Goal: Task Accomplishment & Management: Manage account settings

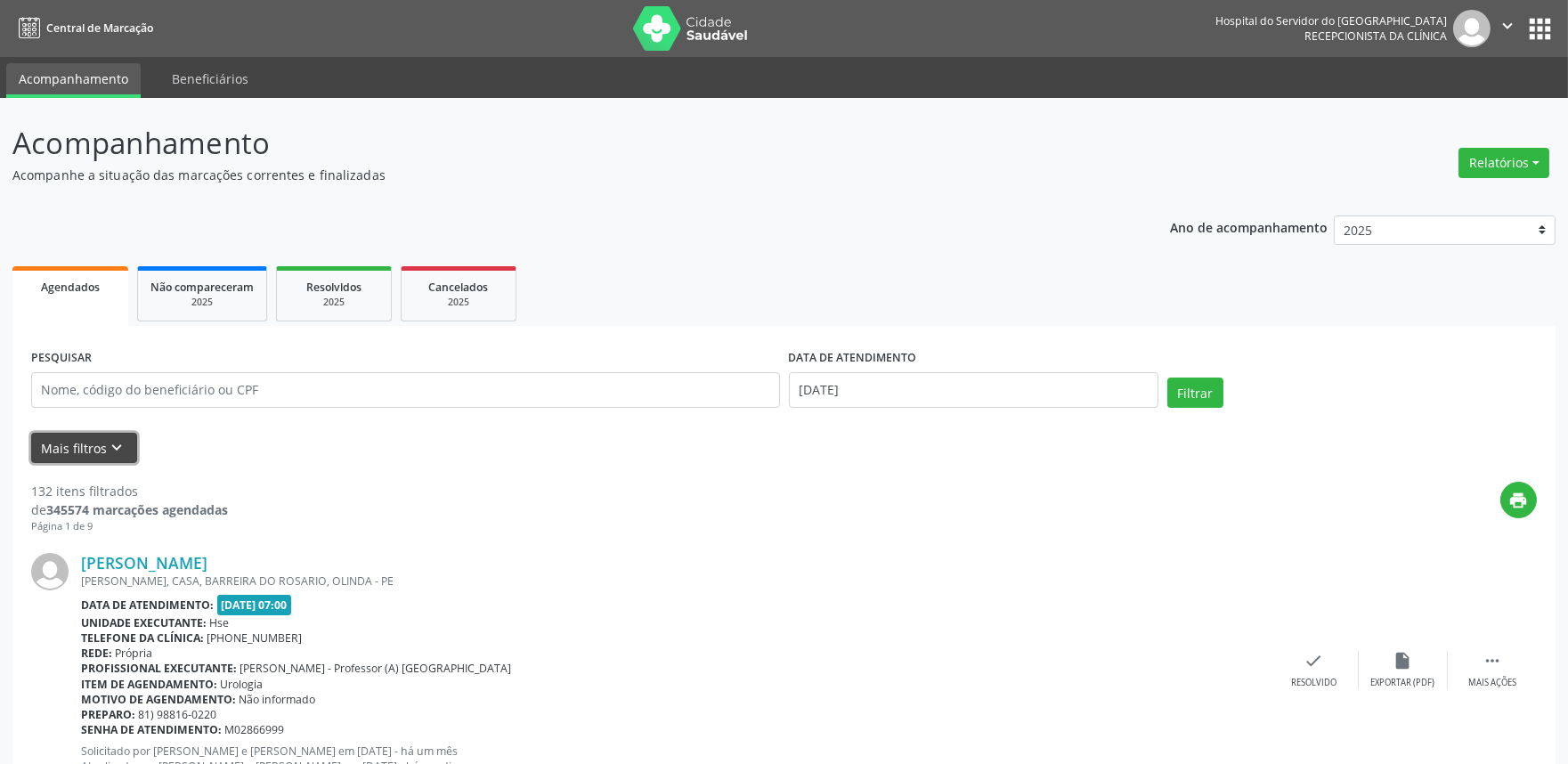
click at [113, 440] on icon "keyboard_arrow_down" at bounding box center [117, 448] width 19 height 19
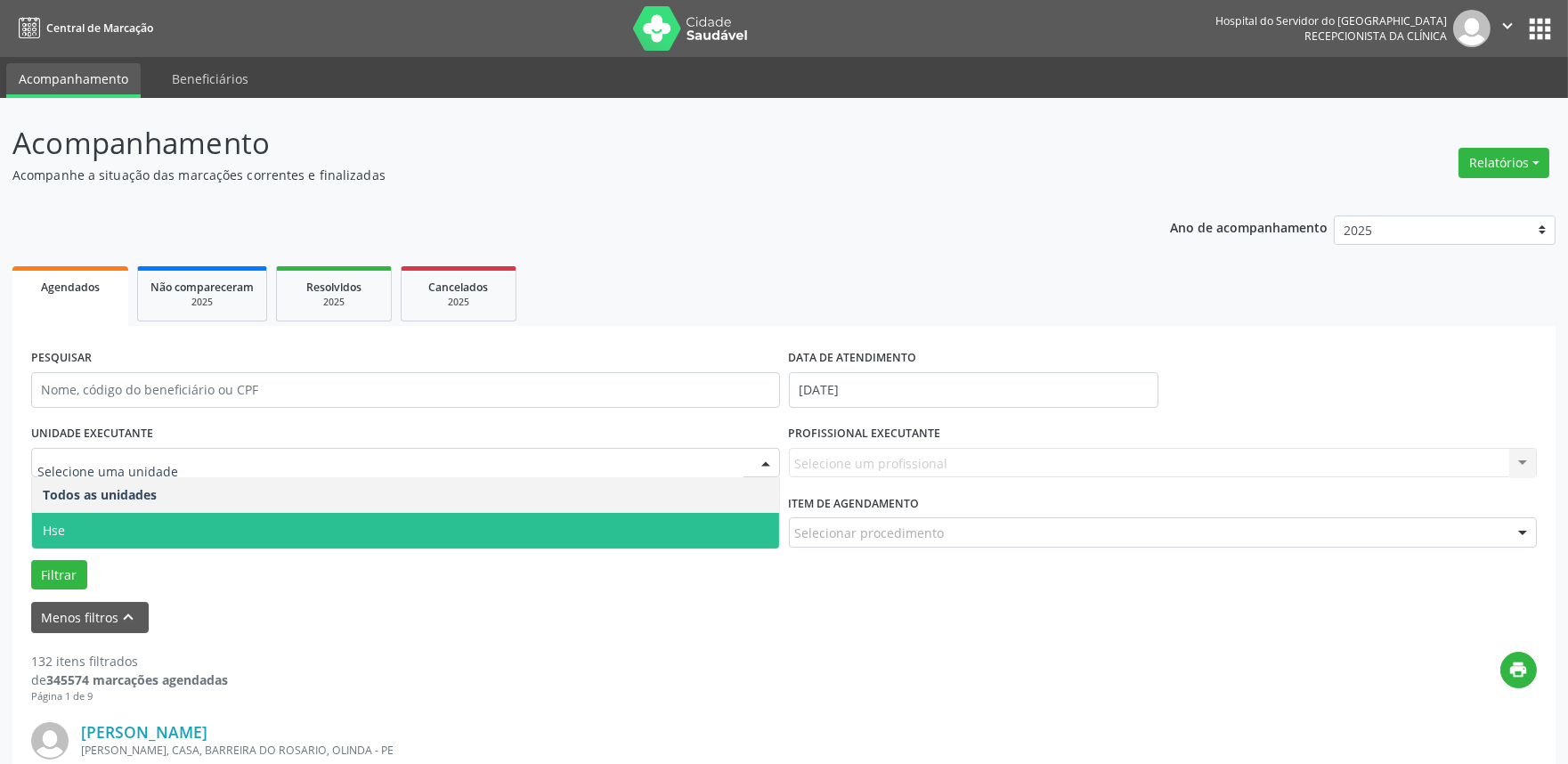
drag, startPoint x: 102, startPoint y: 532, endPoint x: 148, endPoint y: 507, distance: 52.4
click at [104, 531] on span "Hse" at bounding box center [405, 530] width 747 height 35
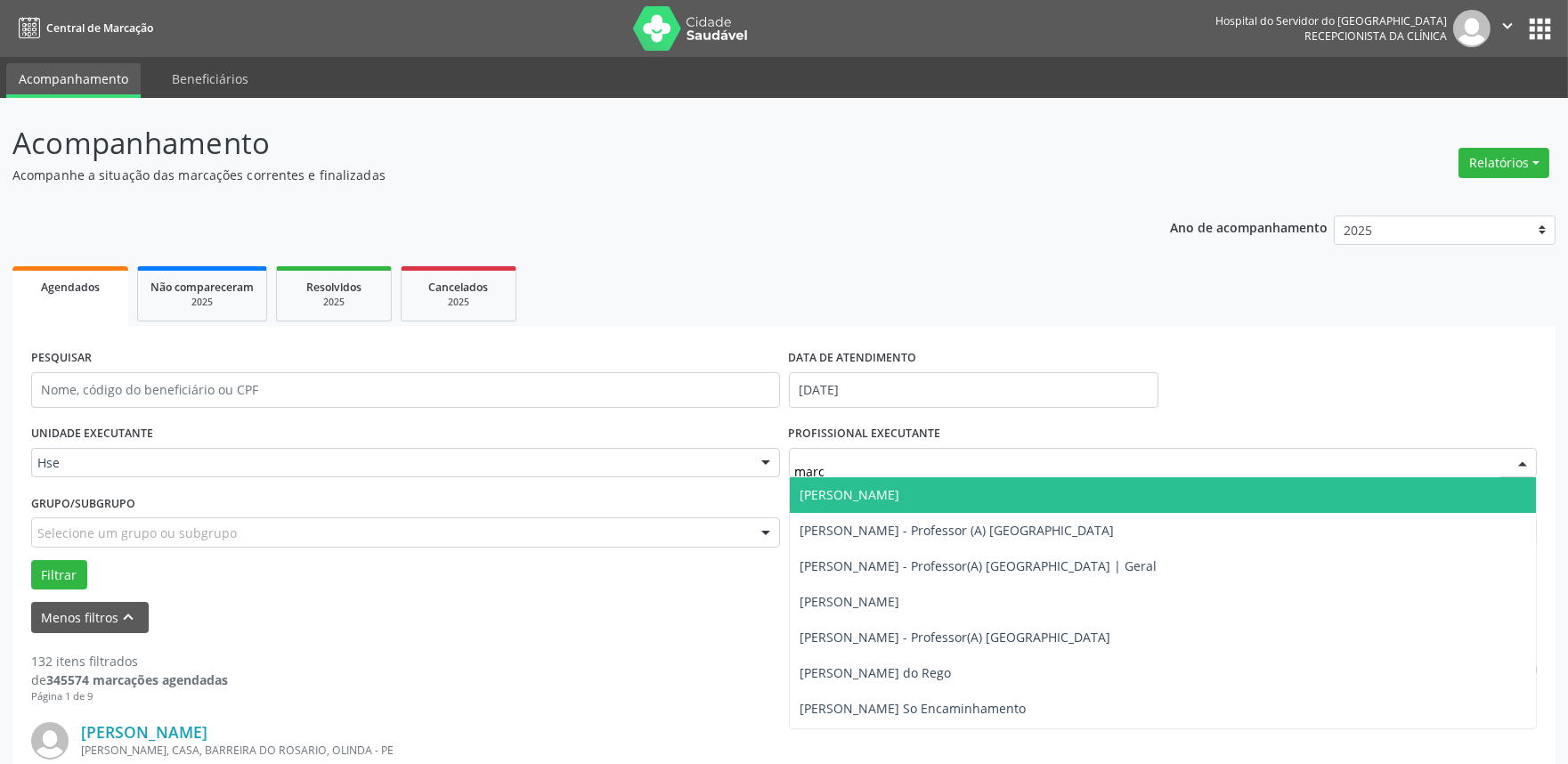
type input "marce"
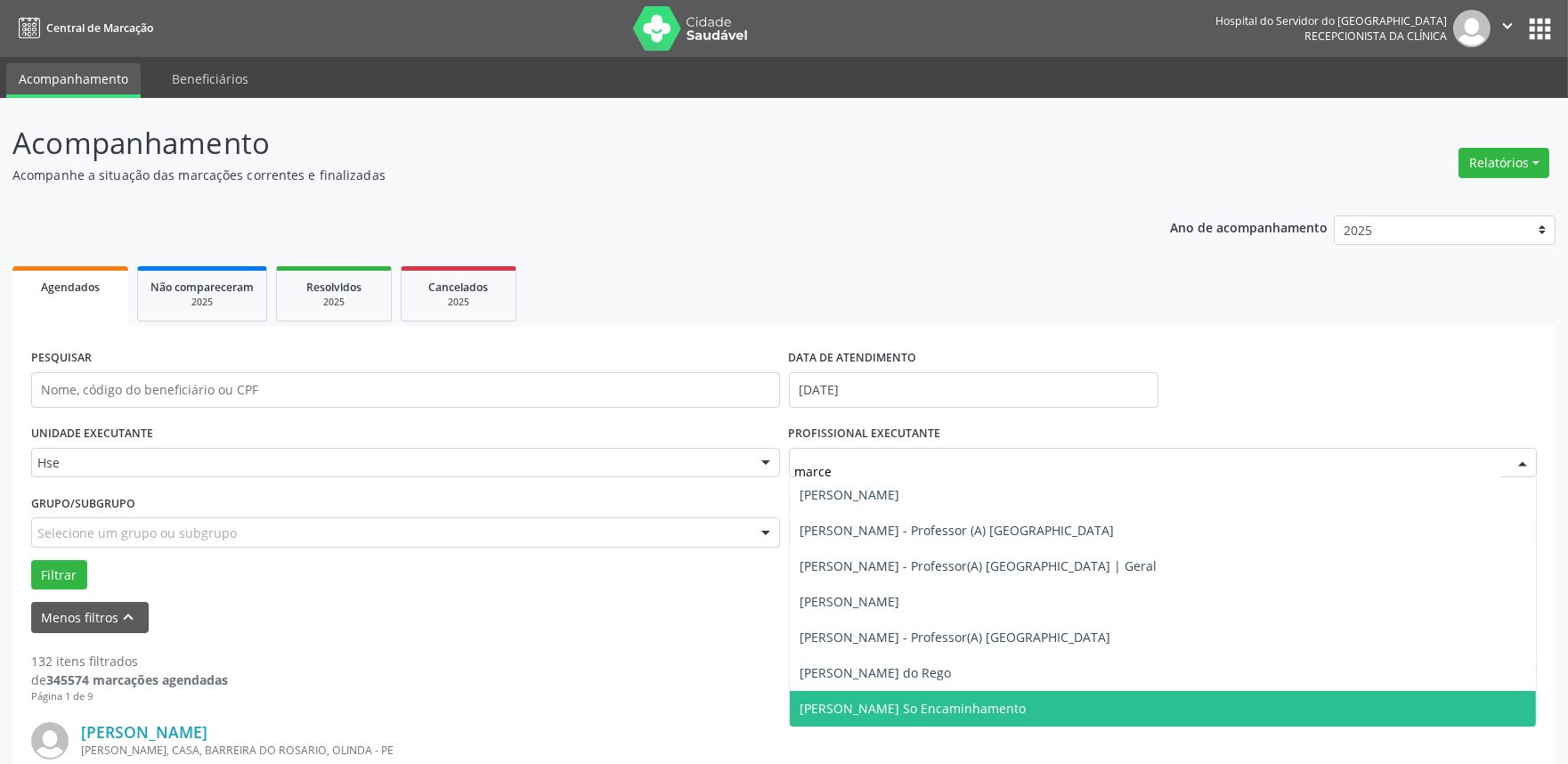
click at [940, 712] on span "[PERSON_NAME] So Encaminhamento" at bounding box center [914, 708] width 226 height 17
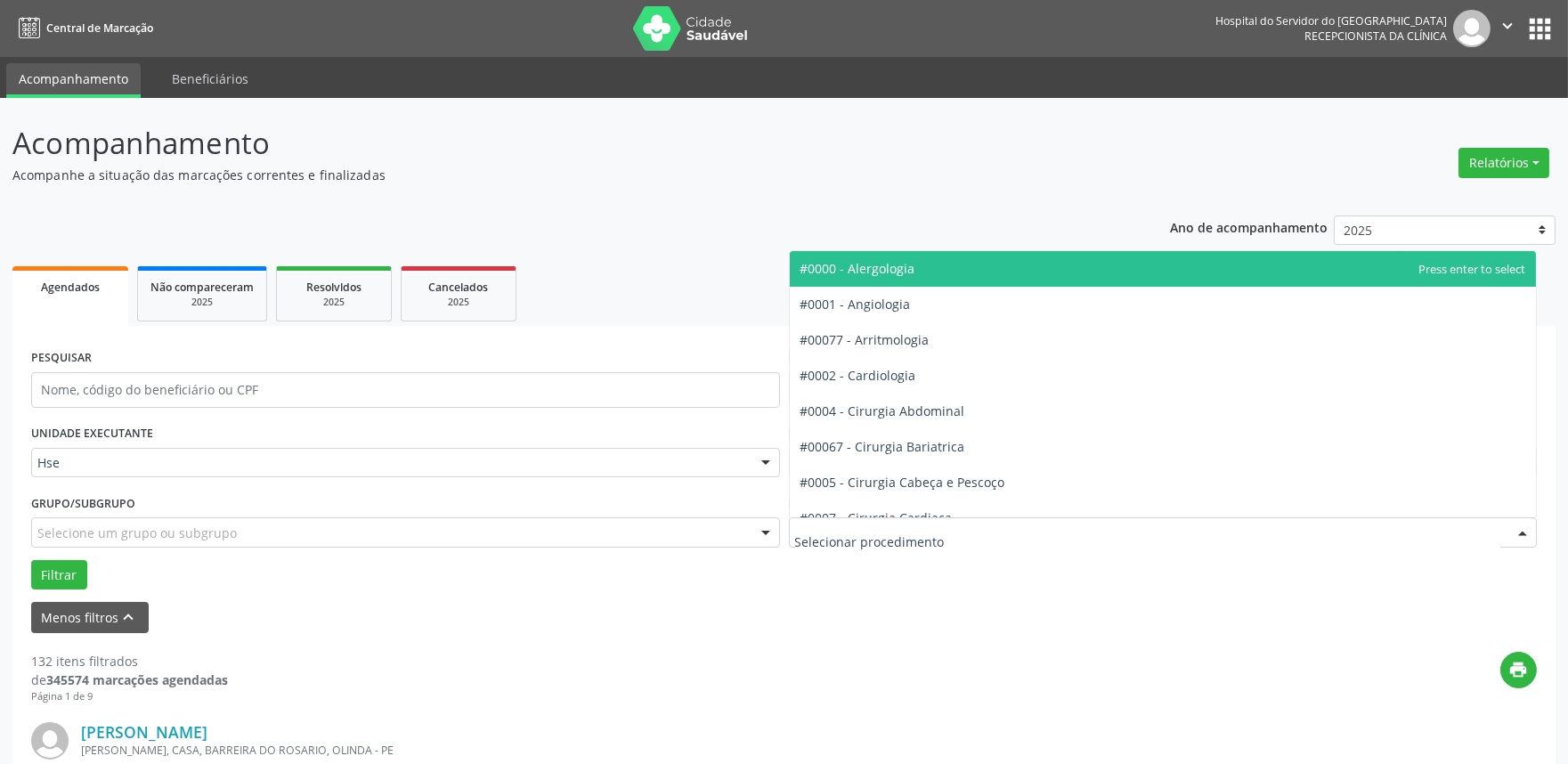
click at [971, 532] on div at bounding box center [1163, 533] width 749 height 31
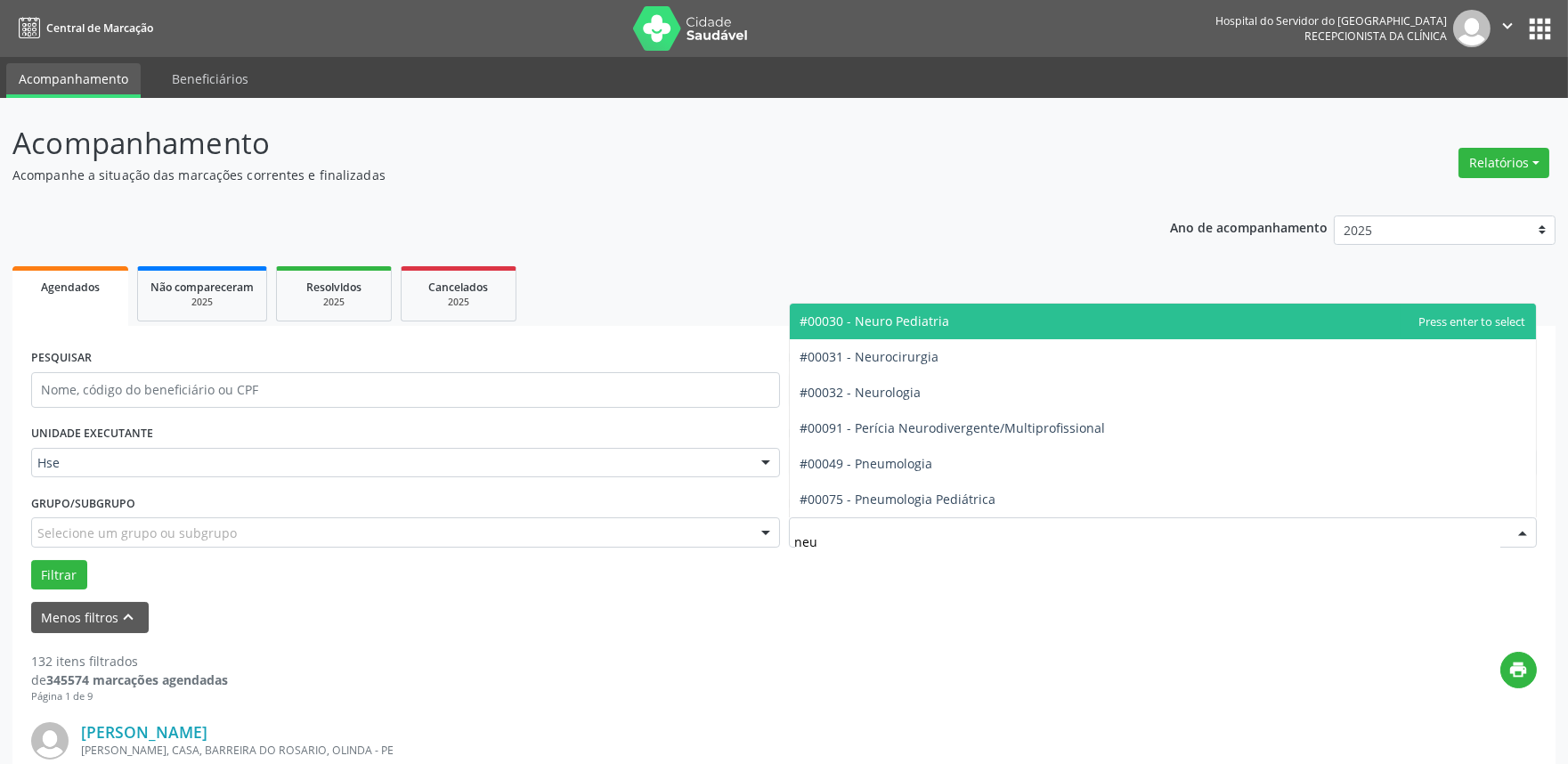
type input "neur"
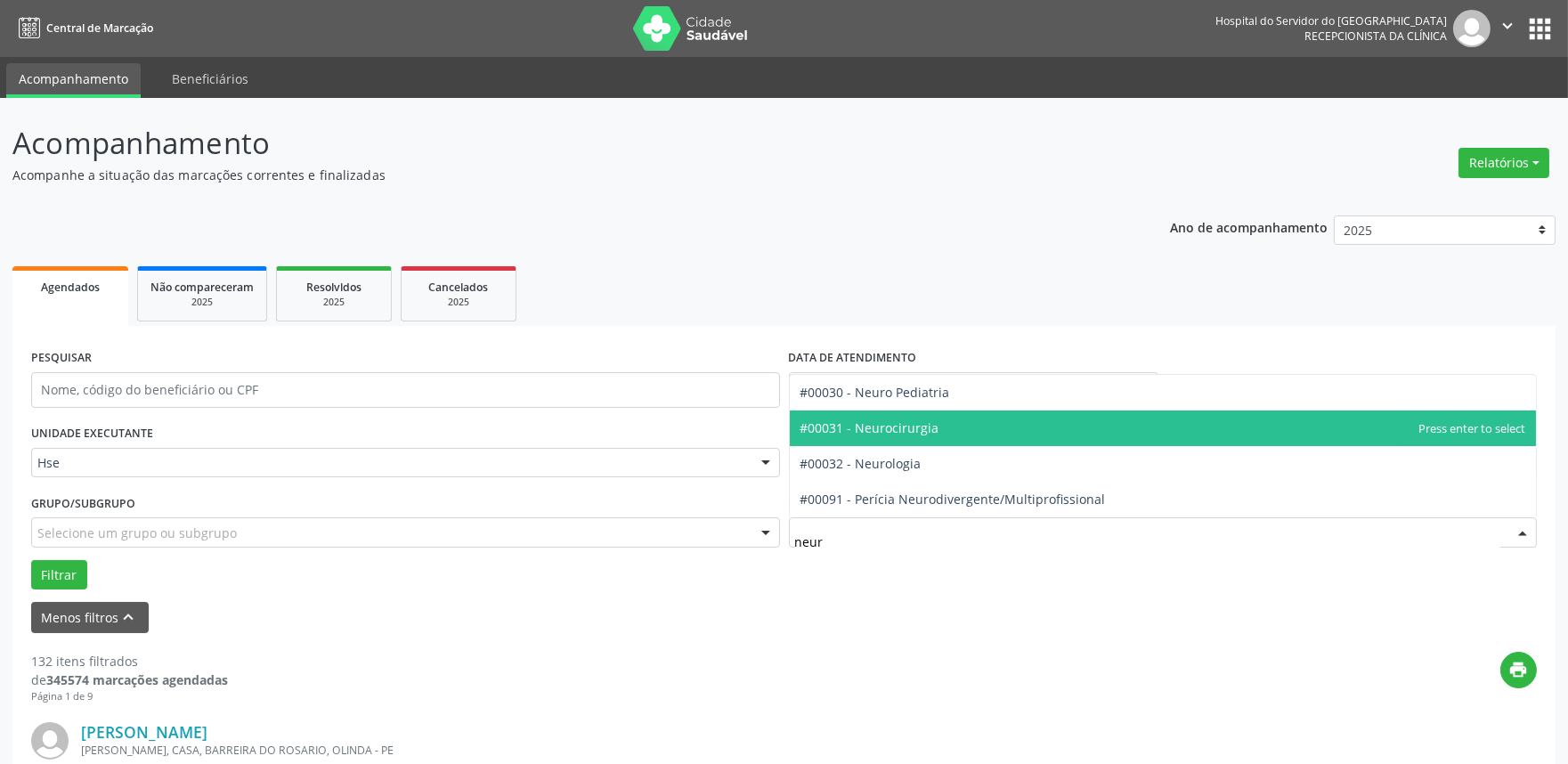
click at [909, 424] on span "#00031 - Neurocirurgia" at bounding box center [870, 428] width 139 height 17
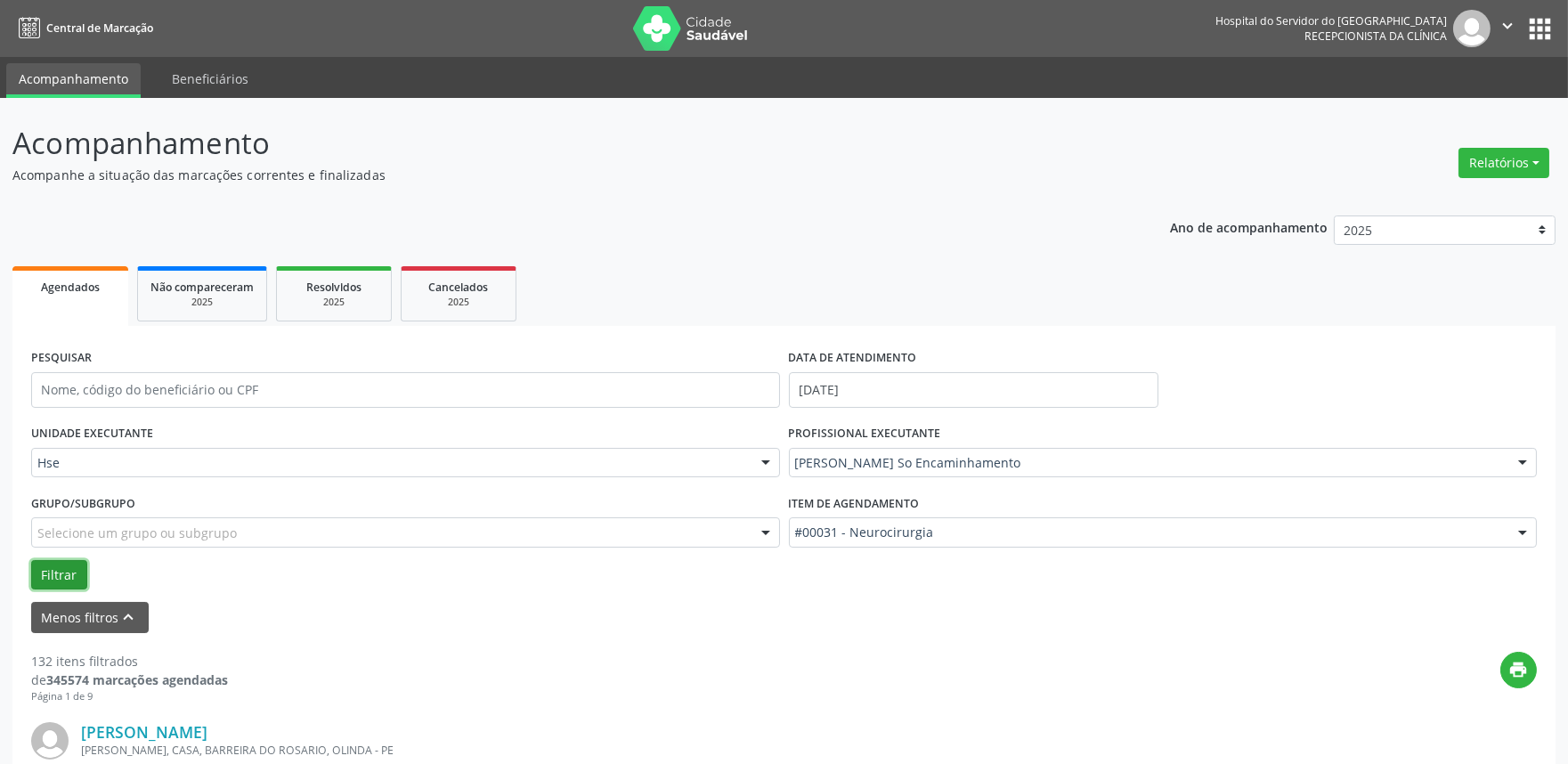
click at [57, 566] on button "Filtrar" at bounding box center [59, 575] width 57 height 31
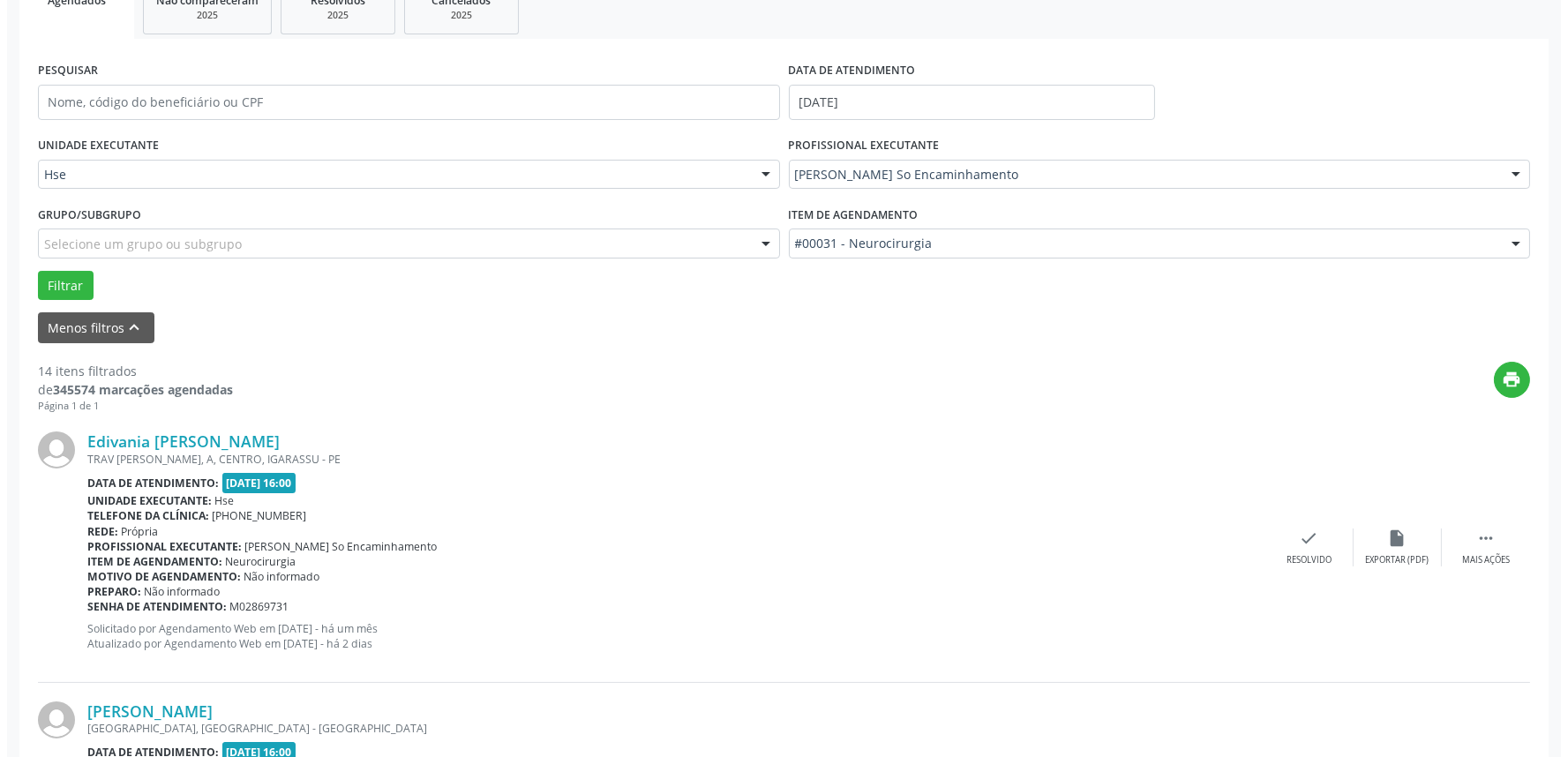
scroll to position [293, 0]
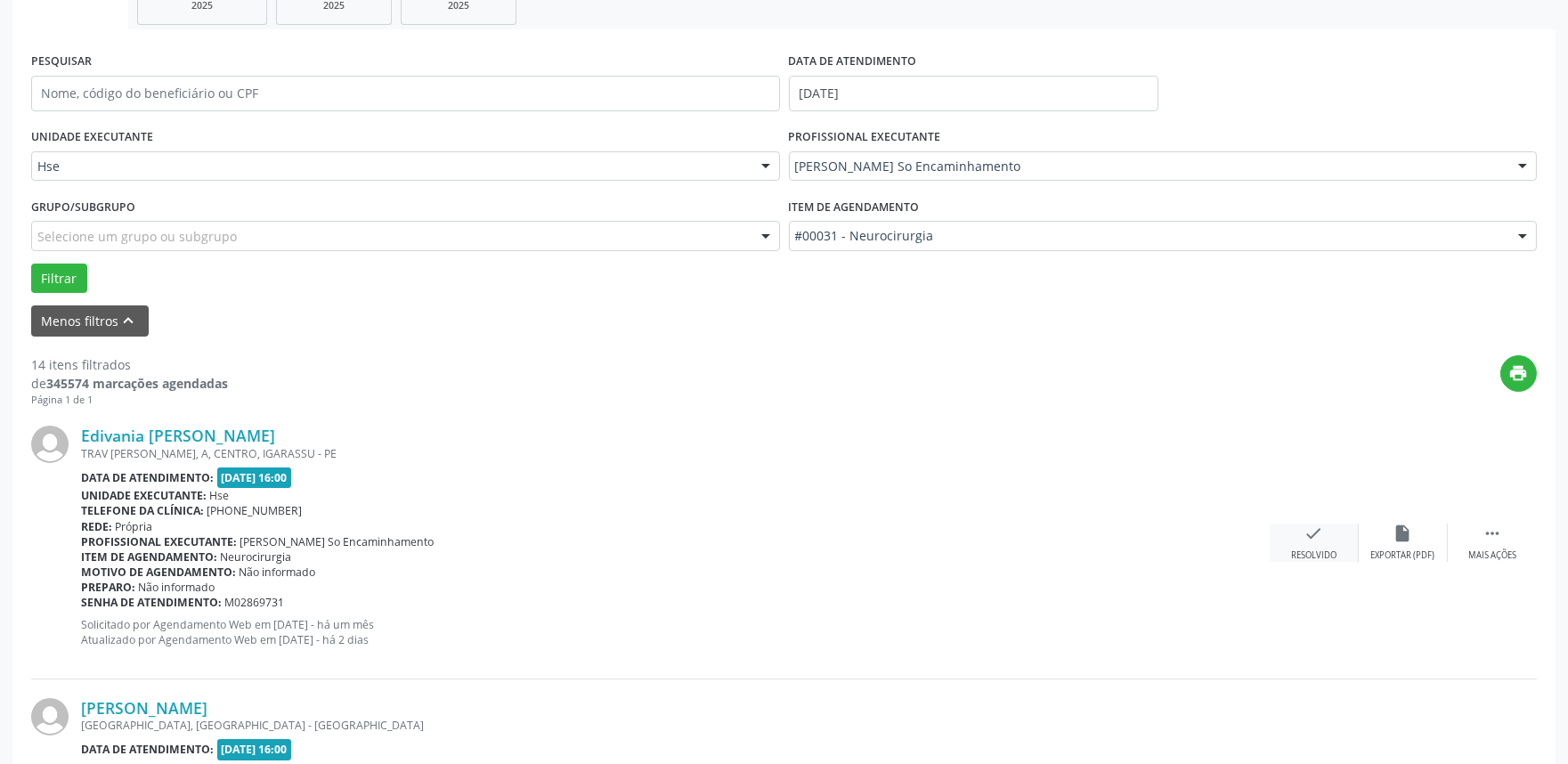
click at [1300, 523] on div "check Resolvido" at bounding box center [1314, 543] width 89 height 38
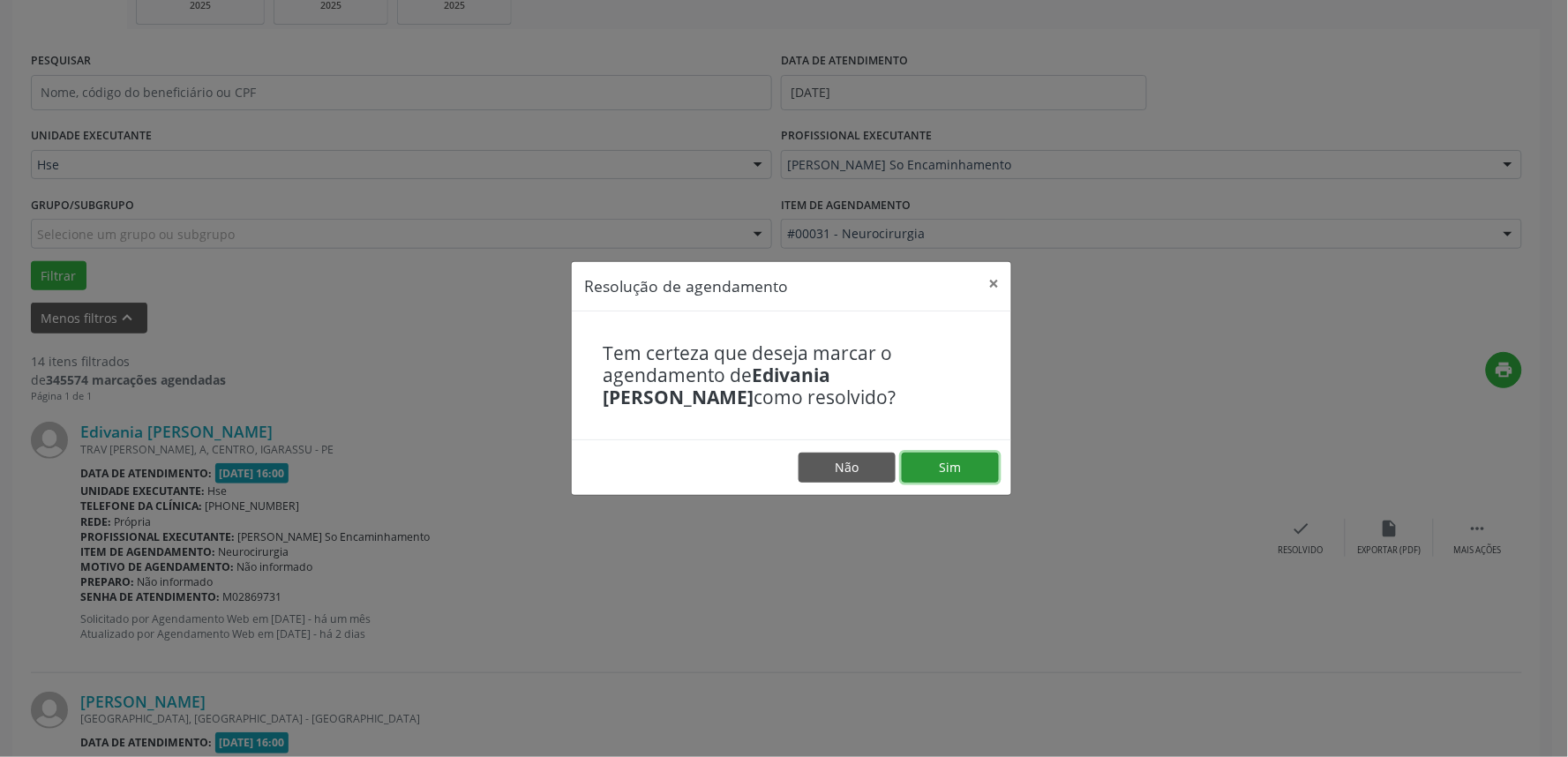
click at [932, 452] on button "Sim" at bounding box center [950, 467] width 97 height 30
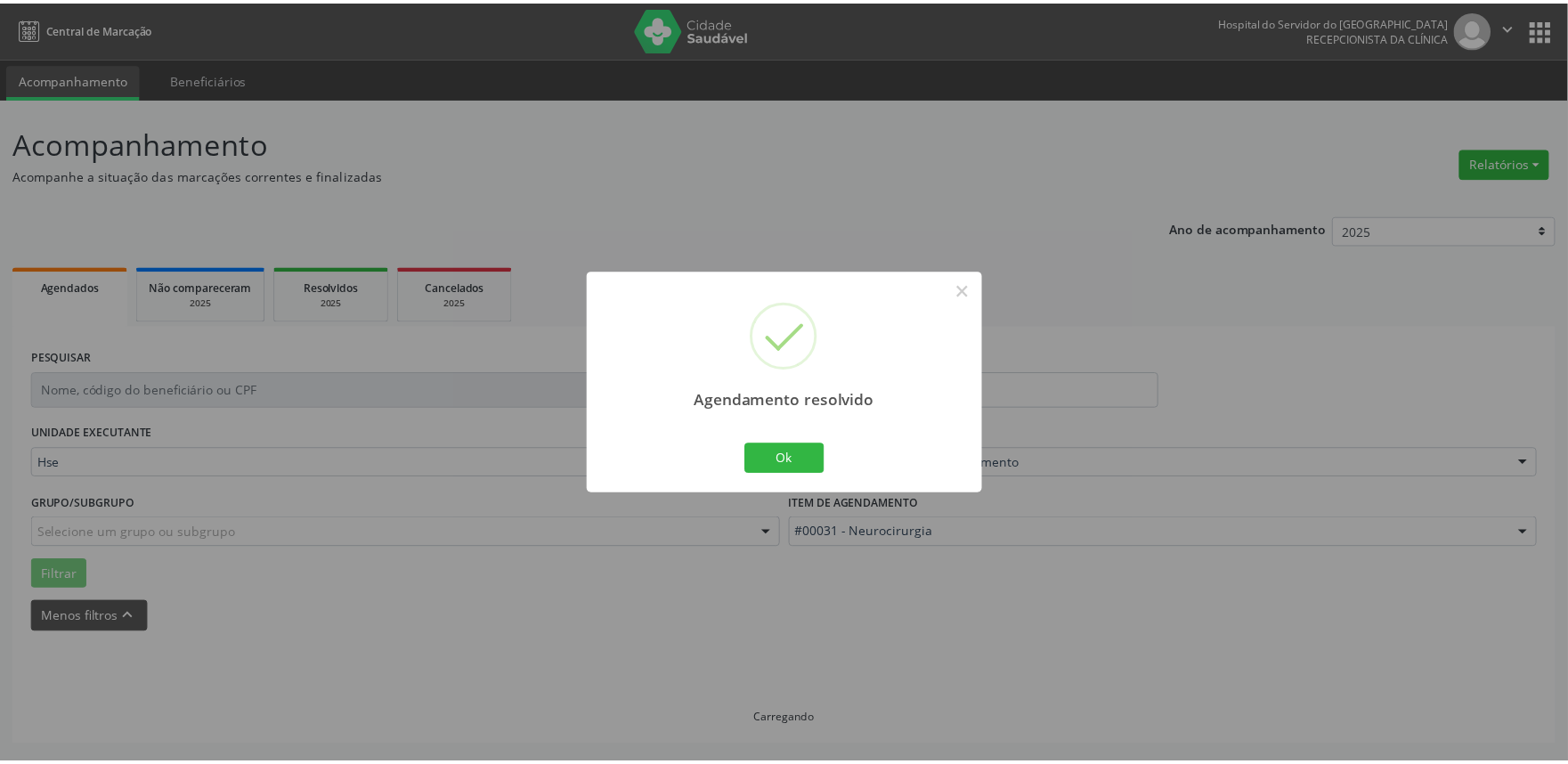
scroll to position [0, 0]
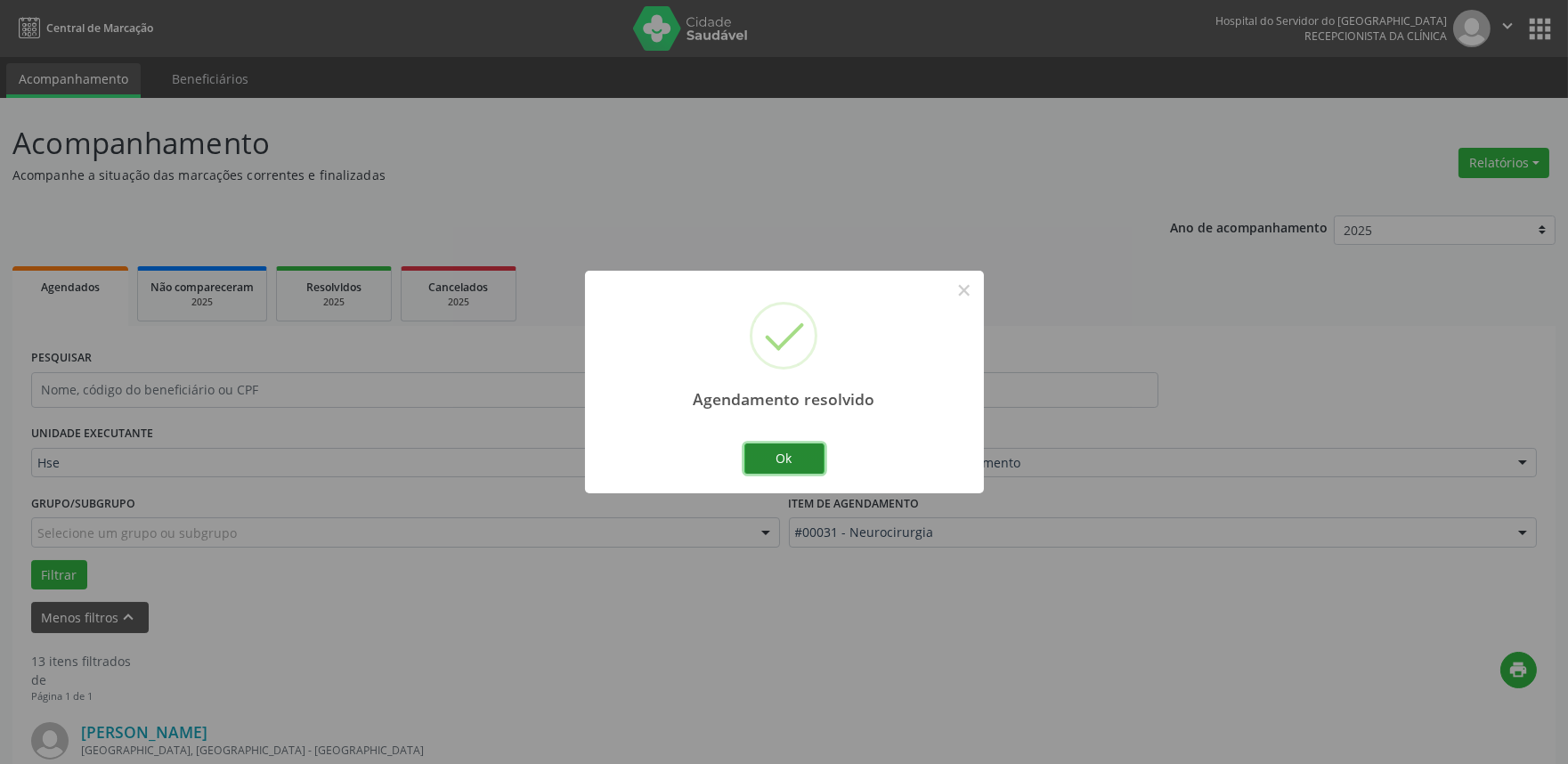
click at [820, 449] on button "Ok" at bounding box center [784, 458] width 81 height 31
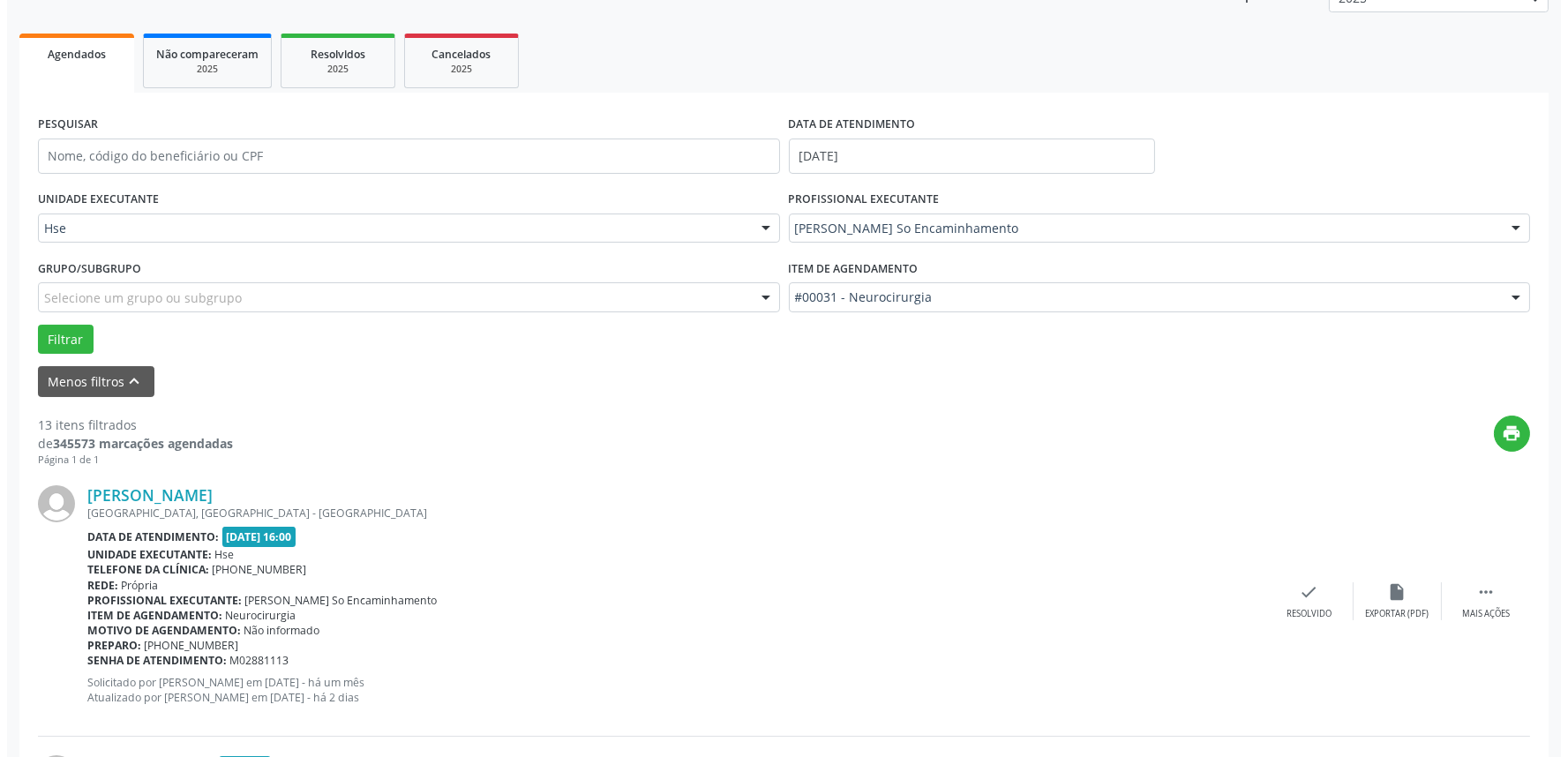
scroll to position [391, 0]
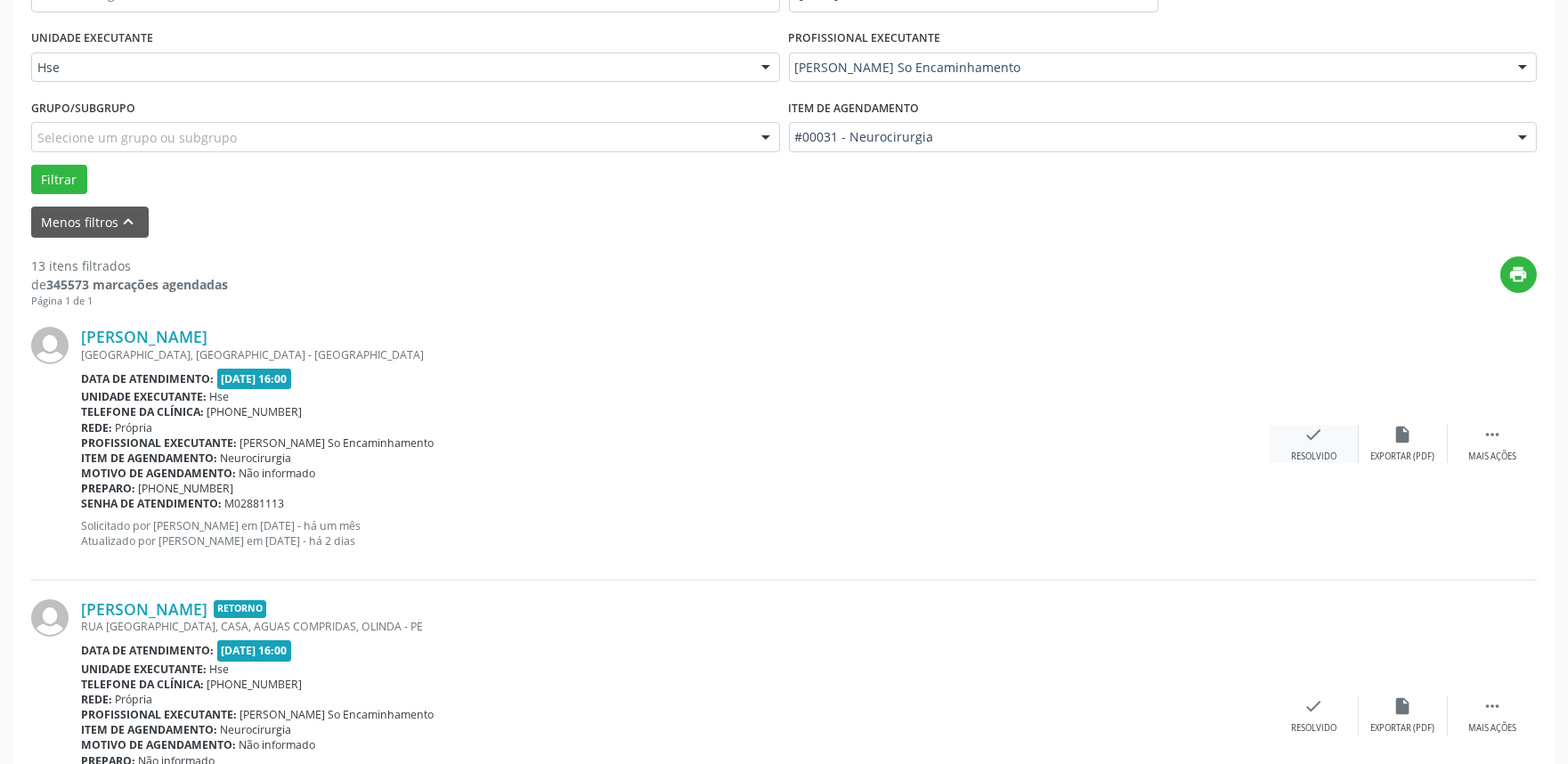
click at [1316, 439] on icon "check" at bounding box center [1314, 434] width 19 height 19
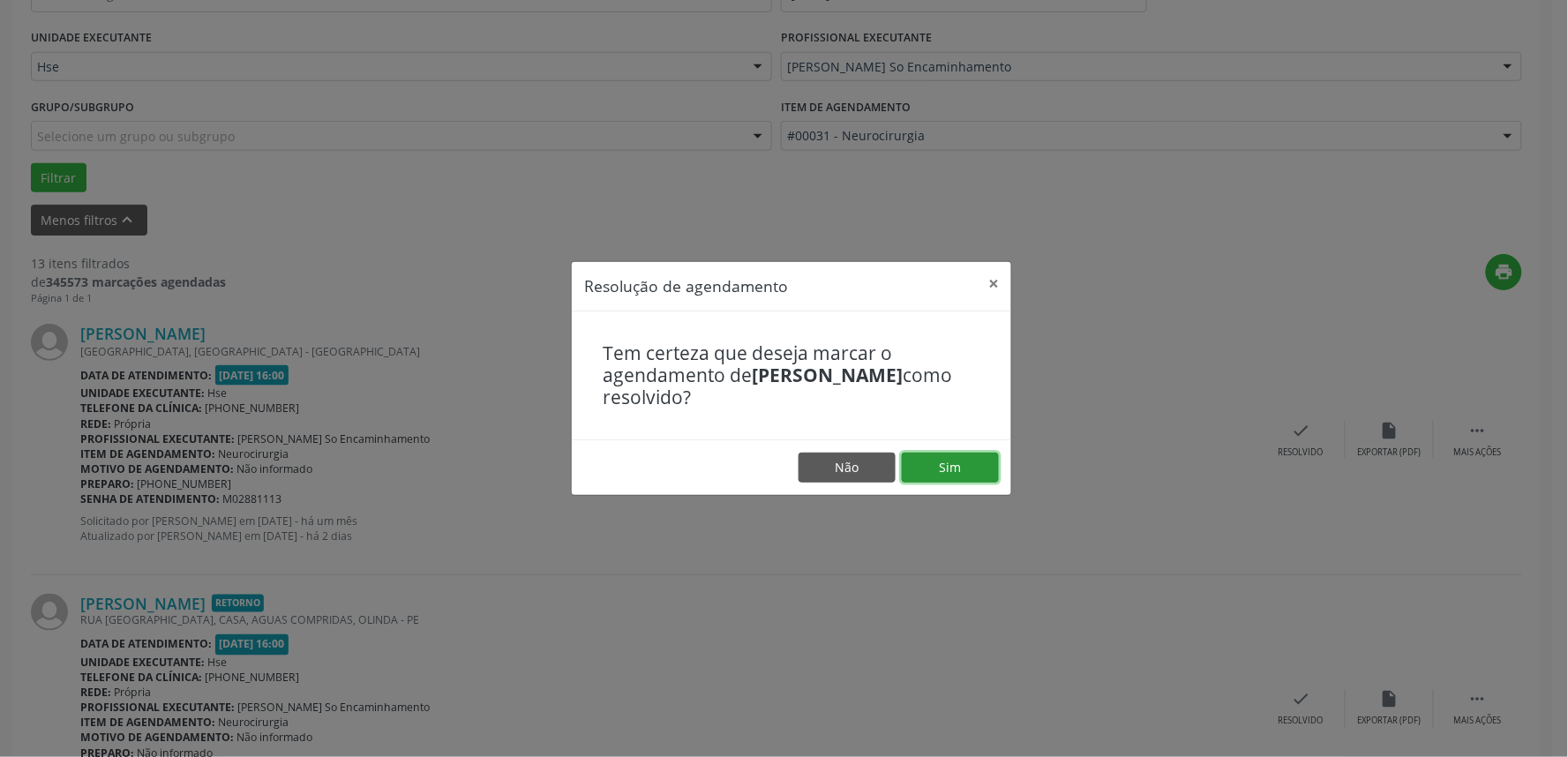
click at [975, 461] on button "Sim" at bounding box center [950, 467] width 97 height 30
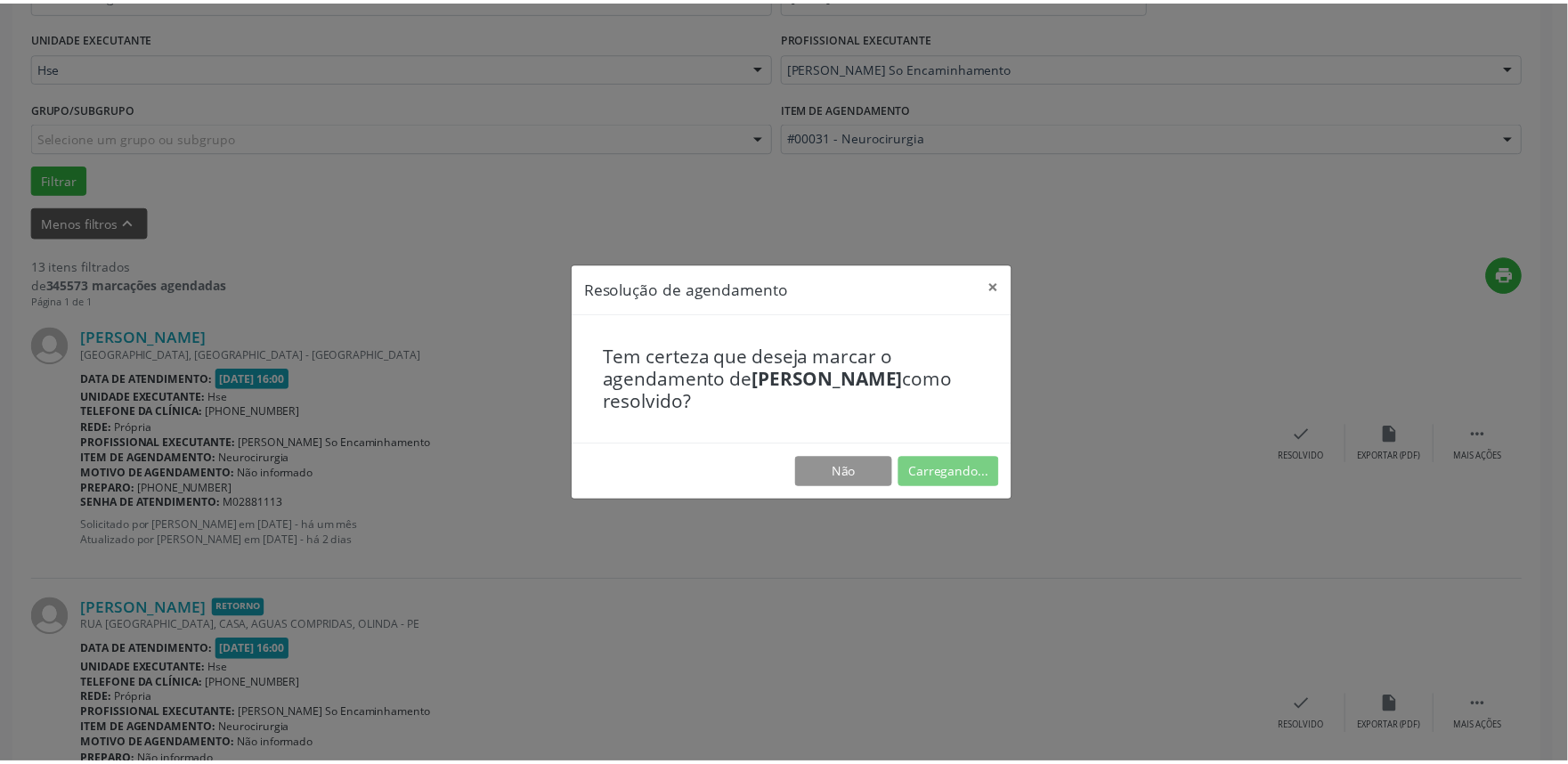
scroll to position [0, 0]
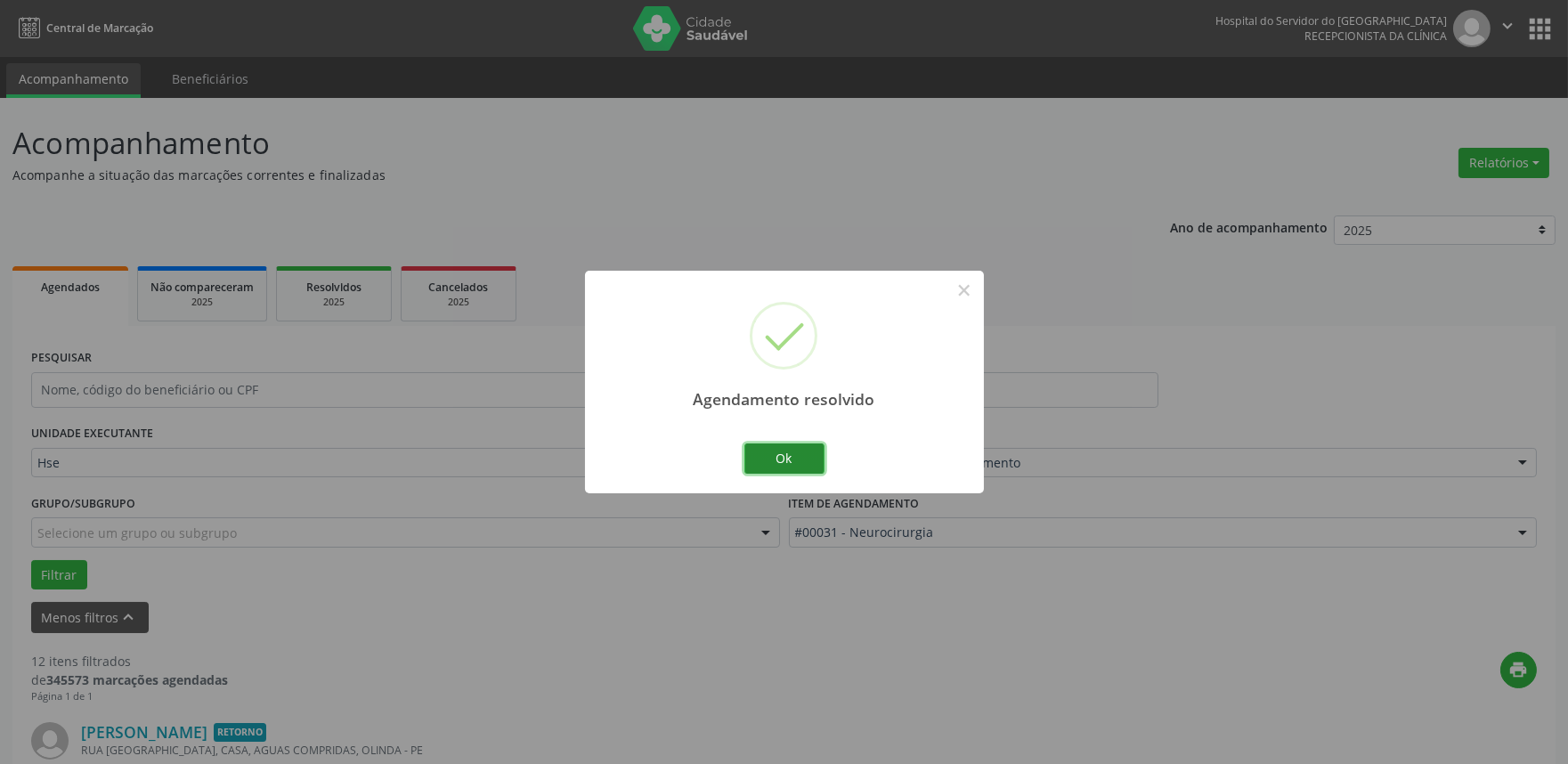
click at [780, 454] on button "Ok" at bounding box center [784, 458] width 81 height 31
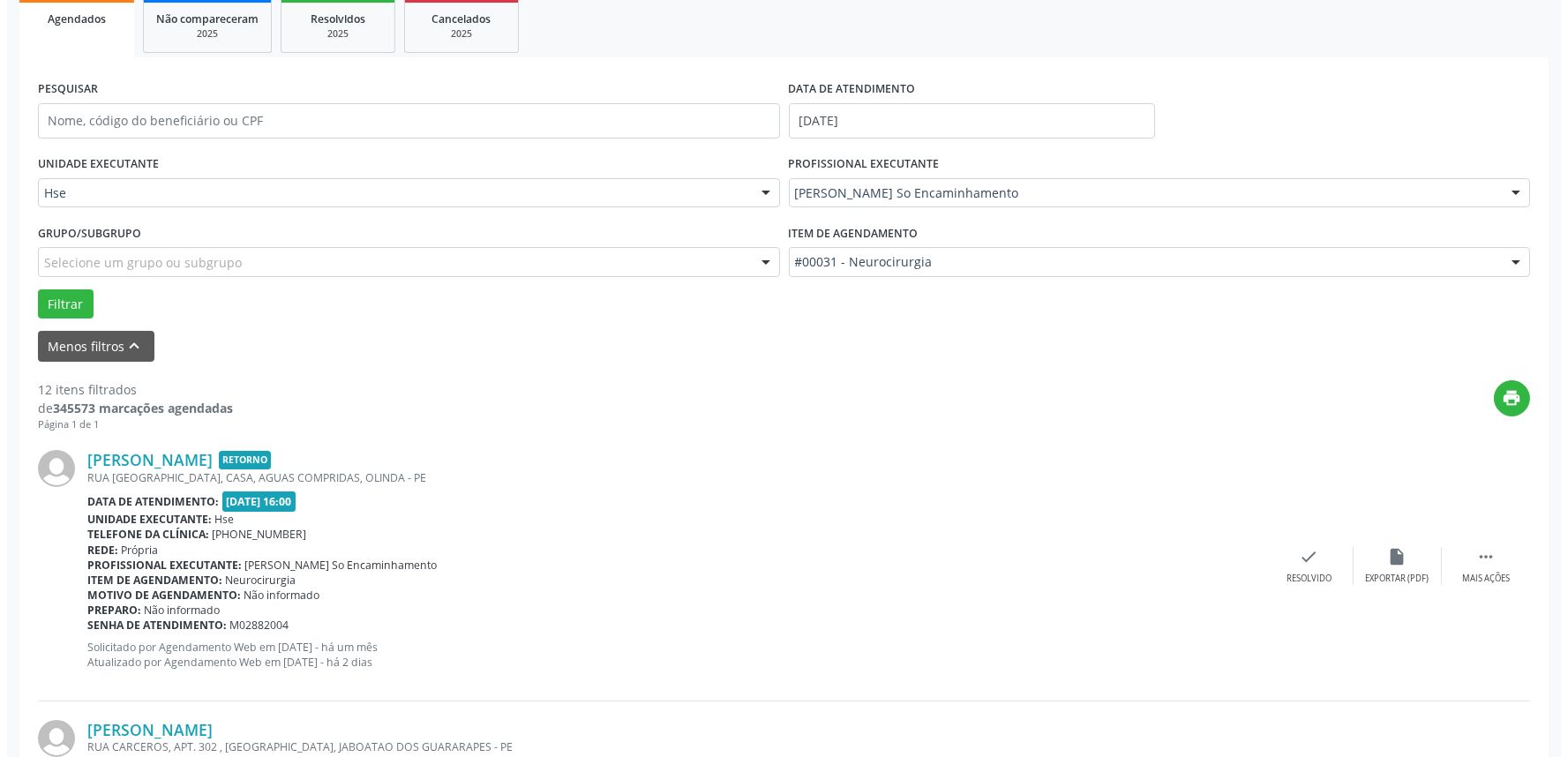
scroll to position [391, 0]
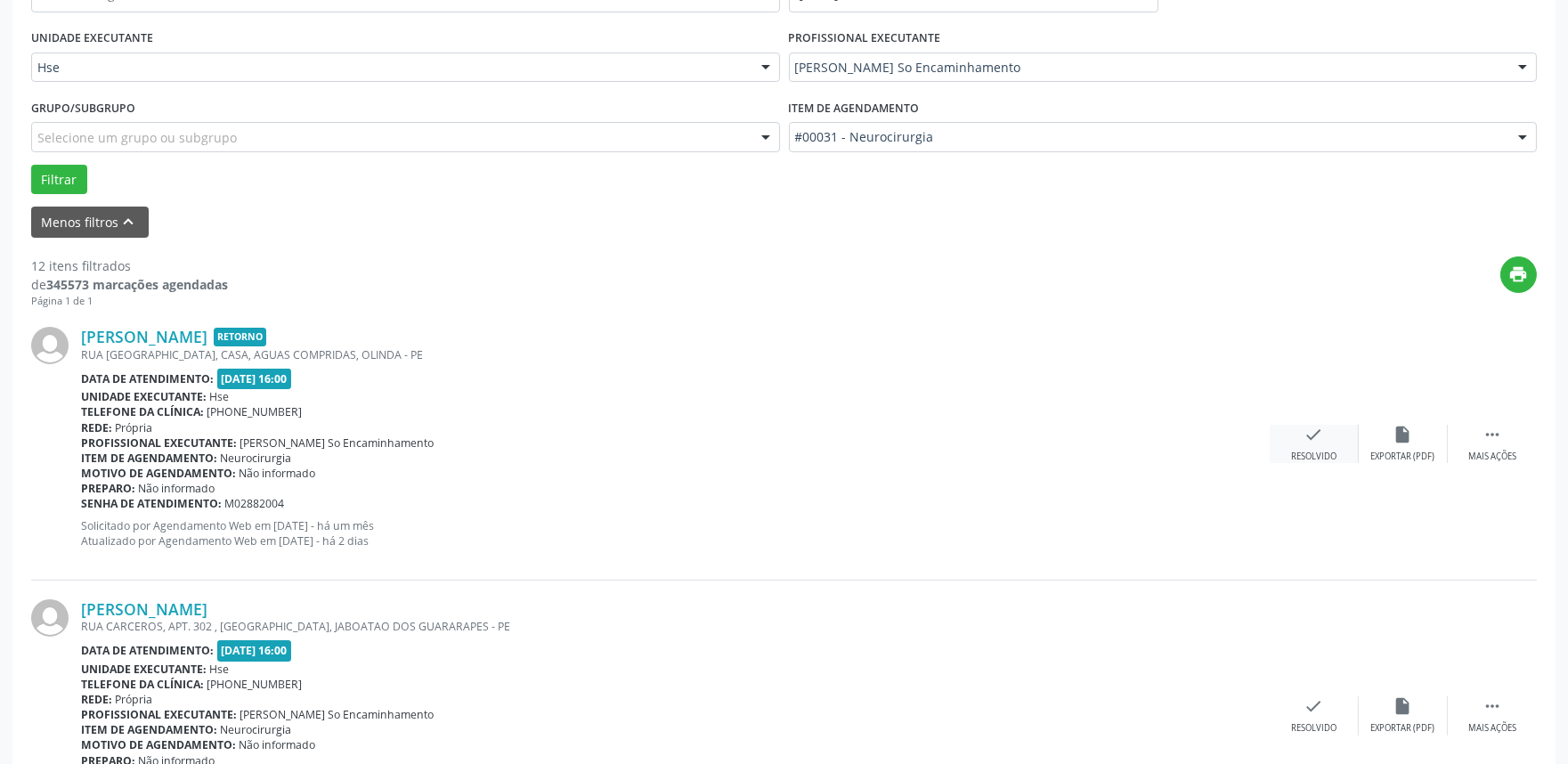
click at [1310, 428] on icon "check" at bounding box center [1314, 434] width 19 height 19
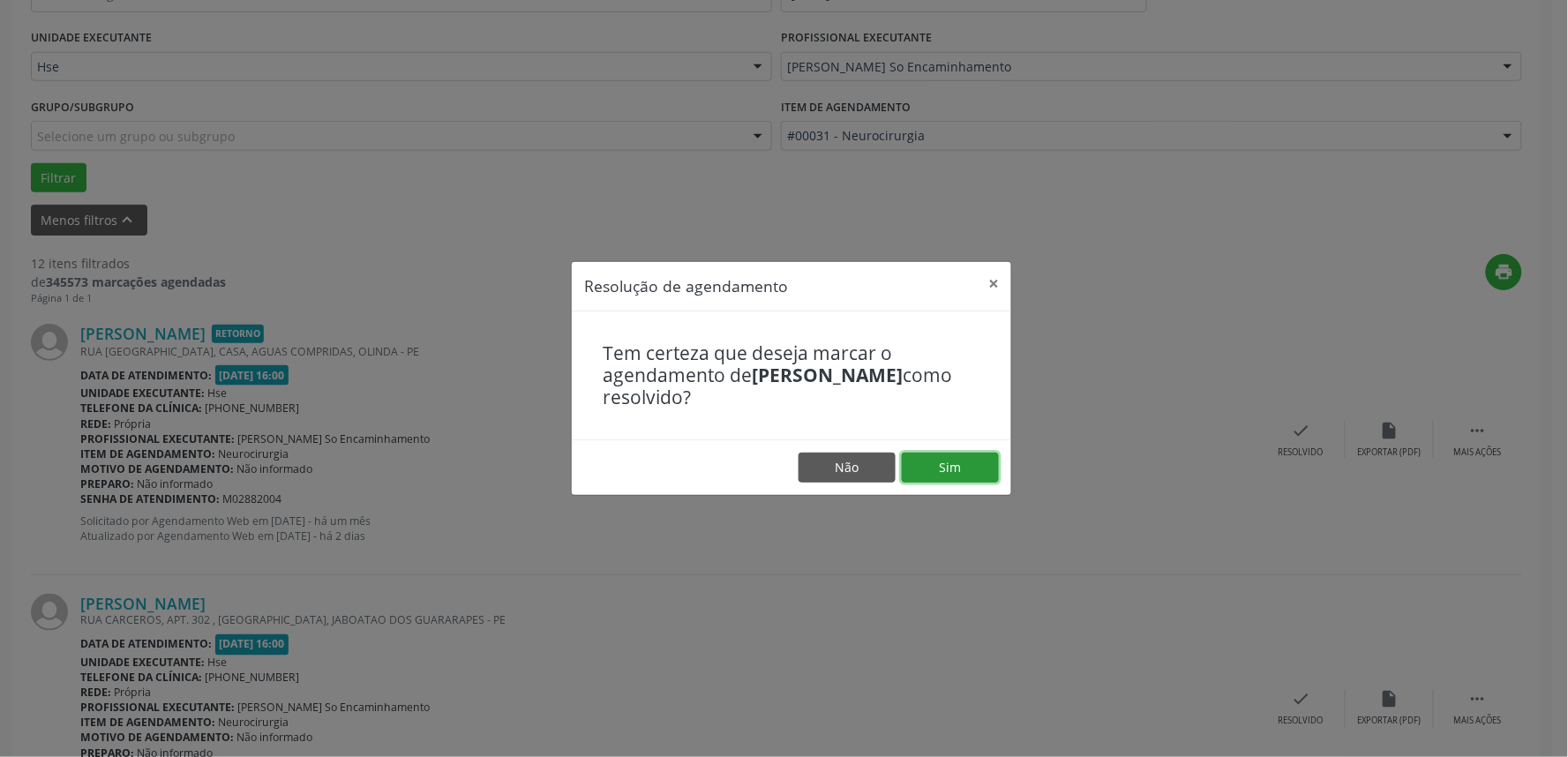
drag, startPoint x: 963, startPoint y: 457, endPoint x: 981, endPoint y: 459, distance: 18.1
click at [962, 457] on button "Sim" at bounding box center [950, 467] width 97 height 30
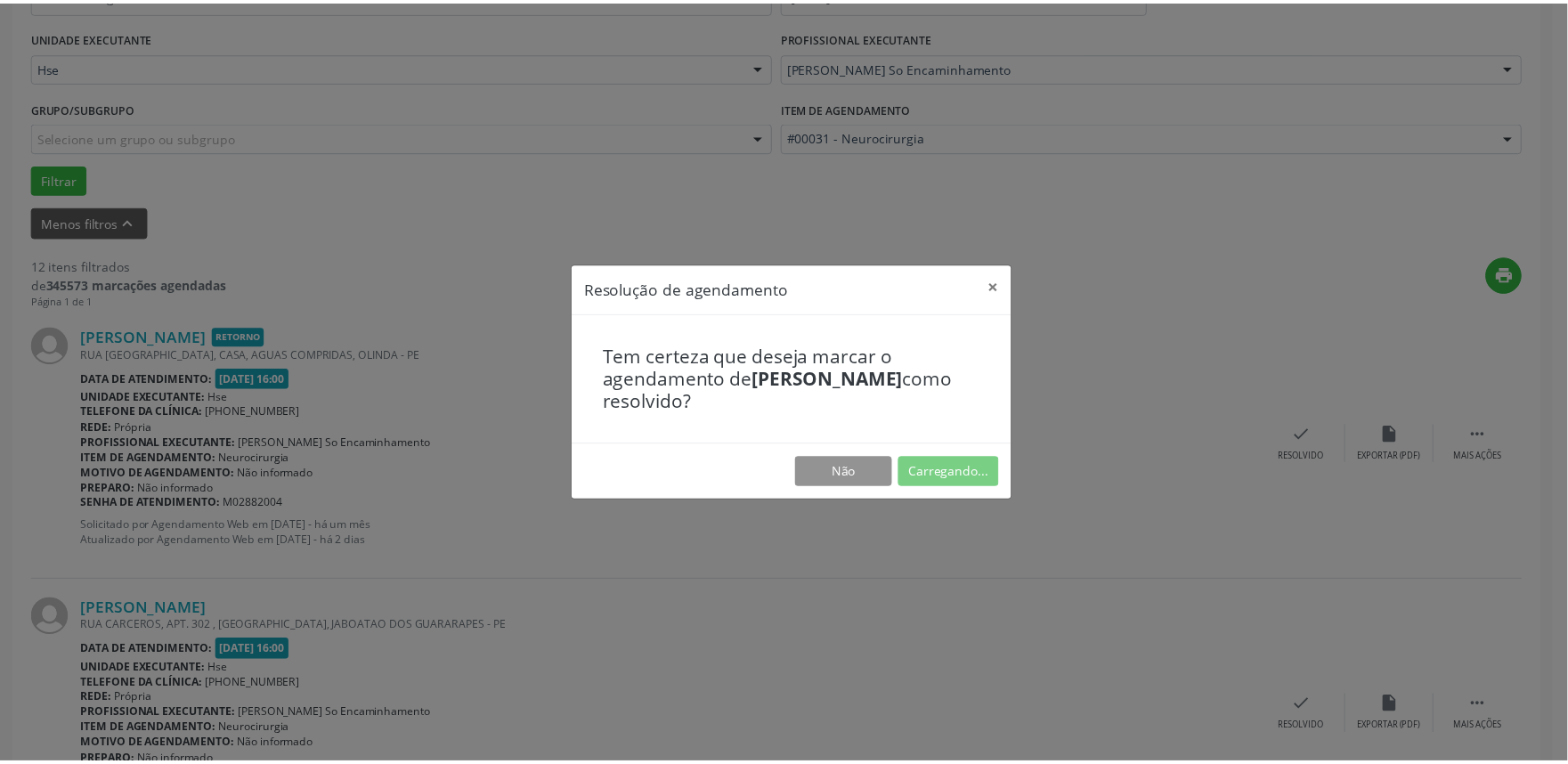
scroll to position [0, 0]
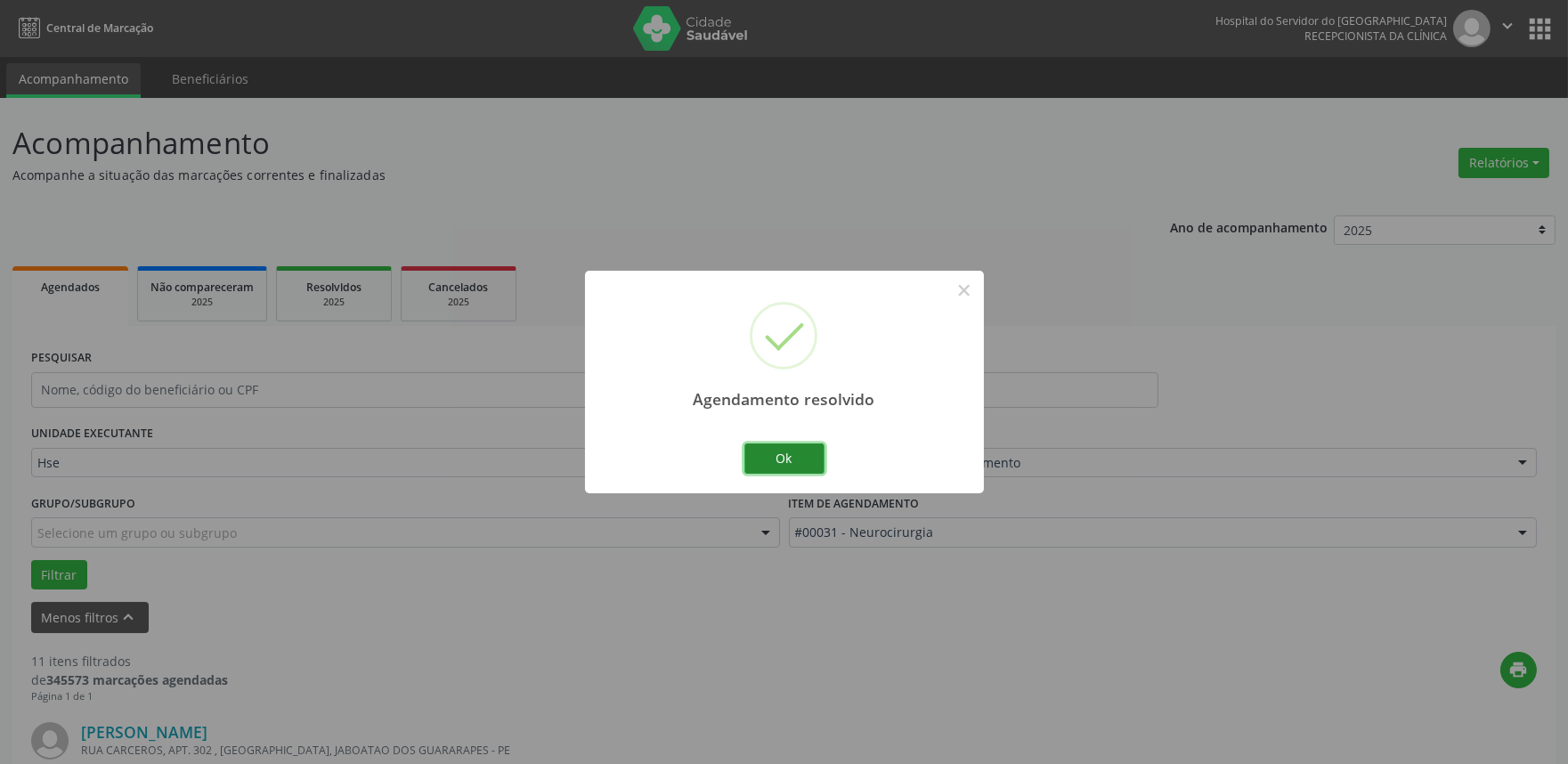
click at [800, 454] on button "Ok" at bounding box center [784, 458] width 81 height 31
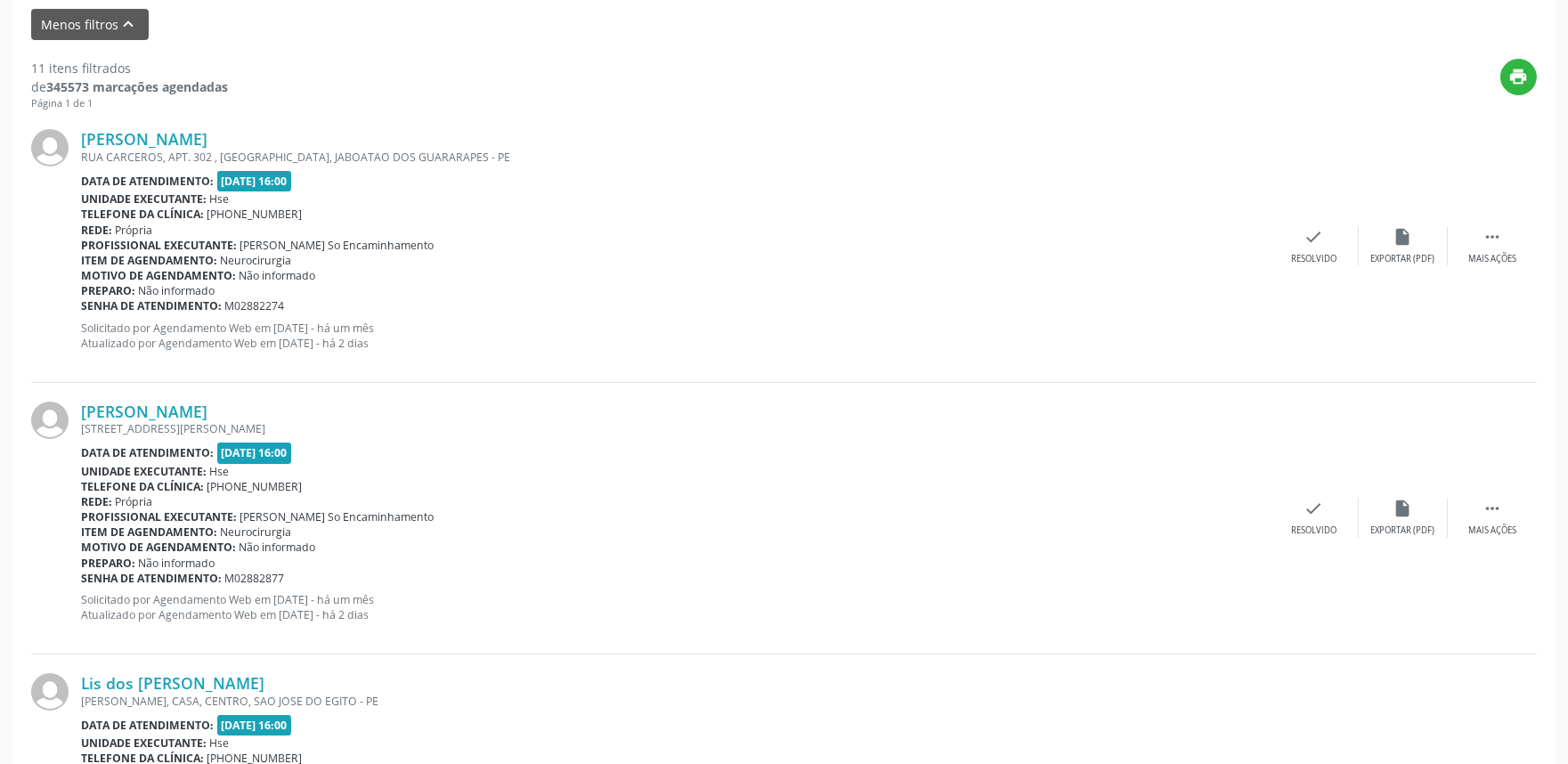
scroll to position [494, 0]
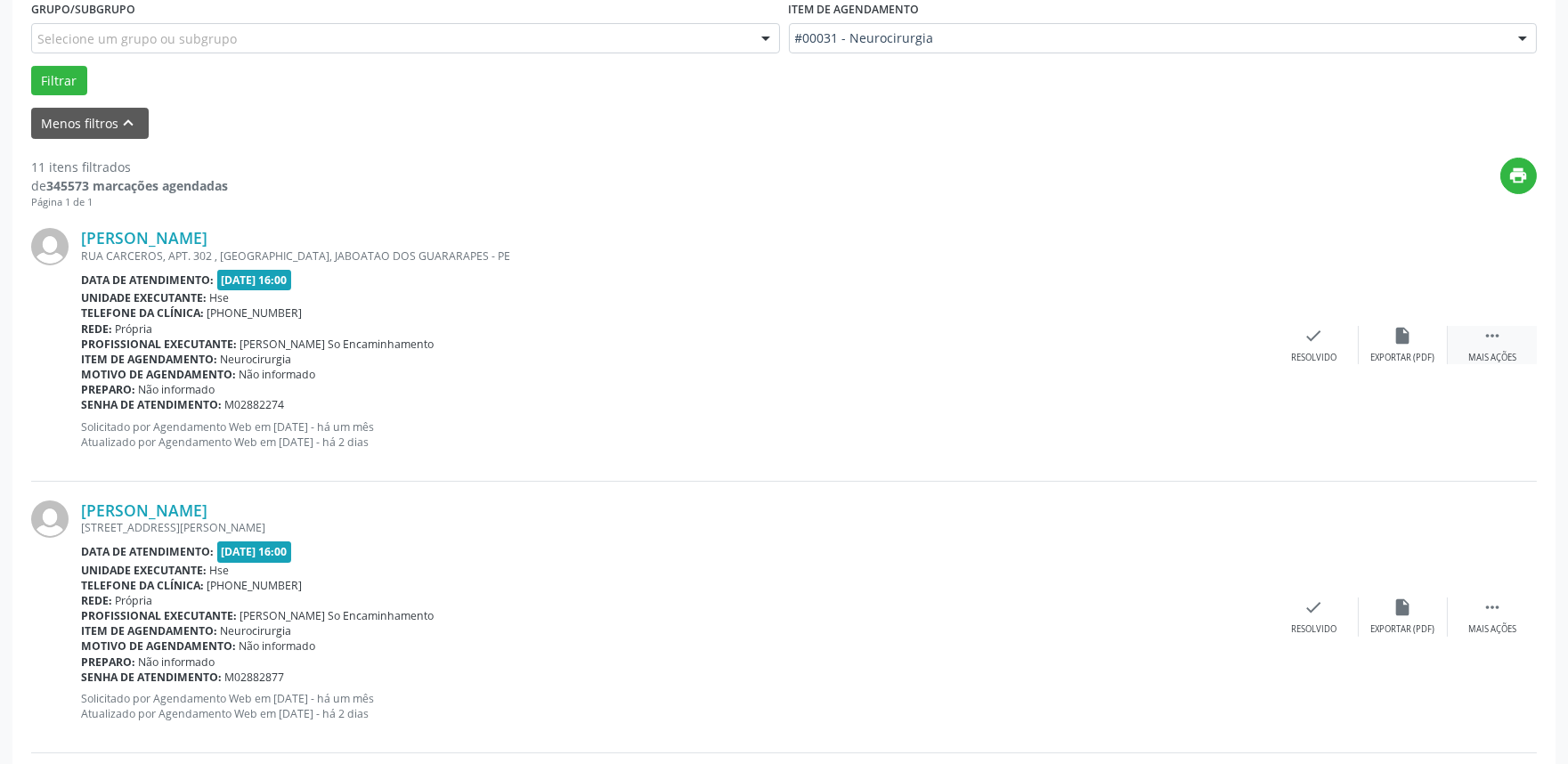
click at [1483, 328] on icon "" at bounding box center [1492, 336] width 19 height 19
click at [1393, 342] on icon "alarm_off" at bounding box center [1403, 336] width 19 height 19
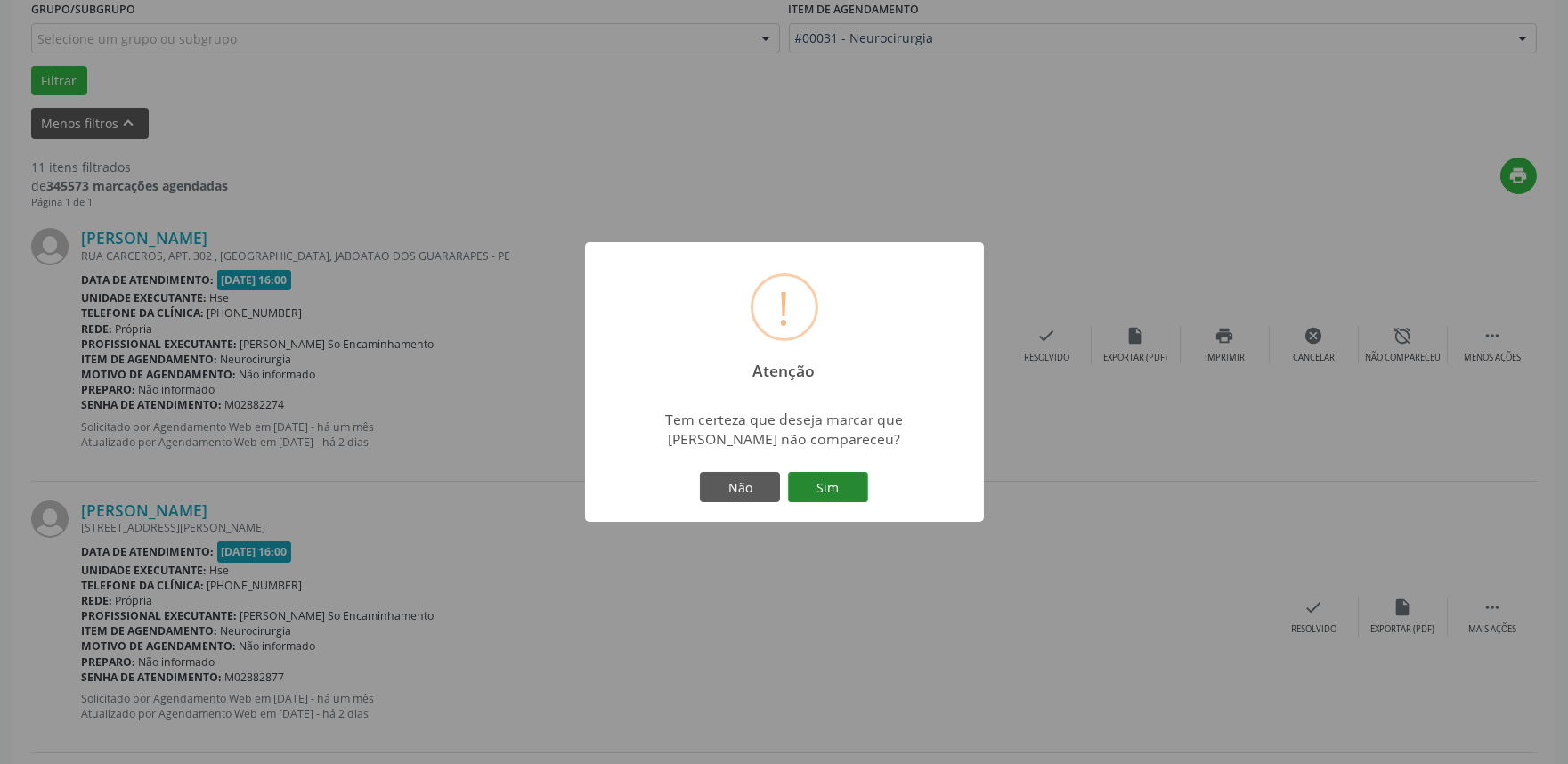
click at [814, 490] on button "Sim" at bounding box center [829, 487] width 81 height 31
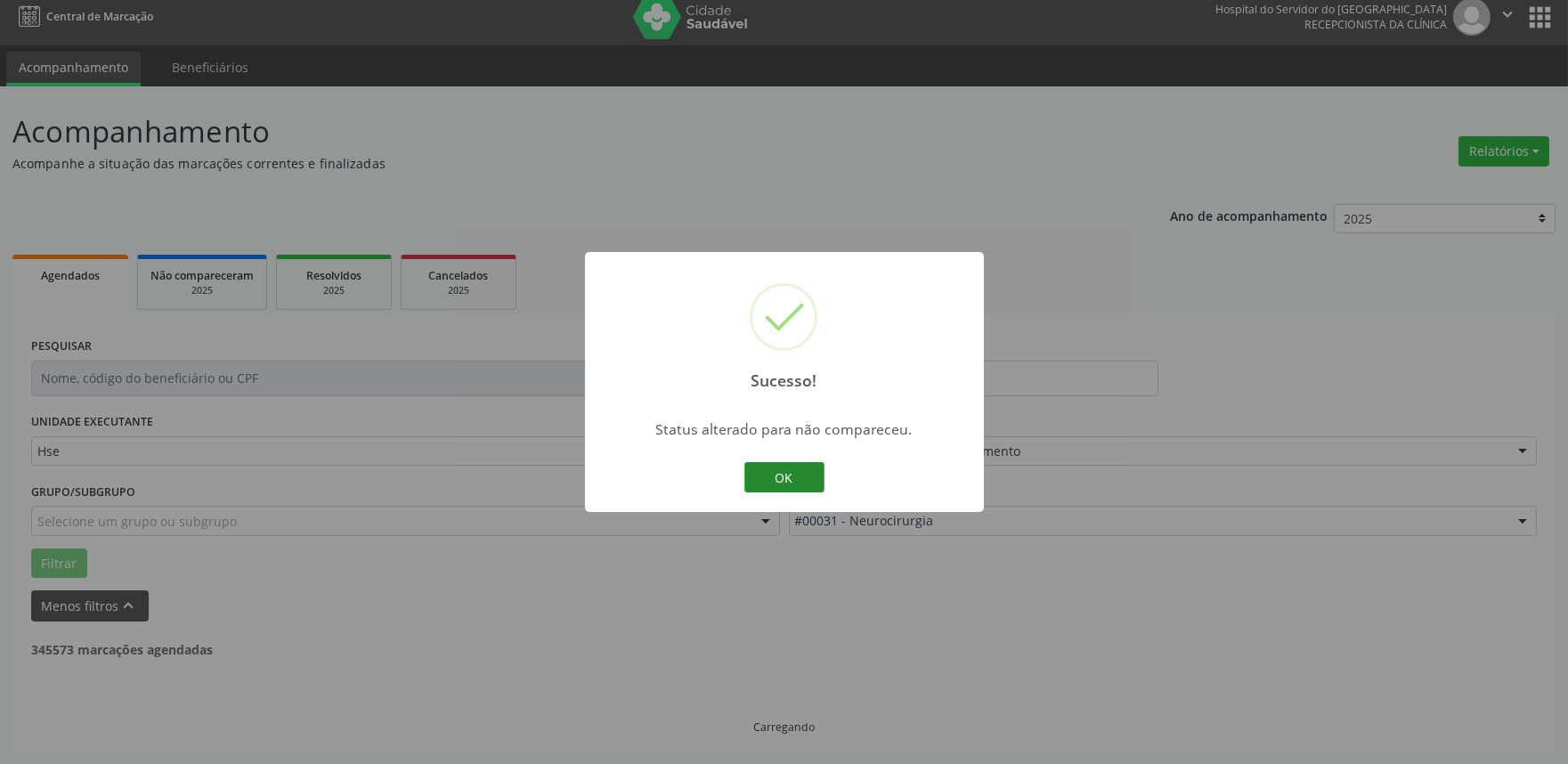
click at [789, 469] on button "OK" at bounding box center [784, 477] width 81 height 31
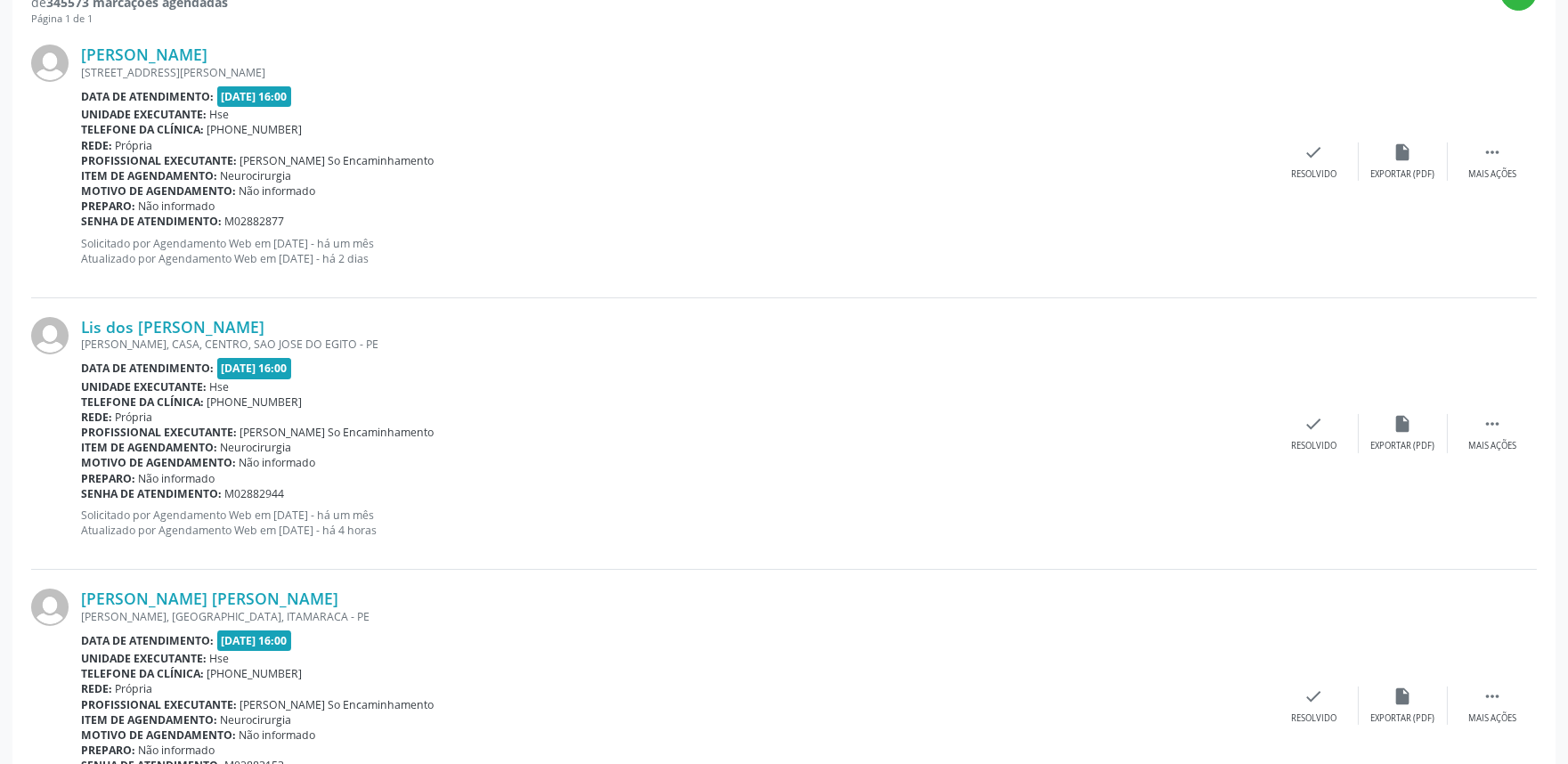
scroll to position [692, 0]
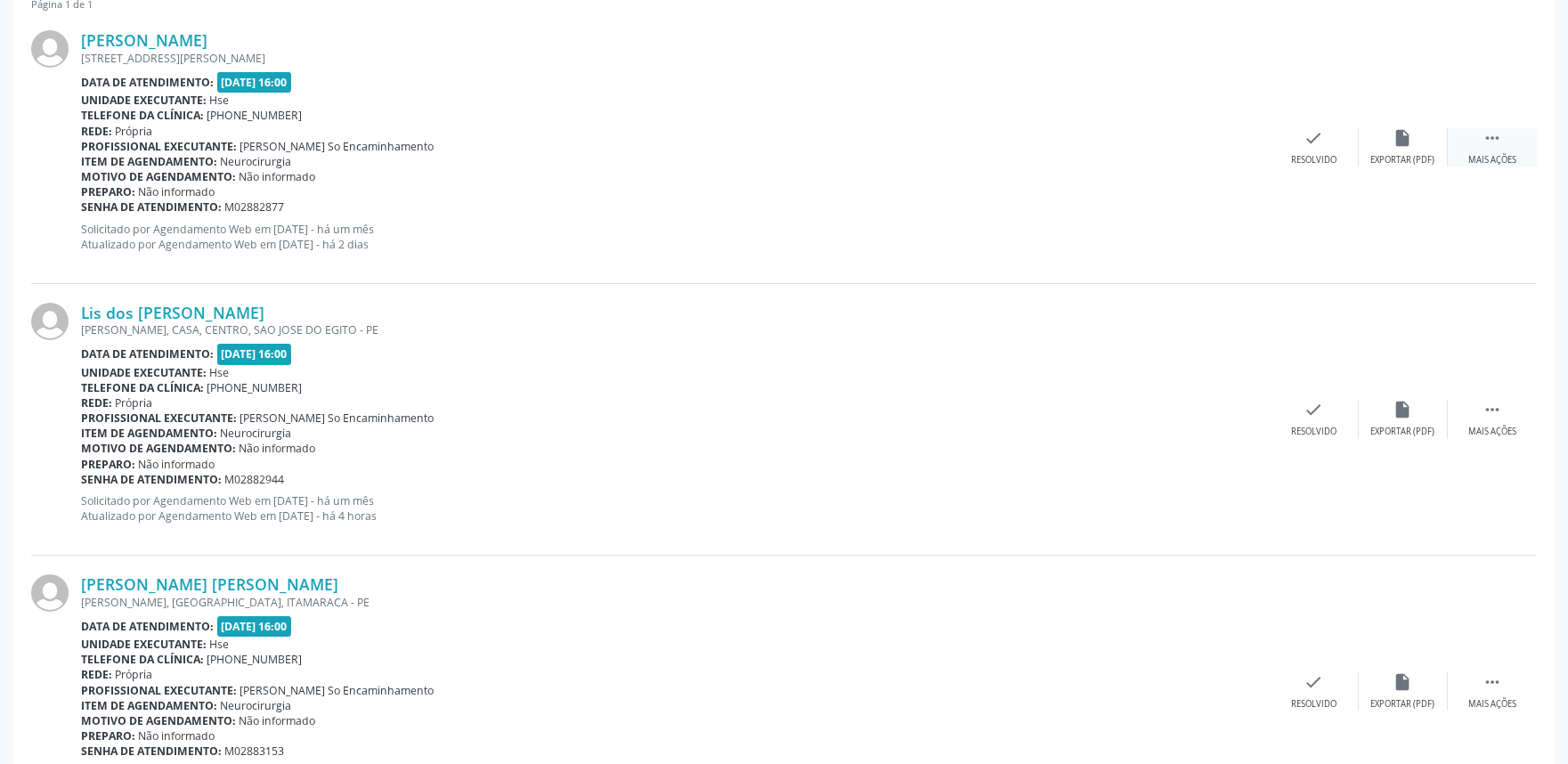
click at [1489, 139] on icon "" at bounding box center [1492, 138] width 19 height 19
click at [1395, 139] on icon "alarm_off" at bounding box center [1403, 138] width 19 height 19
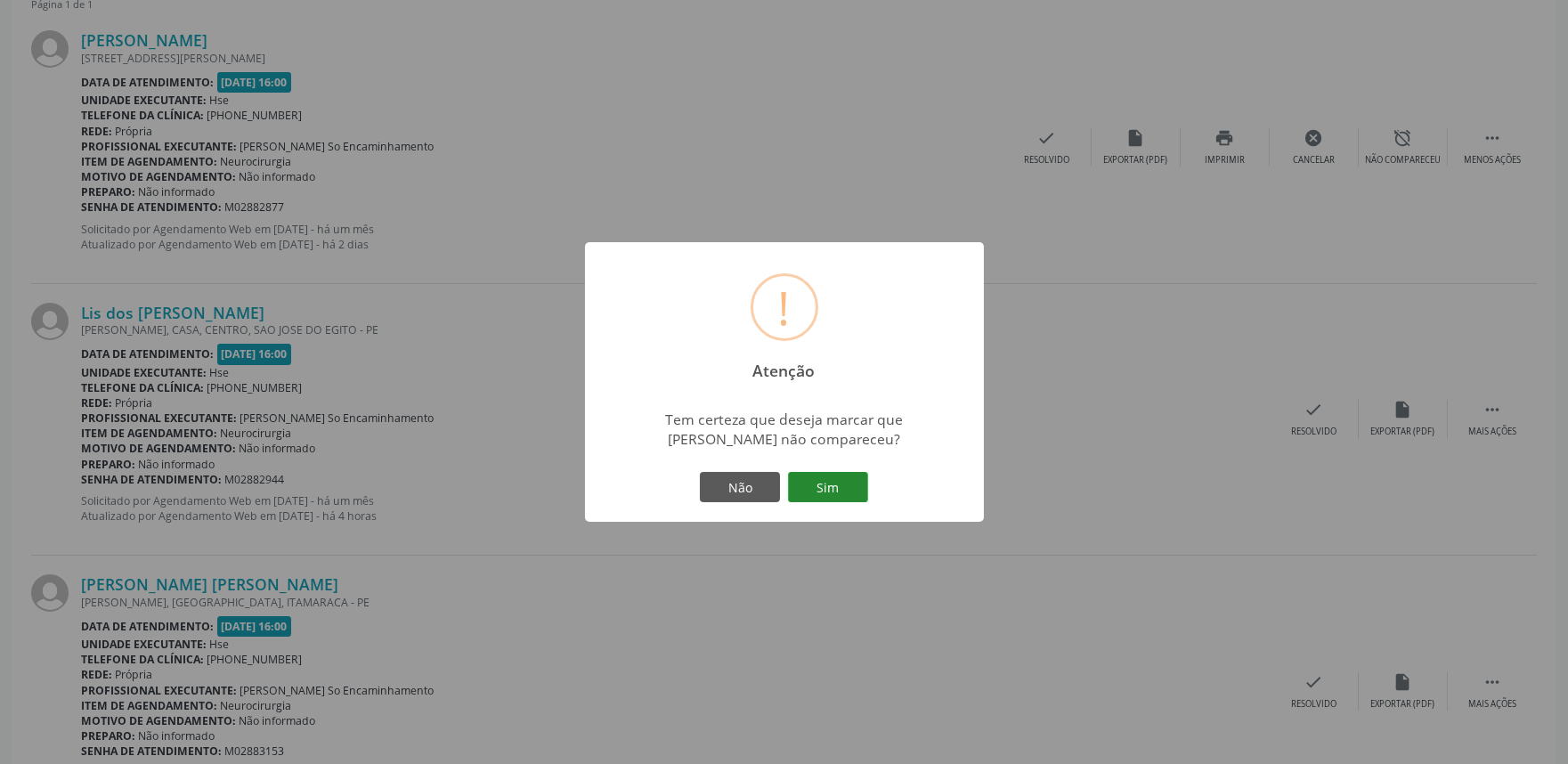
click at [837, 481] on button "Sim" at bounding box center [829, 487] width 81 height 31
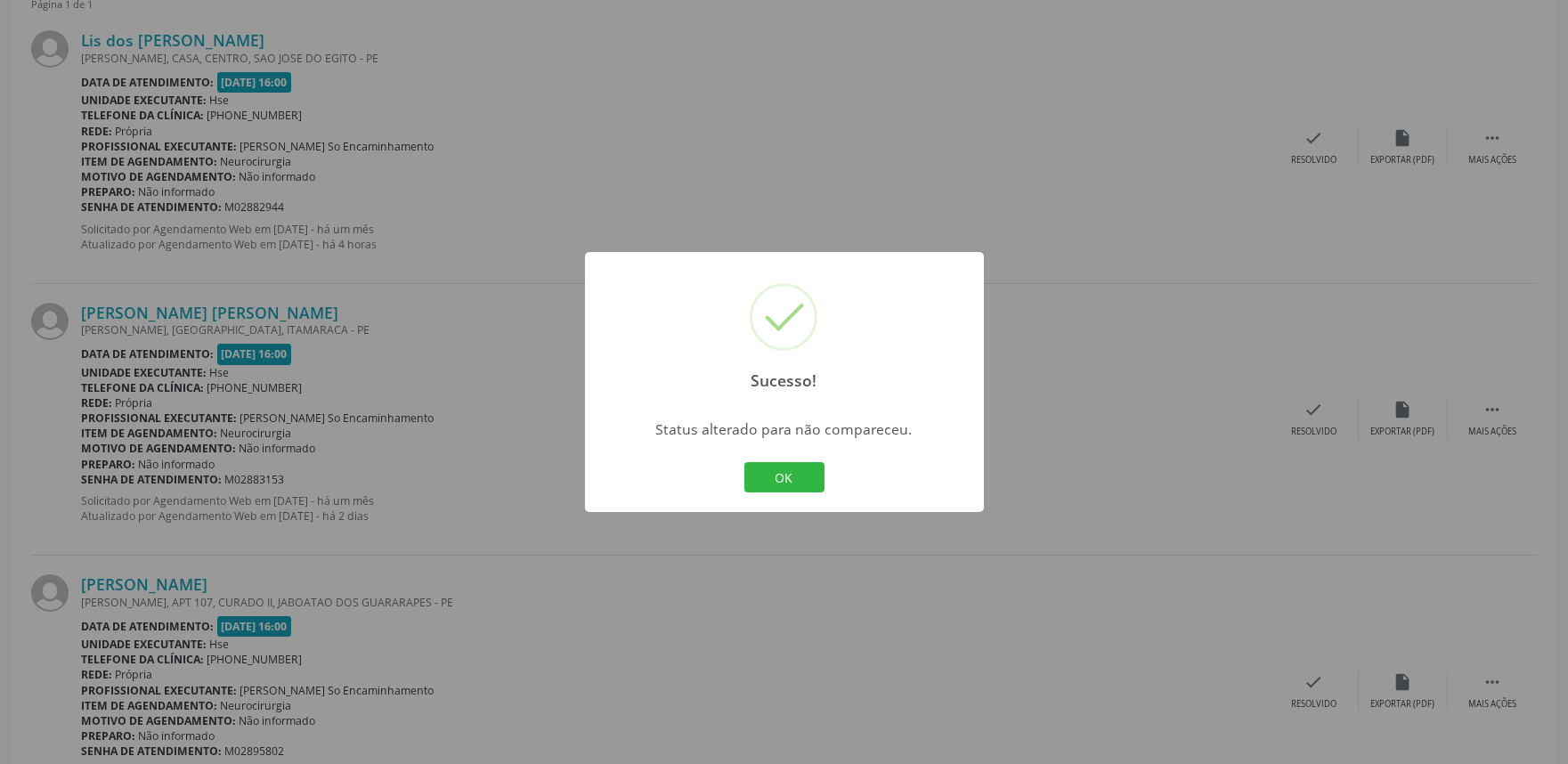
click at [779, 474] on button "OK" at bounding box center [784, 477] width 81 height 31
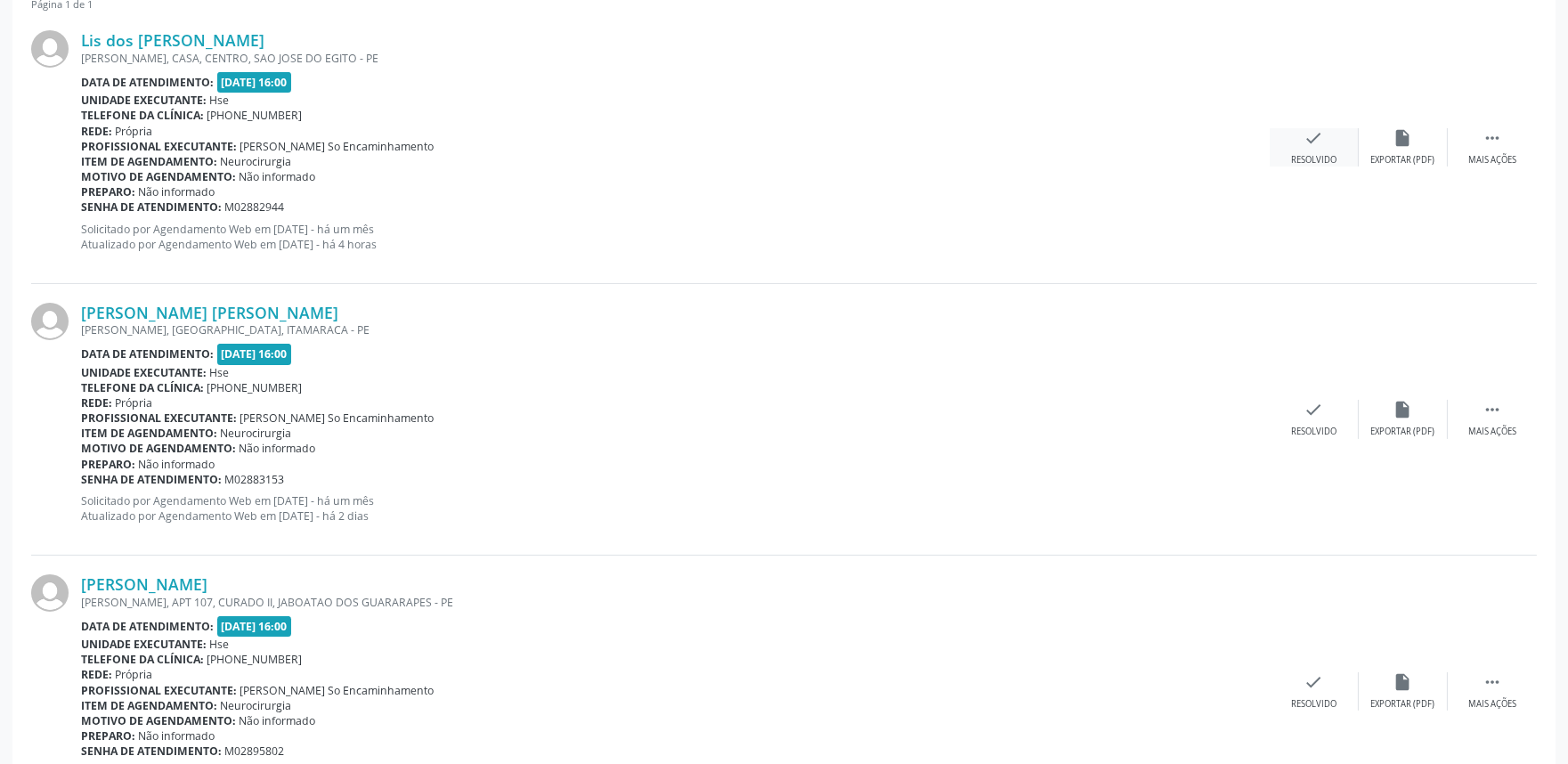
click at [1314, 137] on icon "check" at bounding box center [1314, 138] width 19 height 19
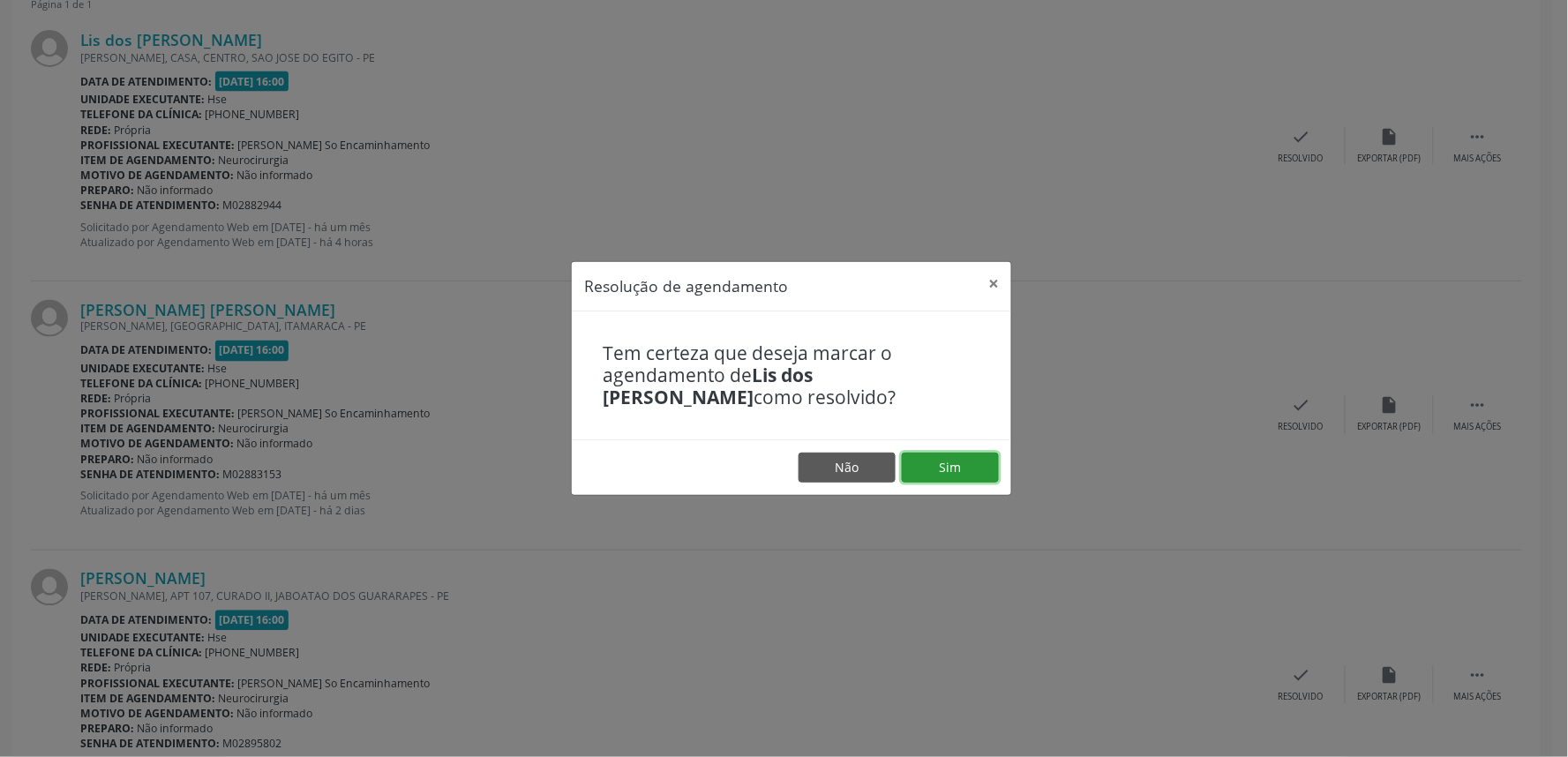
click at [953, 472] on button "Sim" at bounding box center [950, 467] width 97 height 30
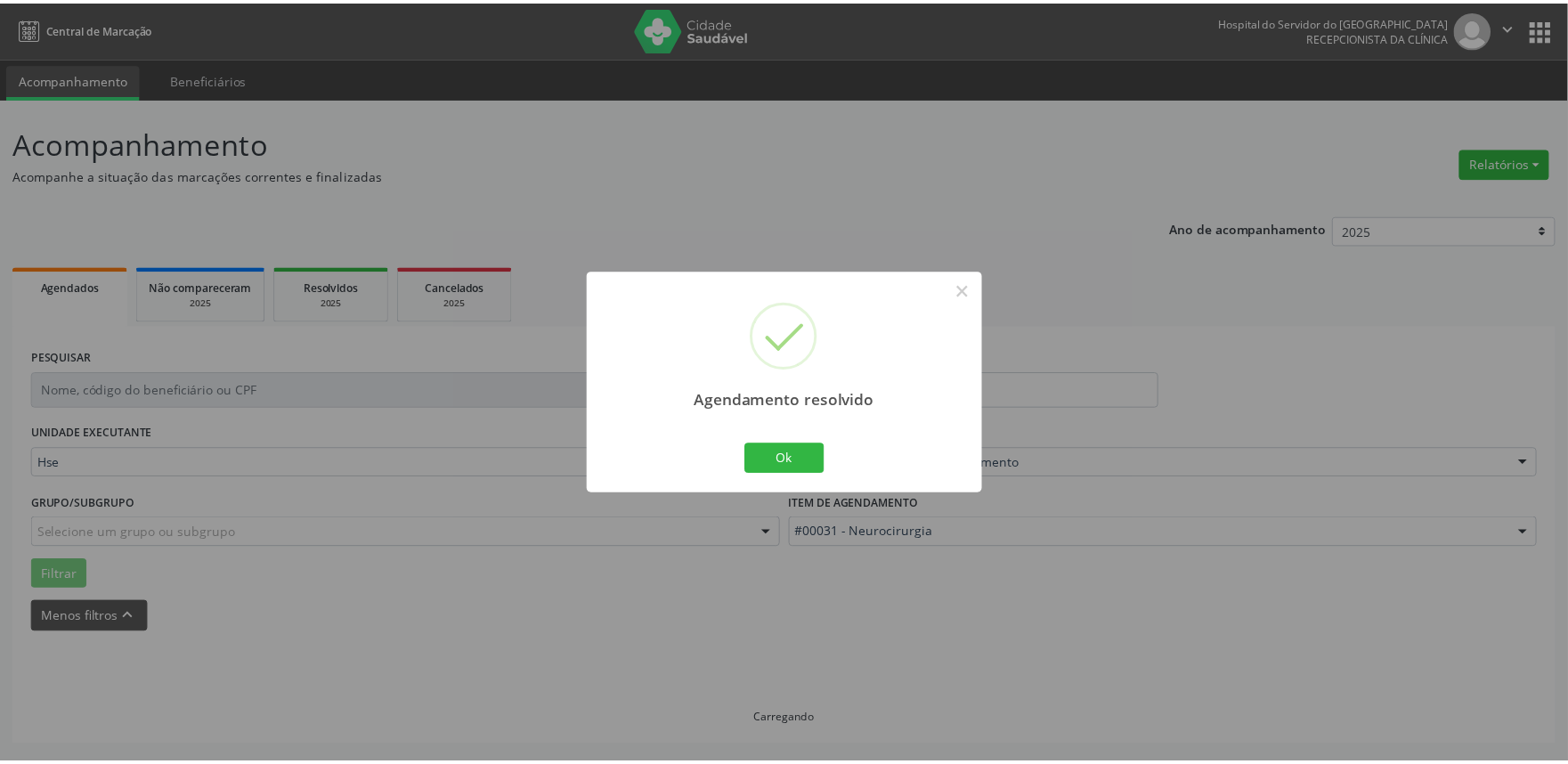
scroll to position [0, 0]
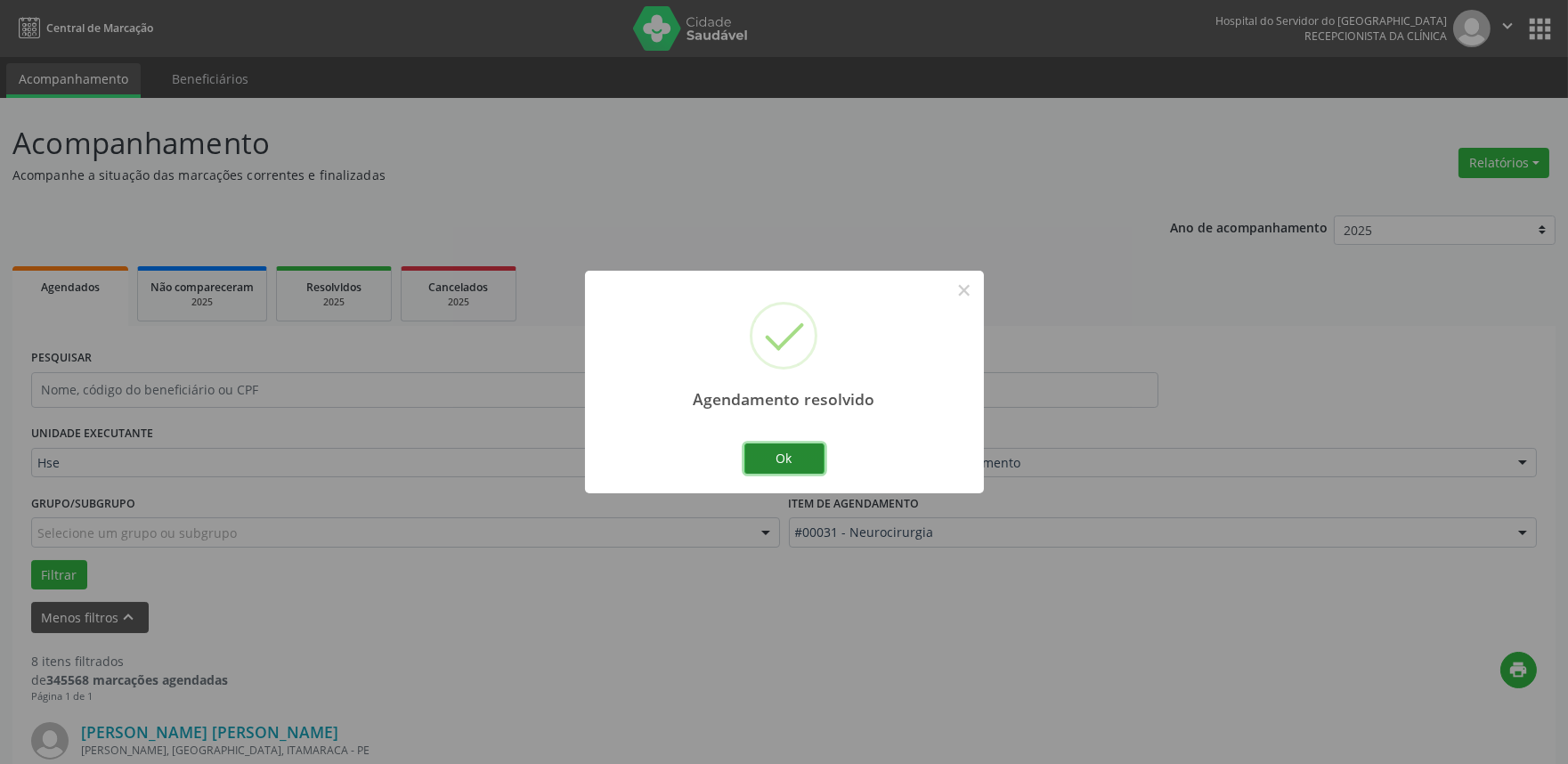
click at [805, 468] on button "Ok" at bounding box center [784, 458] width 81 height 31
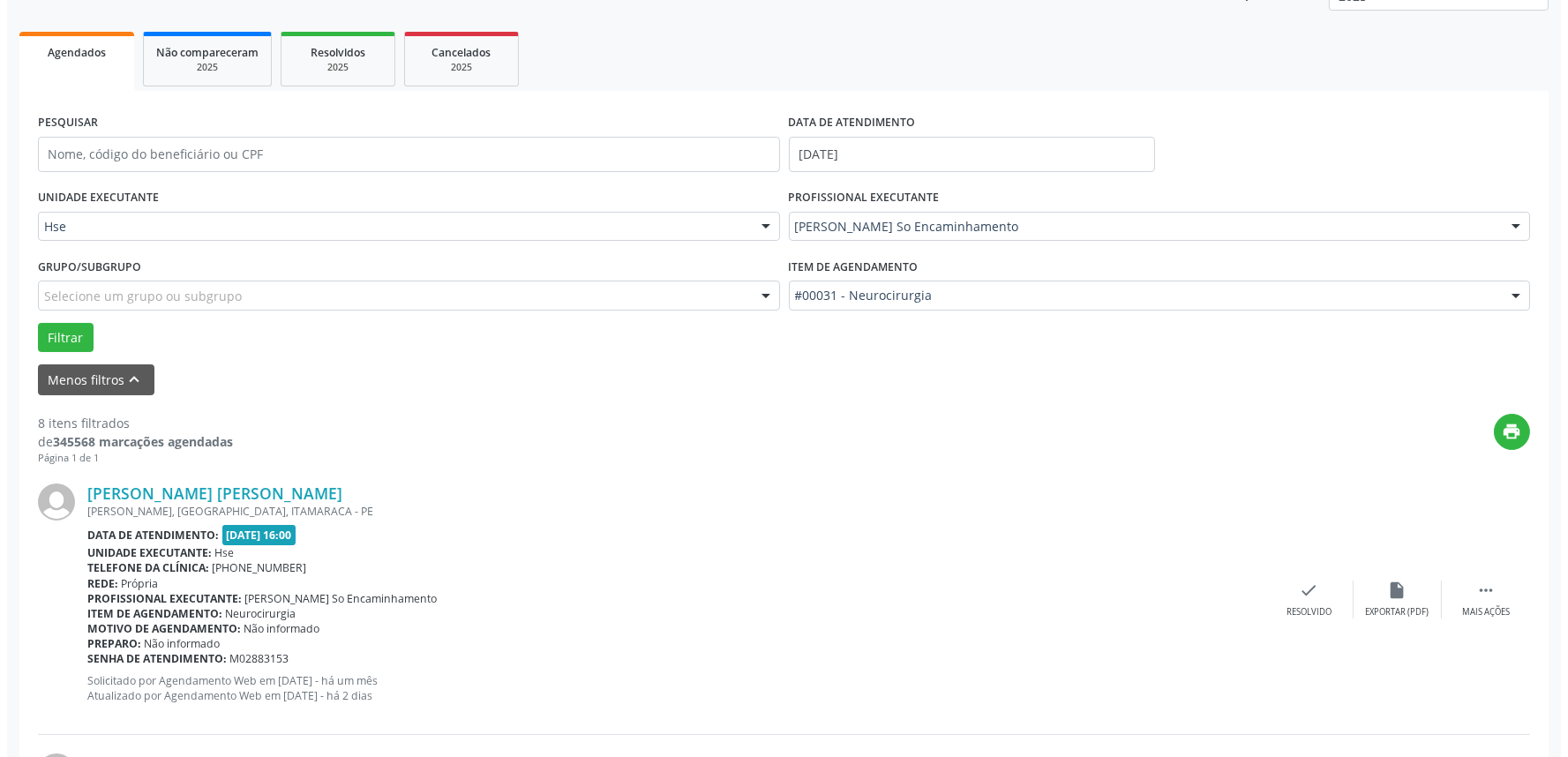
scroll to position [293, 0]
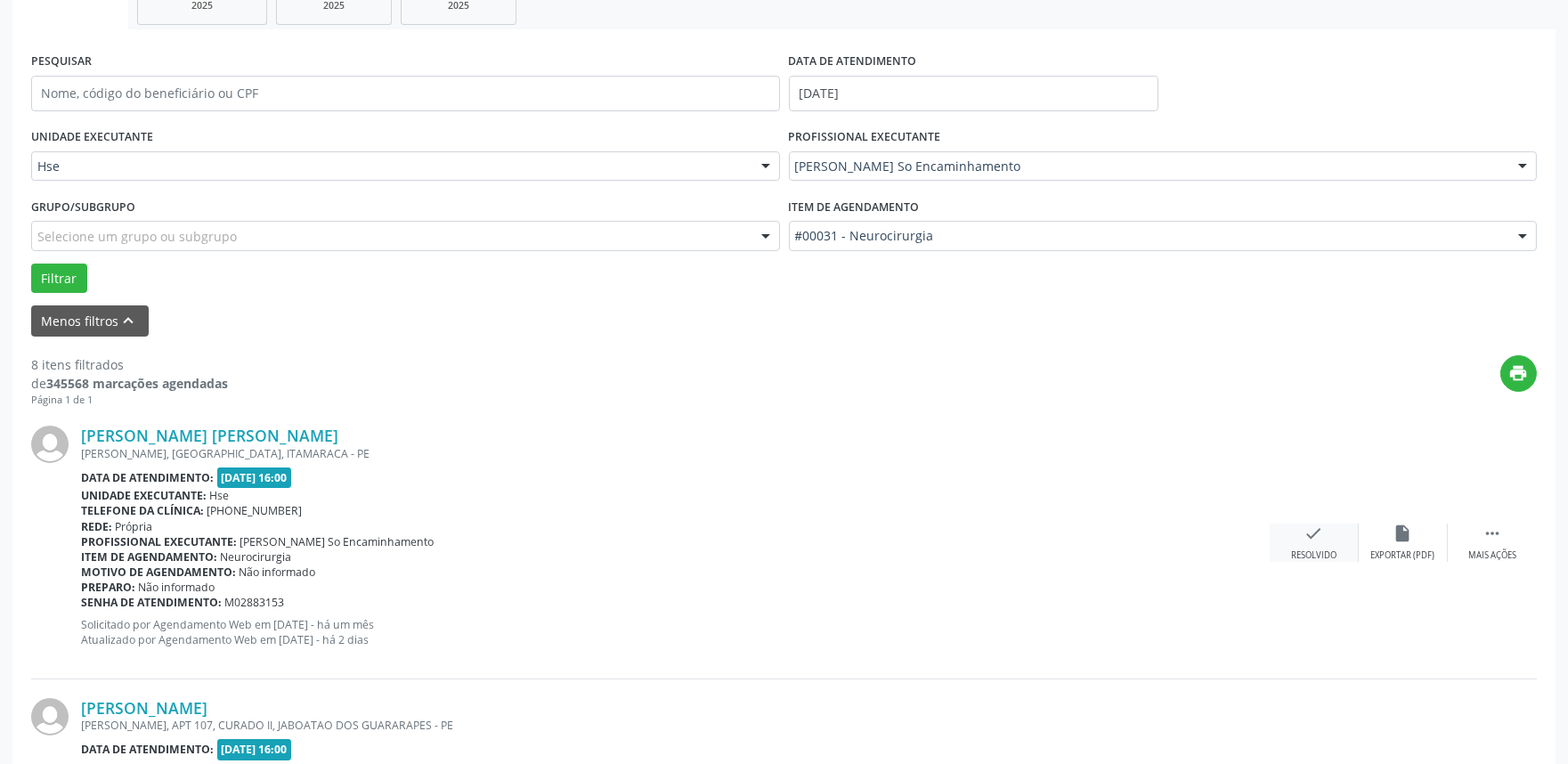
click at [1315, 532] on icon "check" at bounding box center [1314, 533] width 19 height 19
click at [1301, 541] on div "check Resolvido" at bounding box center [1314, 543] width 89 height 38
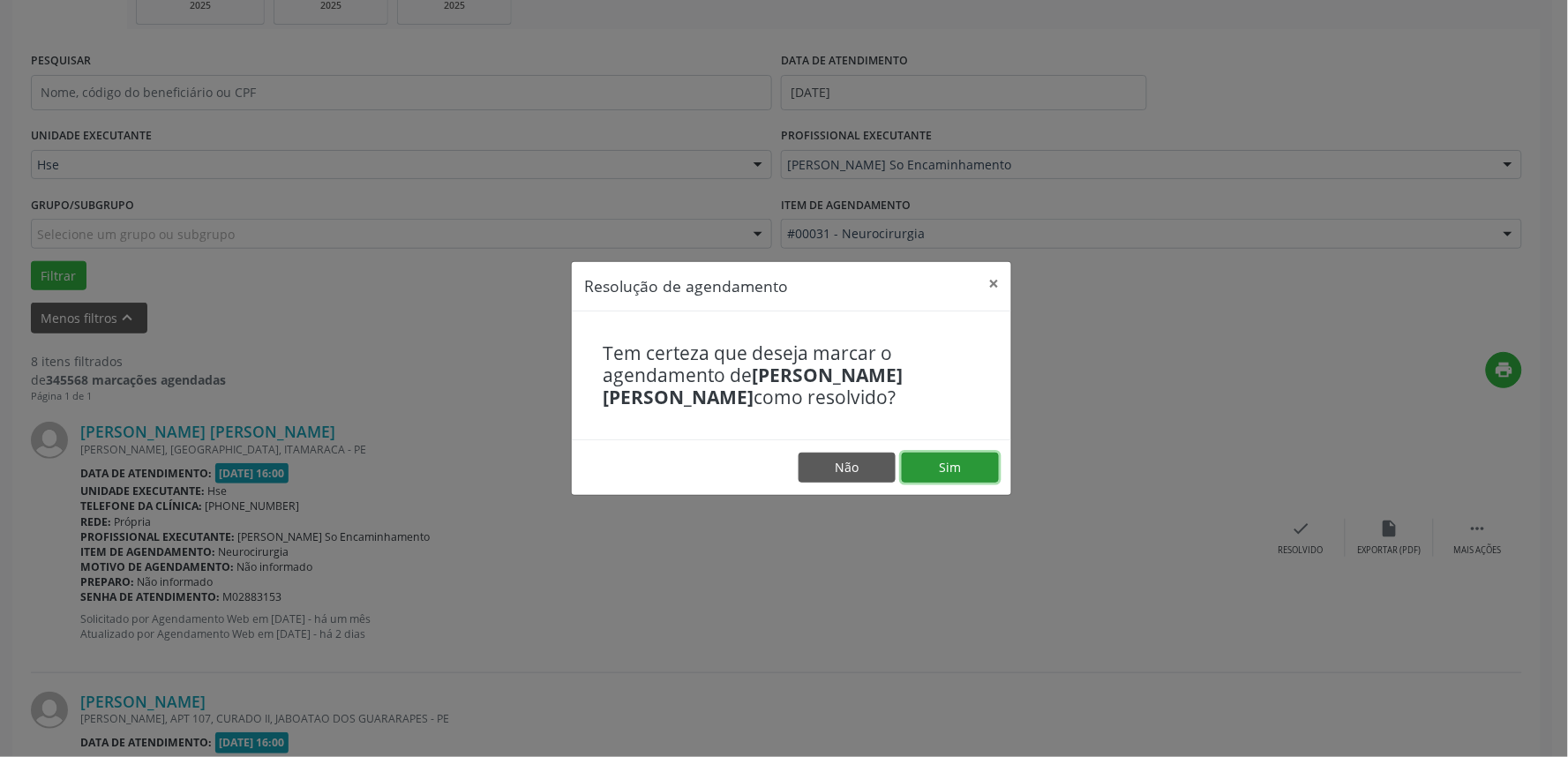
click at [927, 462] on button "Sim" at bounding box center [950, 467] width 97 height 30
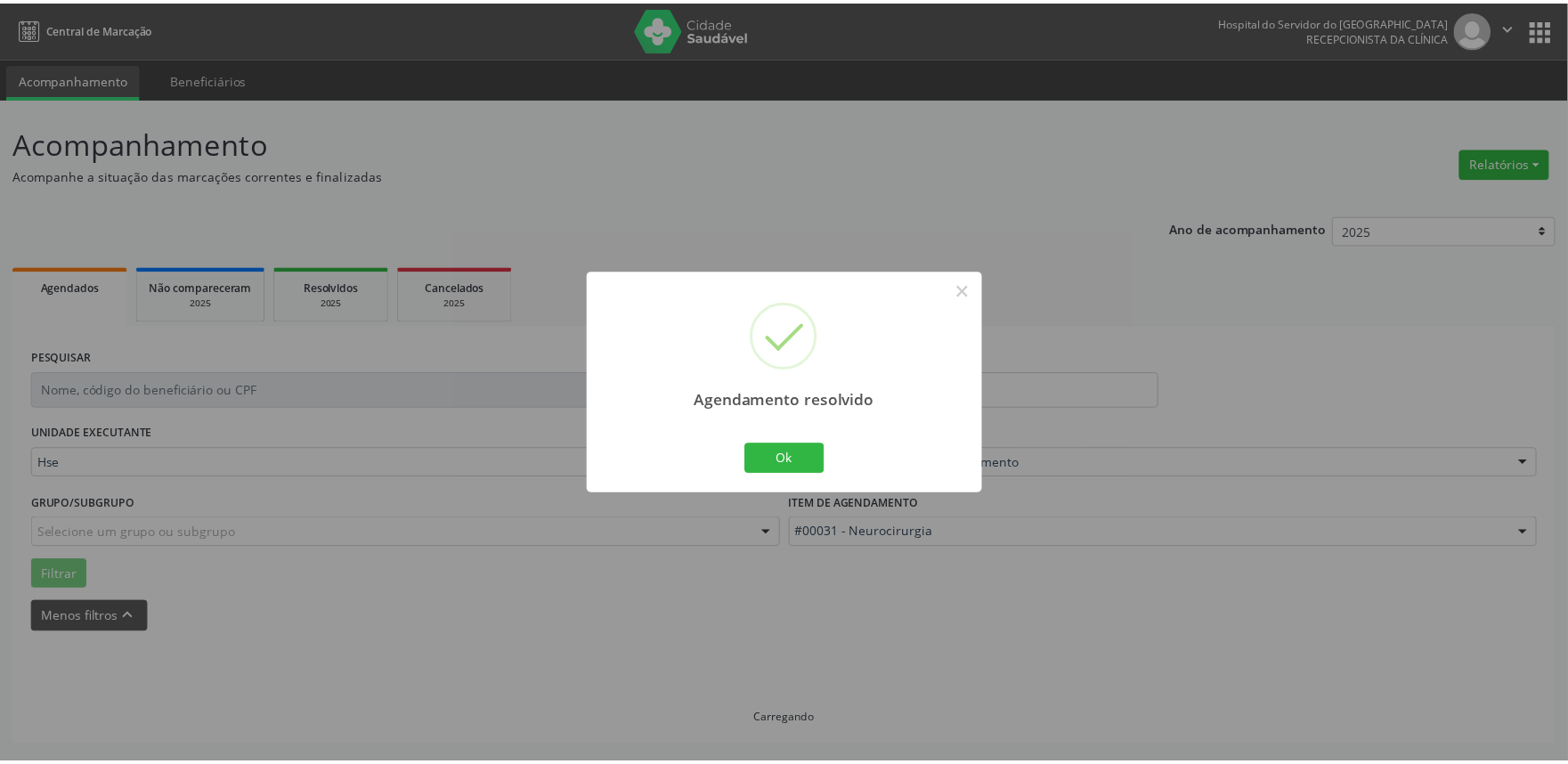
scroll to position [0, 0]
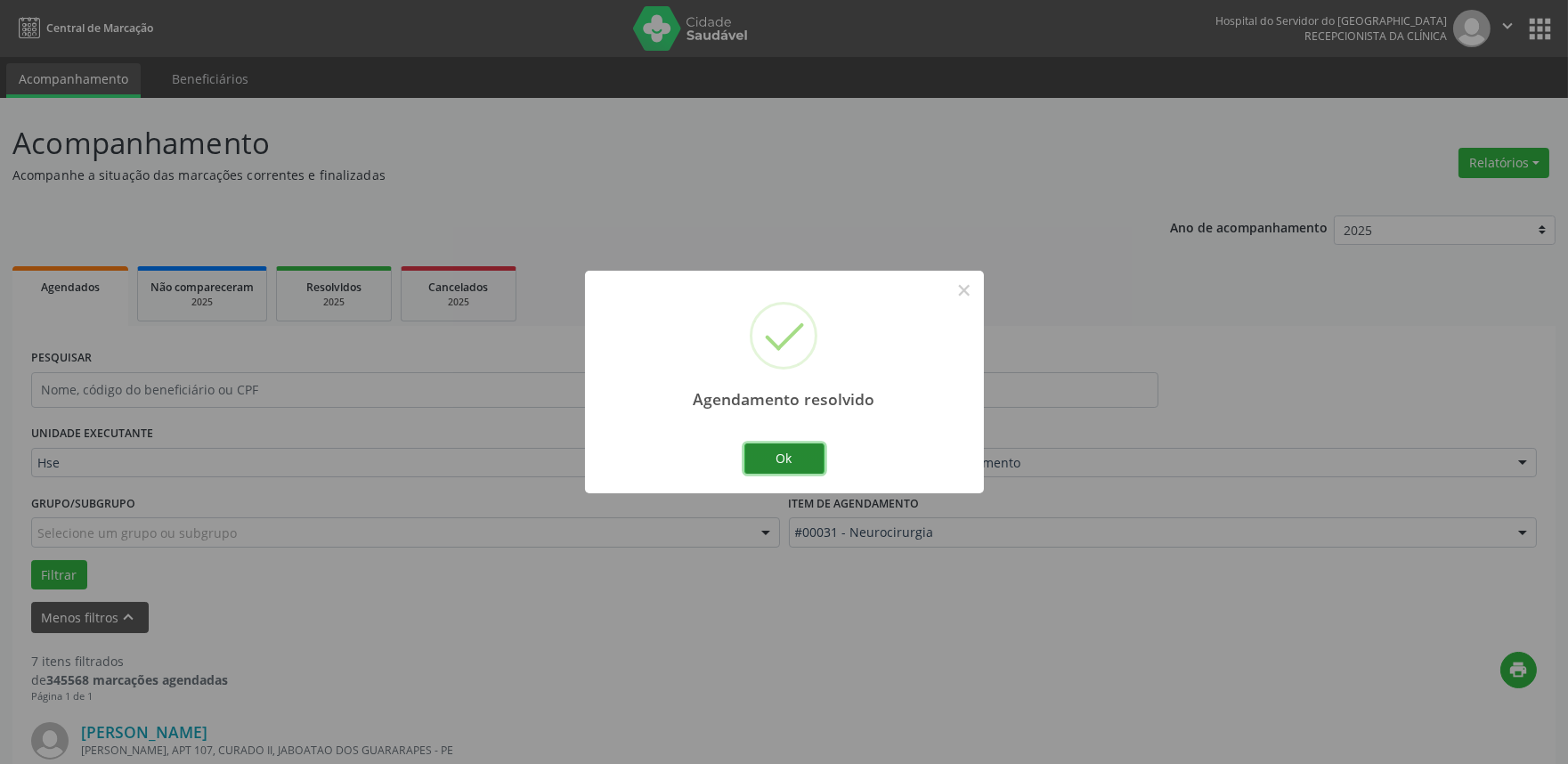
click at [795, 451] on button "Ok" at bounding box center [784, 458] width 81 height 31
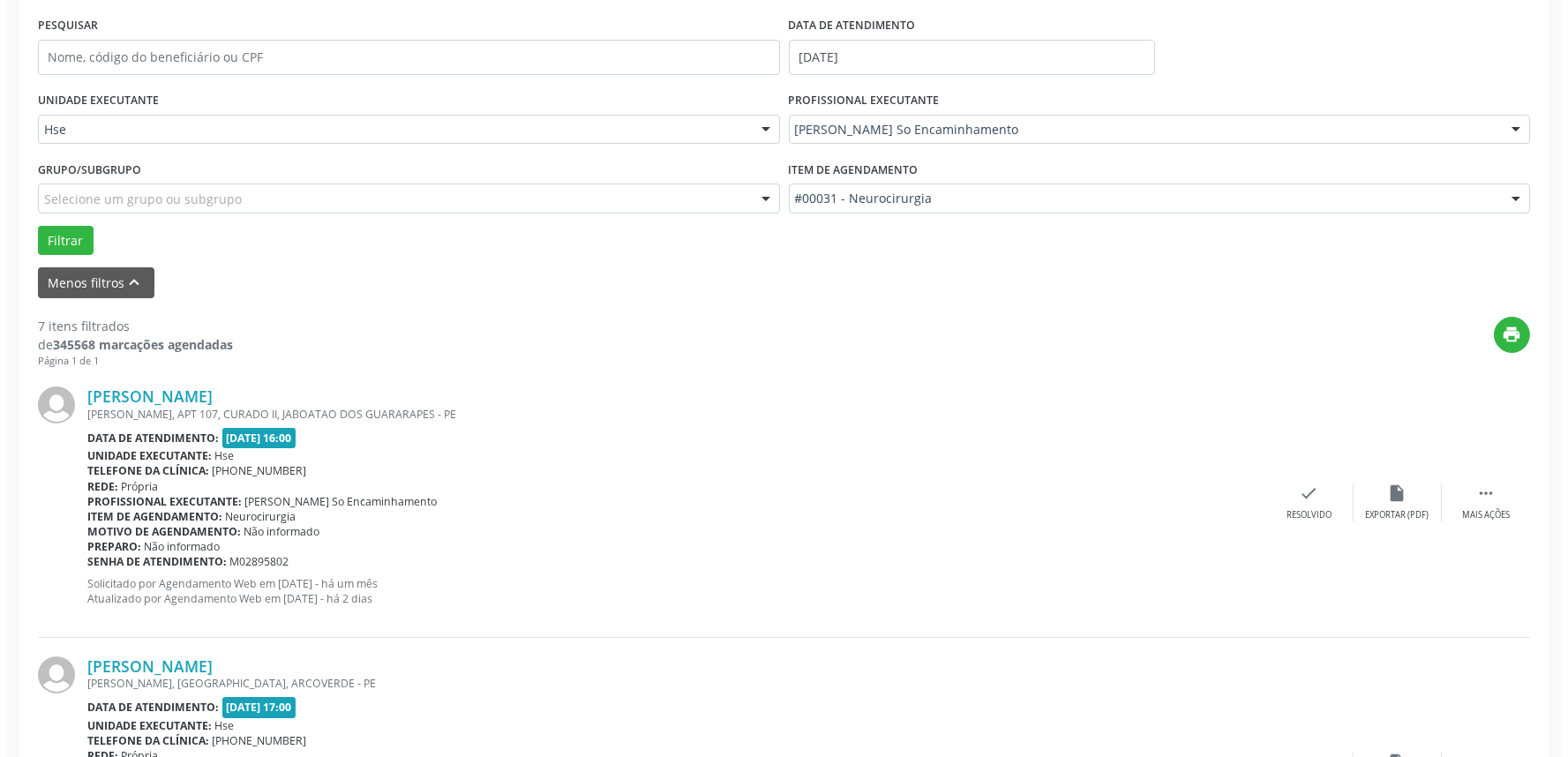
scroll to position [391, 0]
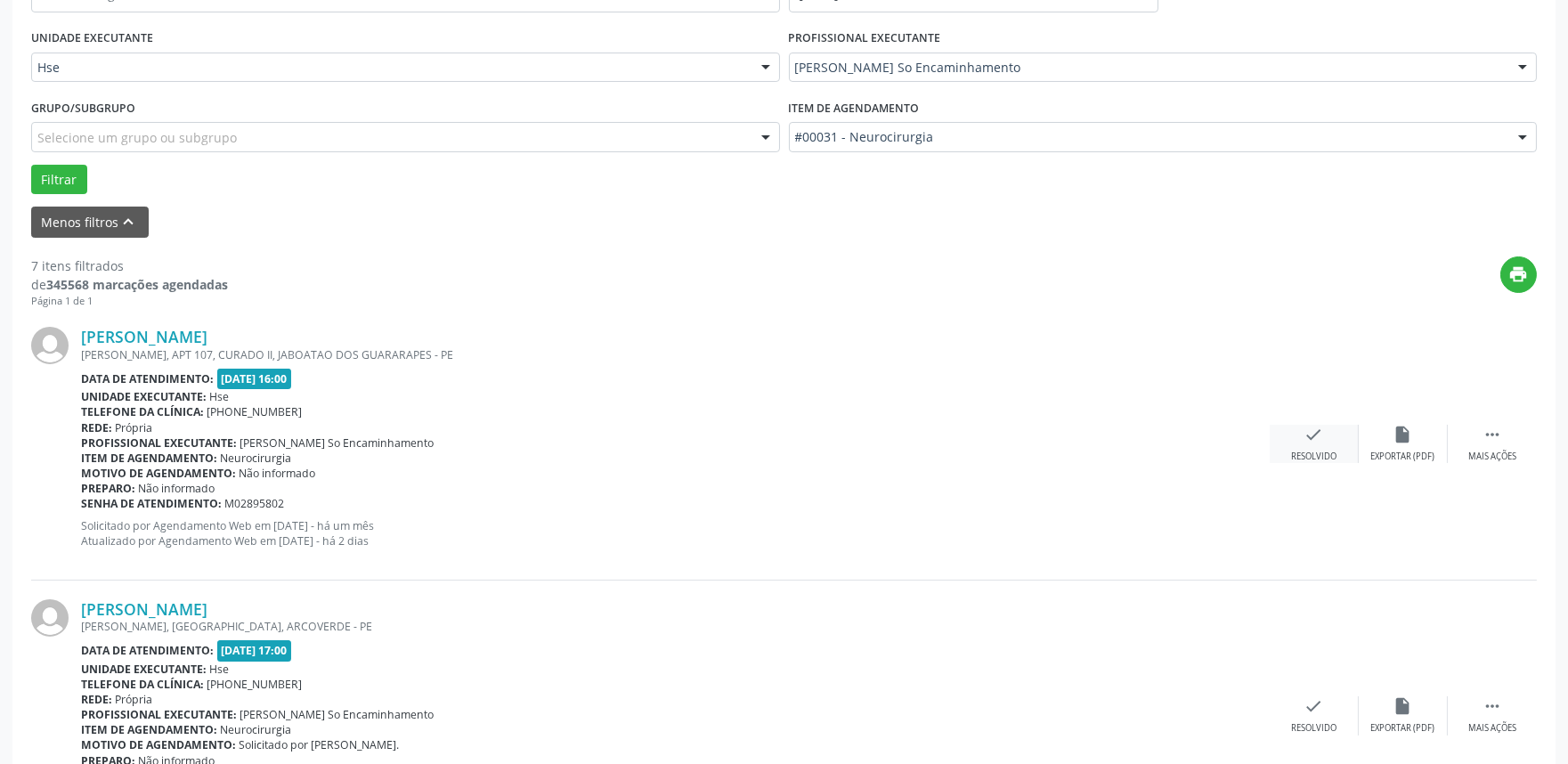
click at [1307, 436] on icon "check" at bounding box center [1314, 434] width 19 height 19
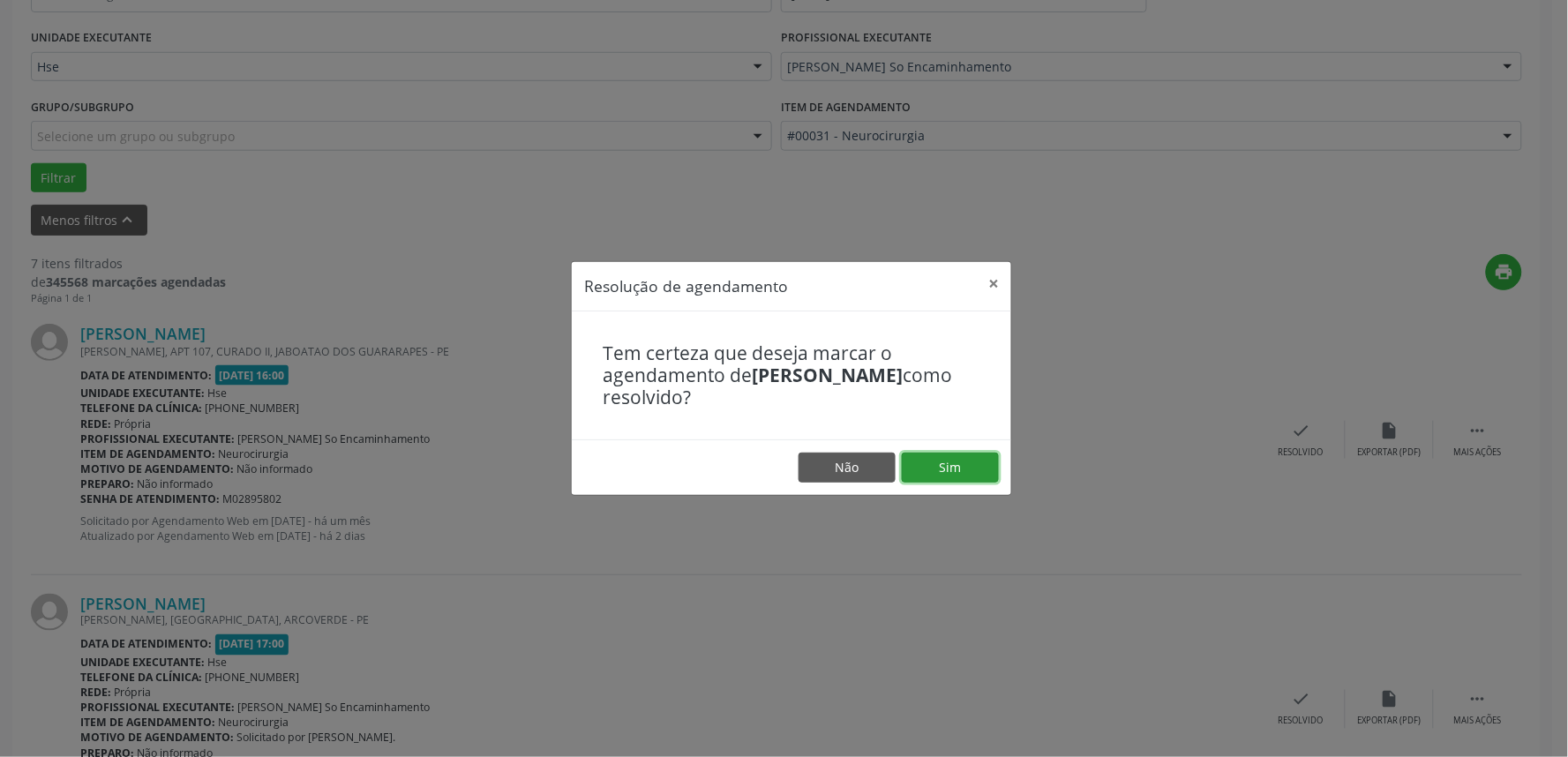
click at [982, 463] on button "Sim" at bounding box center [950, 467] width 97 height 30
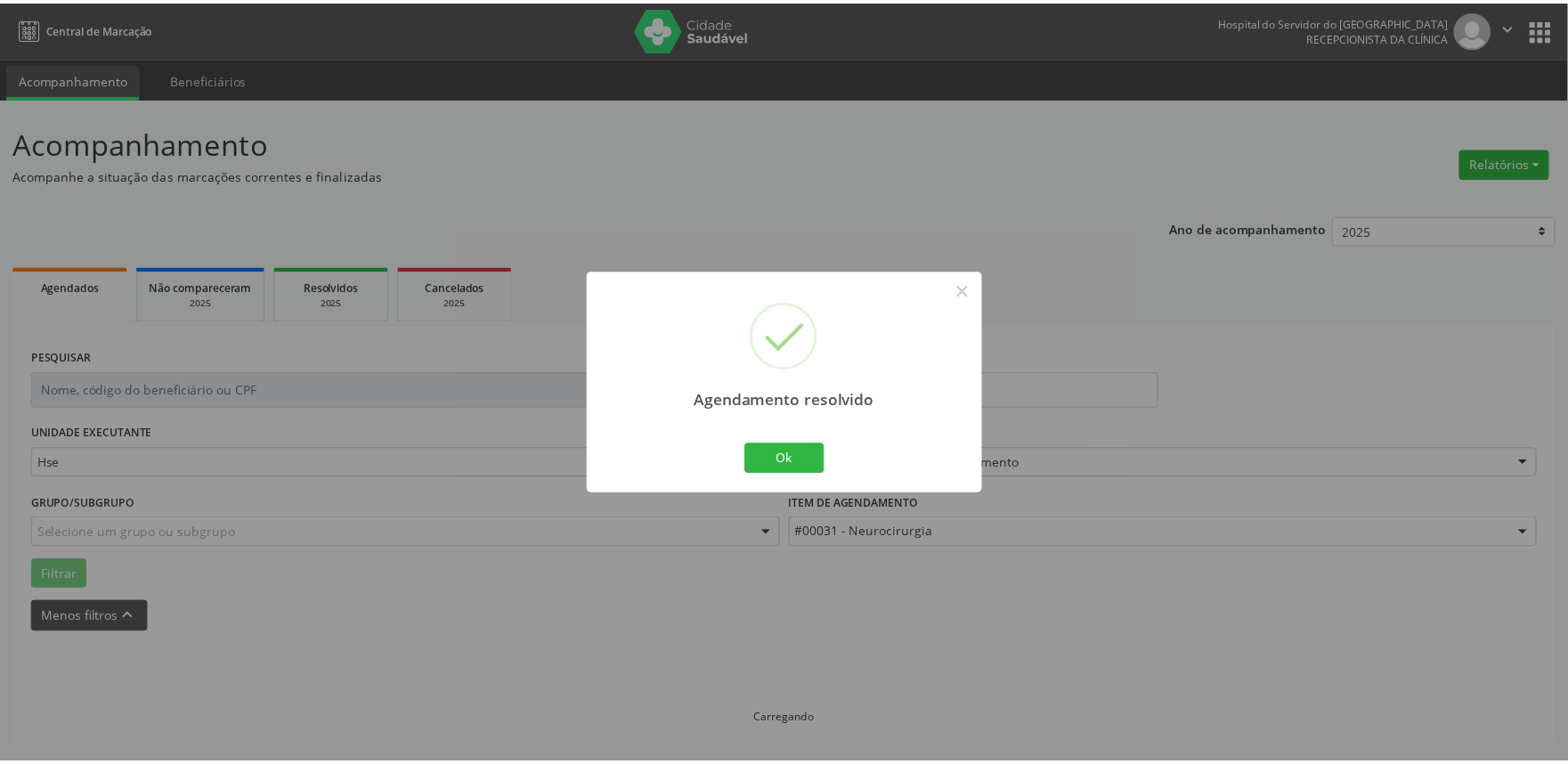
scroll to position [0, 0]
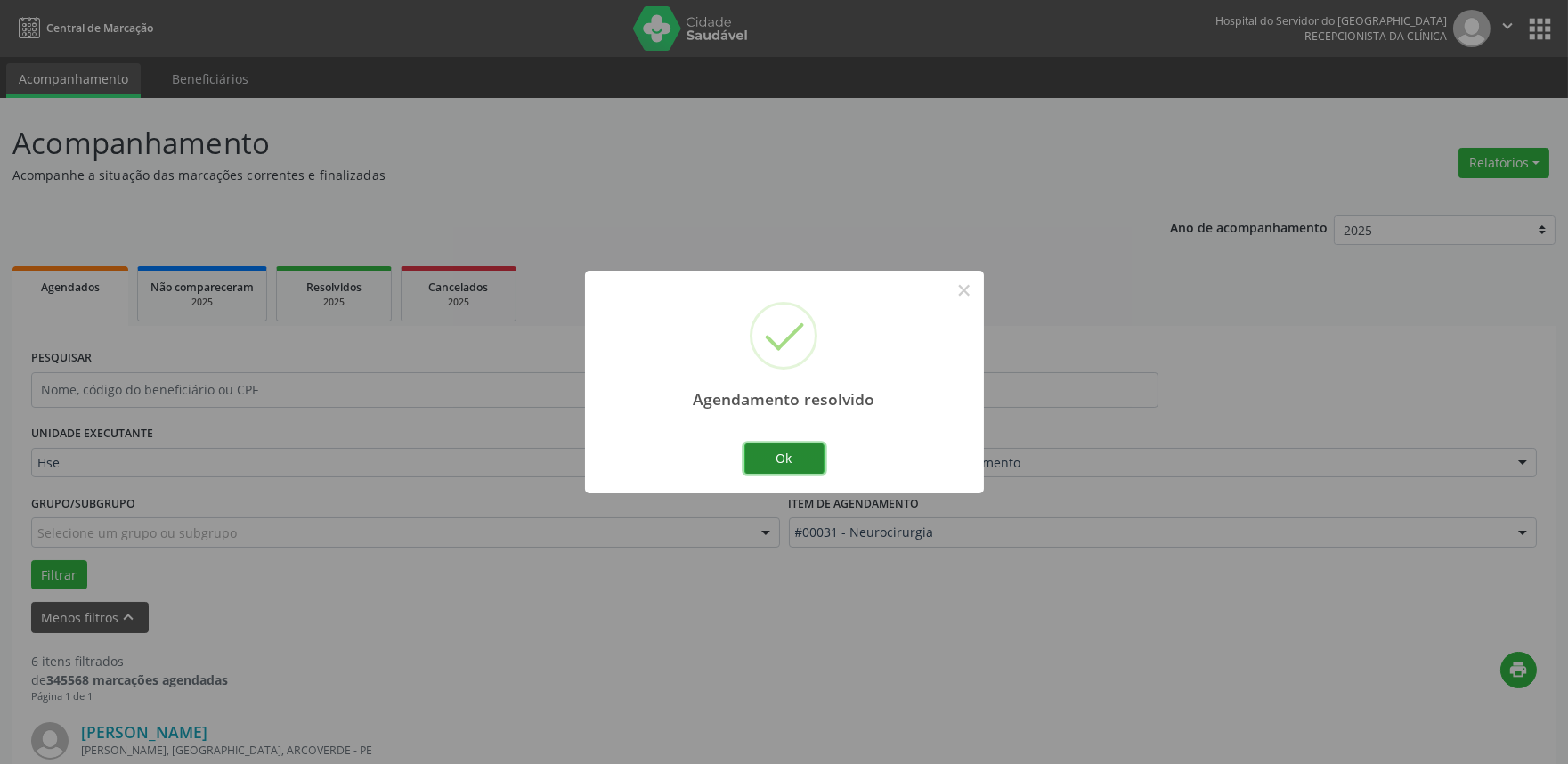
drag, startPoint x: 784, startPoint y: 443, endPoint x: 815, endPoint y: 443, distance: 31.0
click at [784, 445] on button "Ok" at bounding box center [784, 458] width 81 height 31
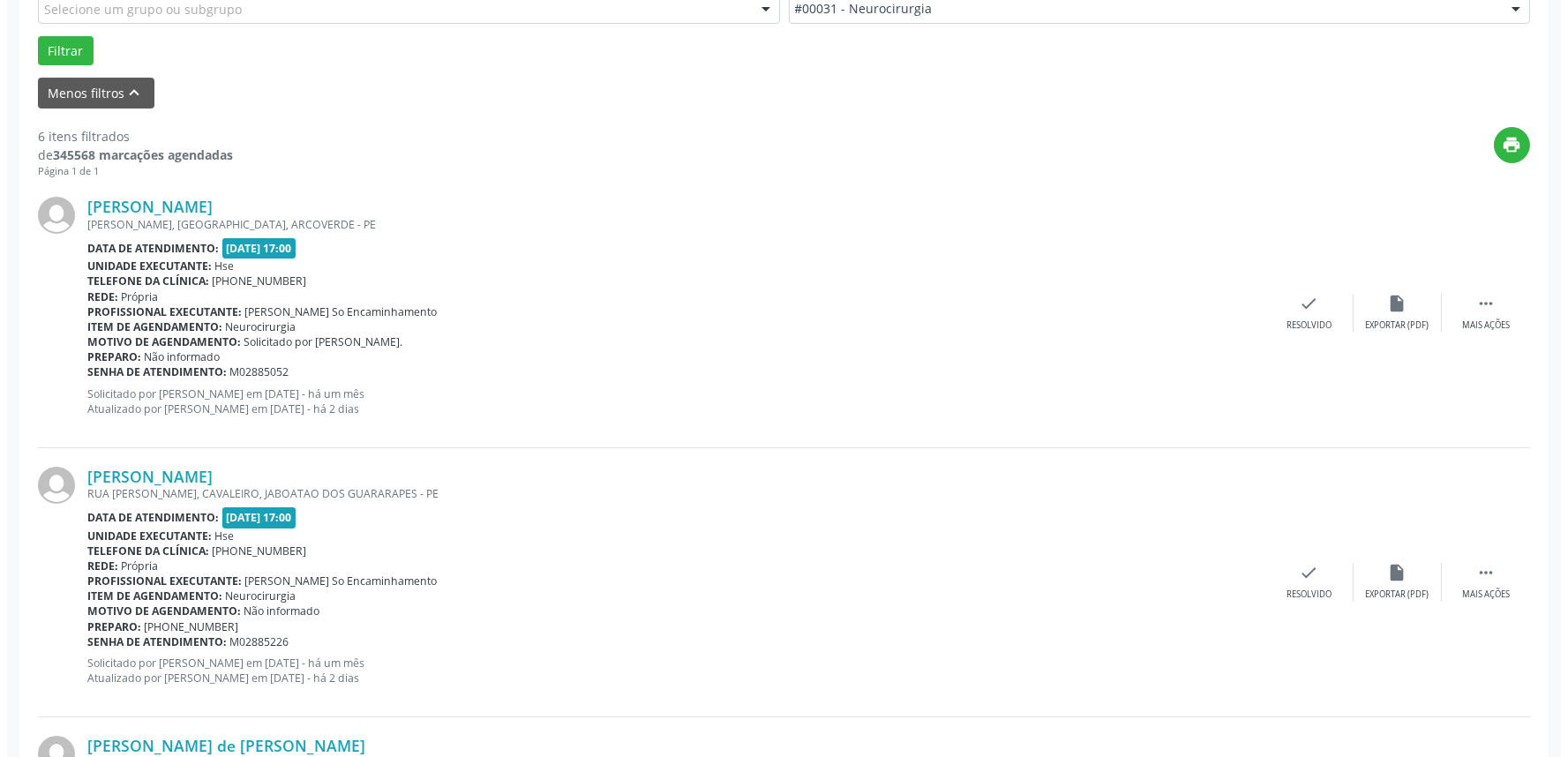
scroll to position [587, 0]
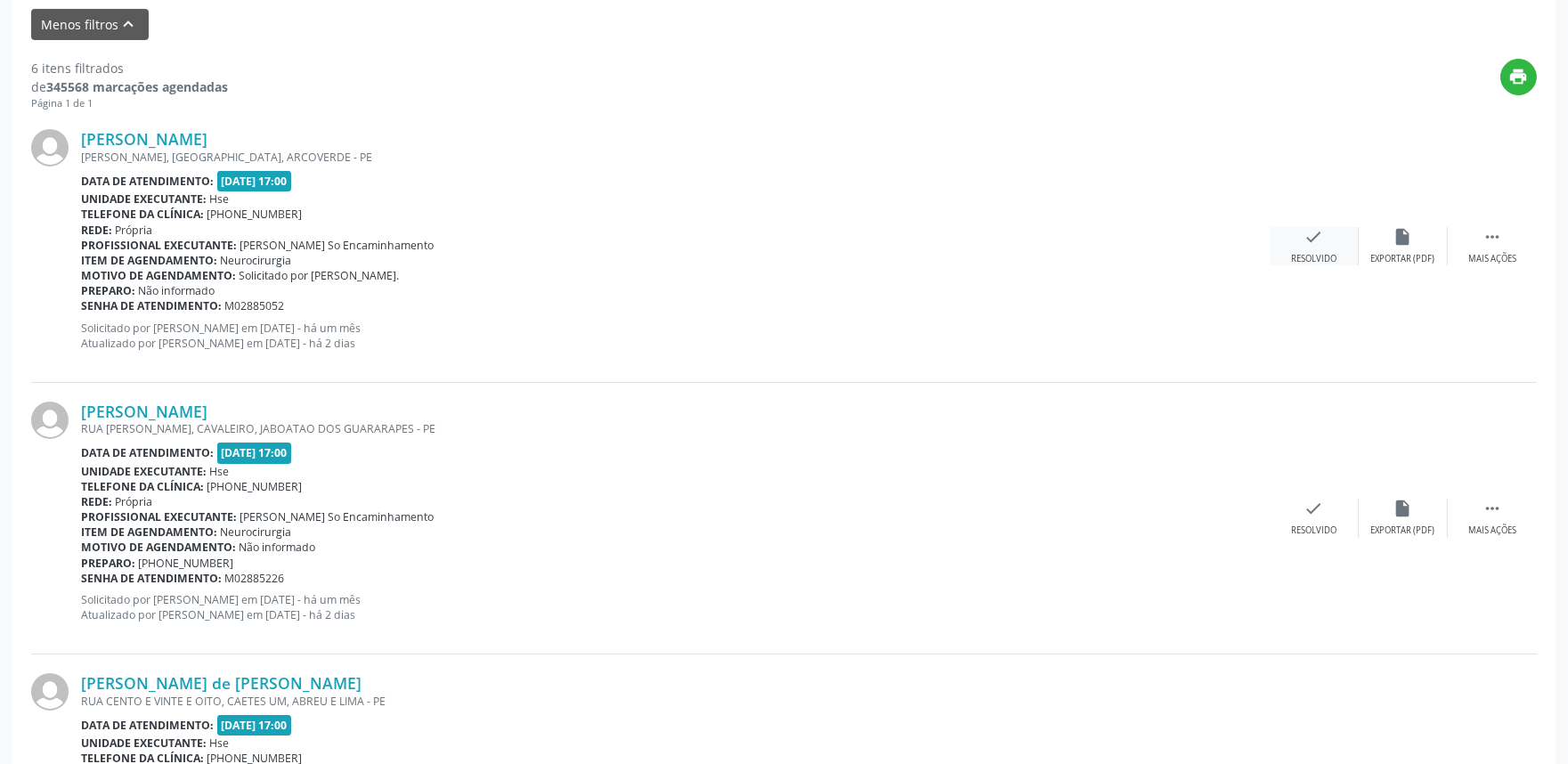
click at [1317, 239] on icon "check" at bounding box center [1314, 237] width 19 height 19
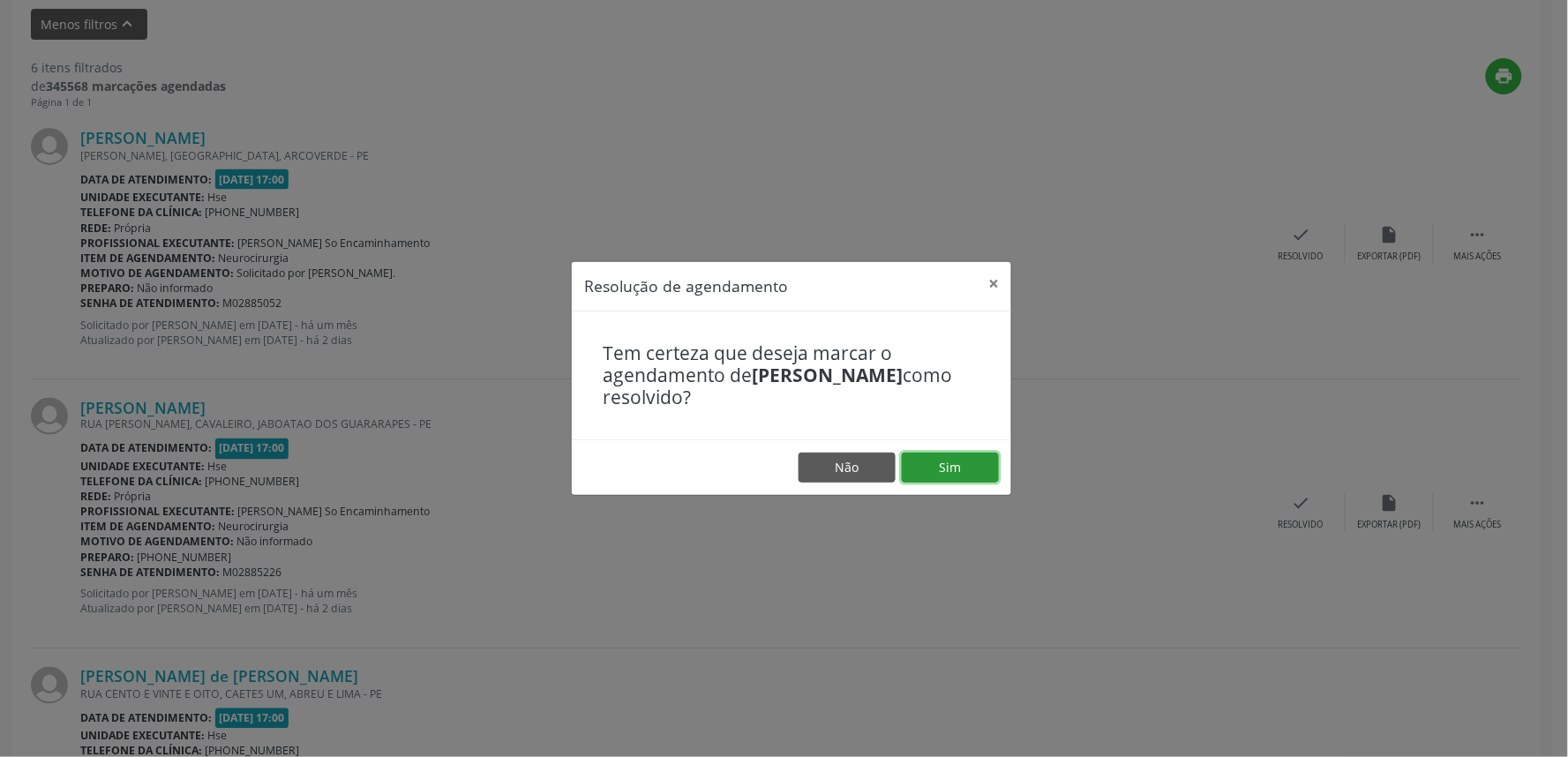
click at [963, 456] on button "Sim" at bounding box center [950, 467] width 97 height 30
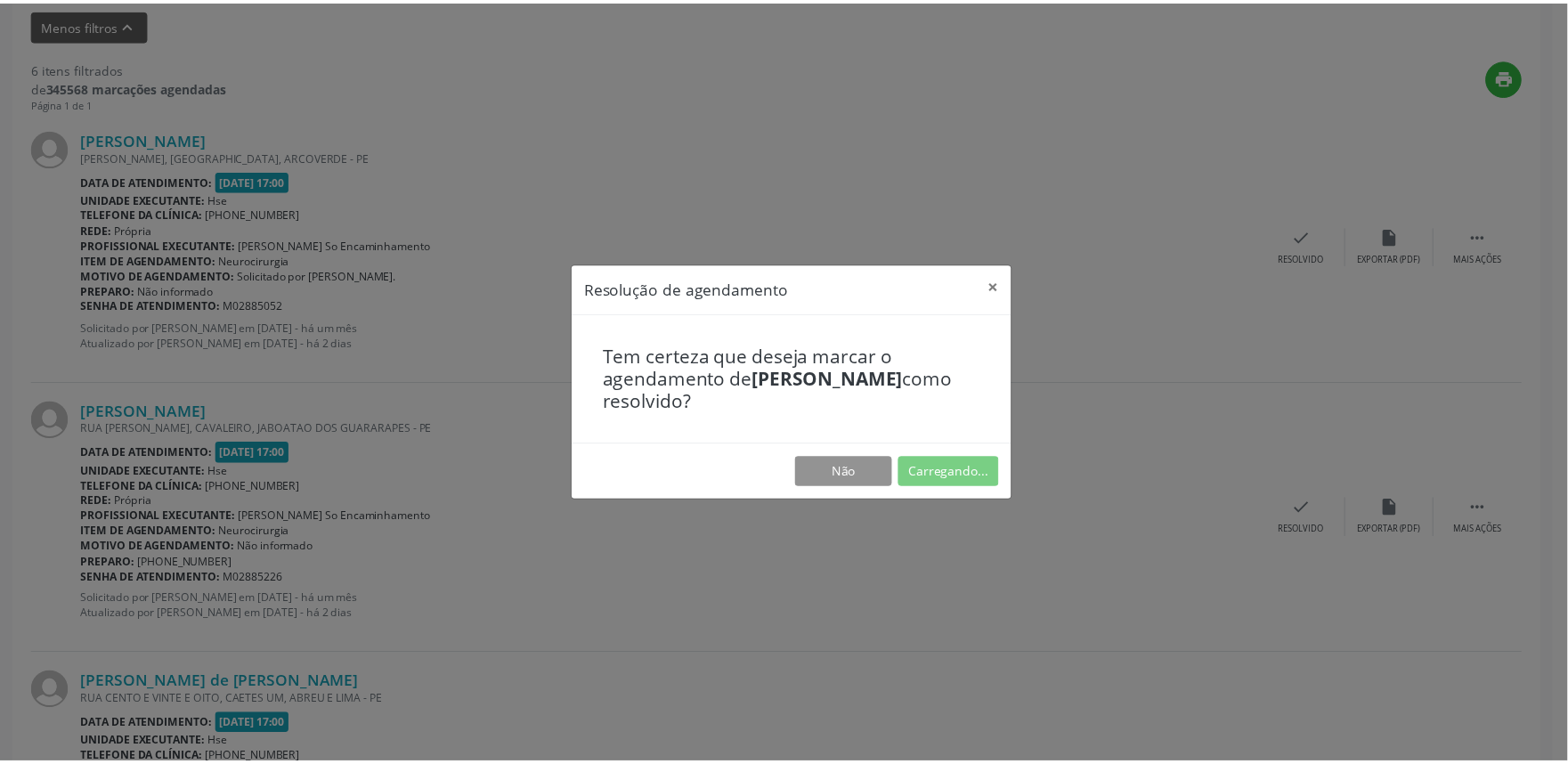
scroll to position [0, 0]
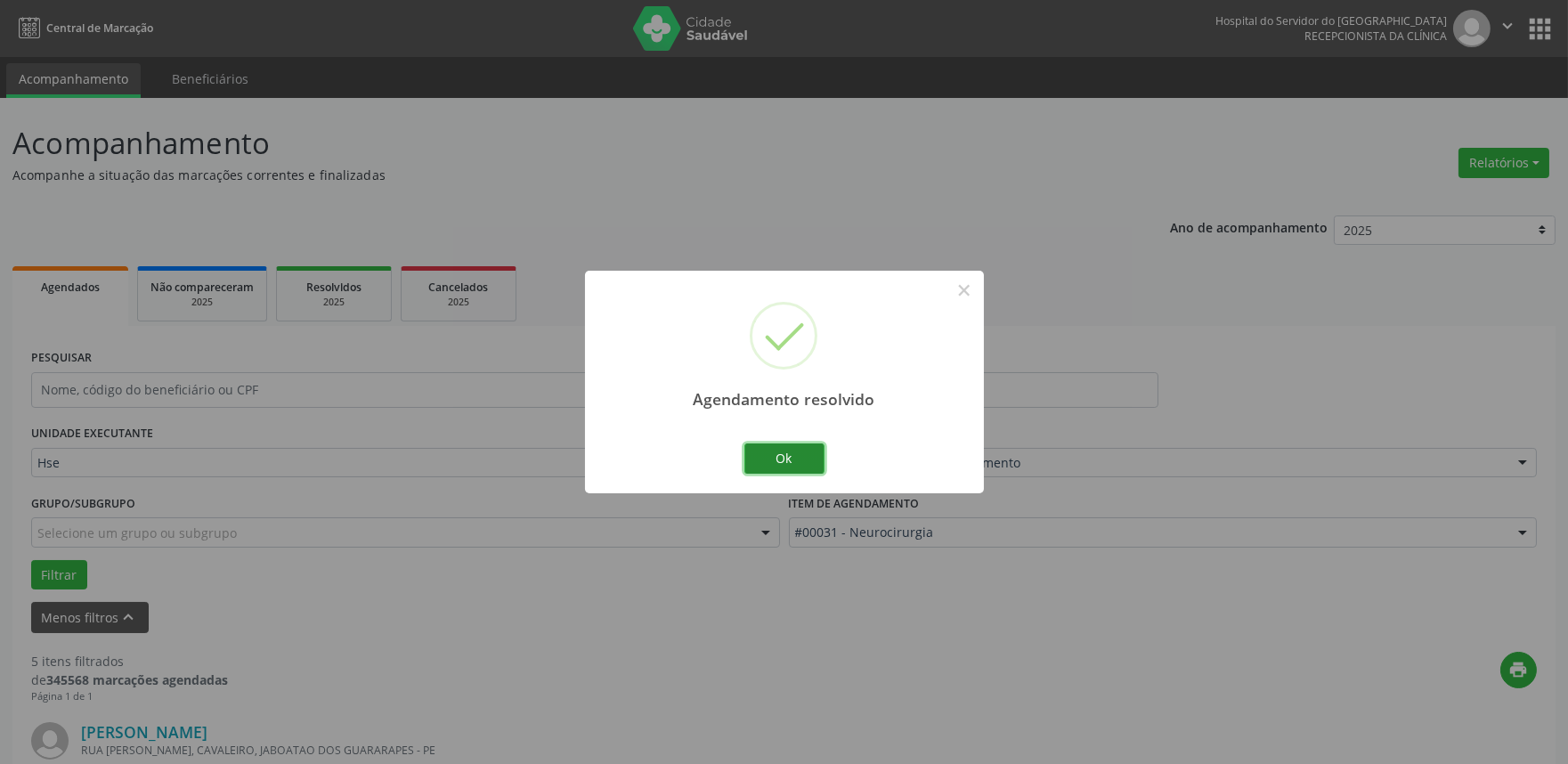
click at [822, 451] on button "Ok" at bounding box center [784, 458] width 81 height 31
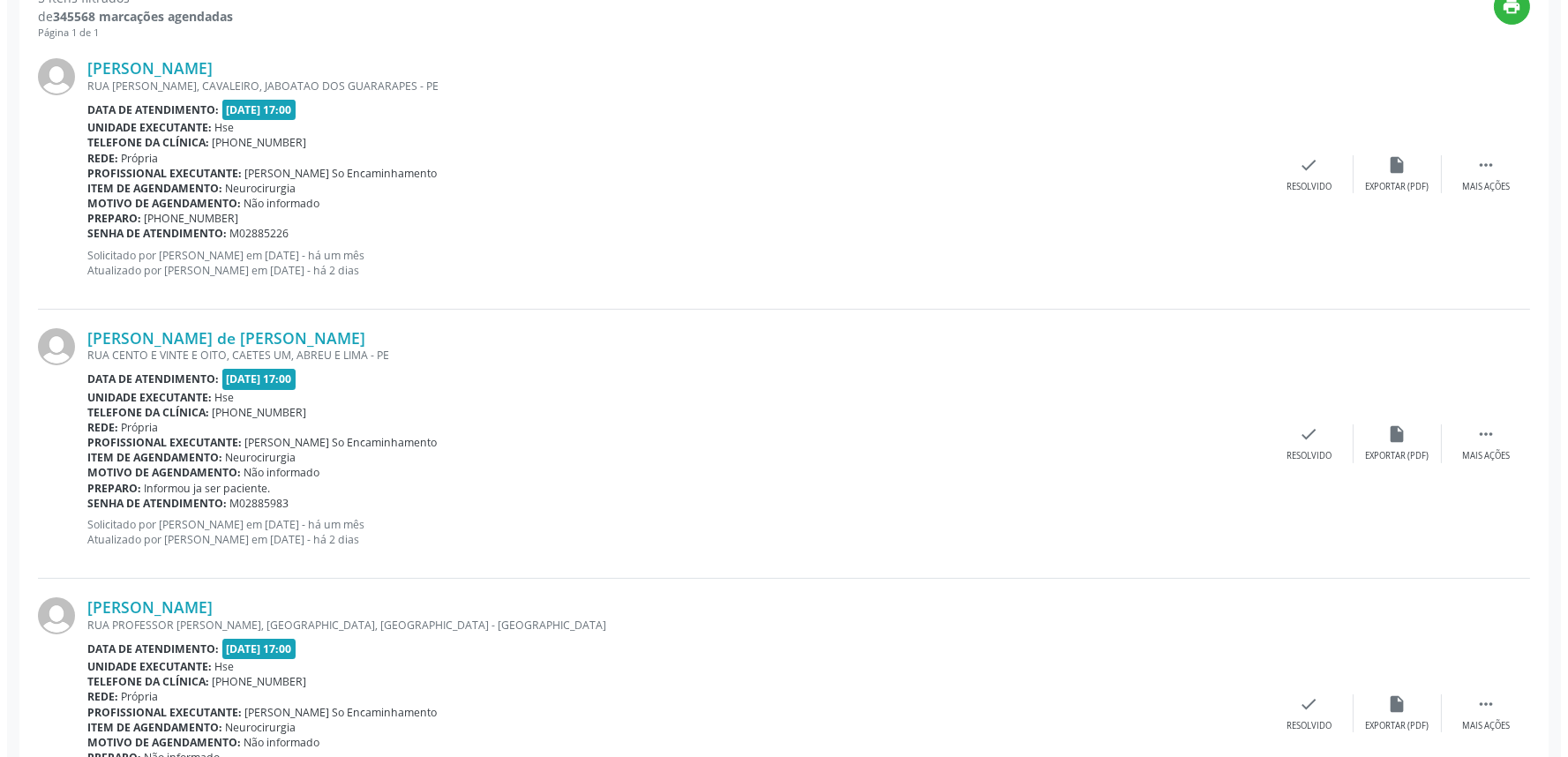
scroll to position [686, 0]
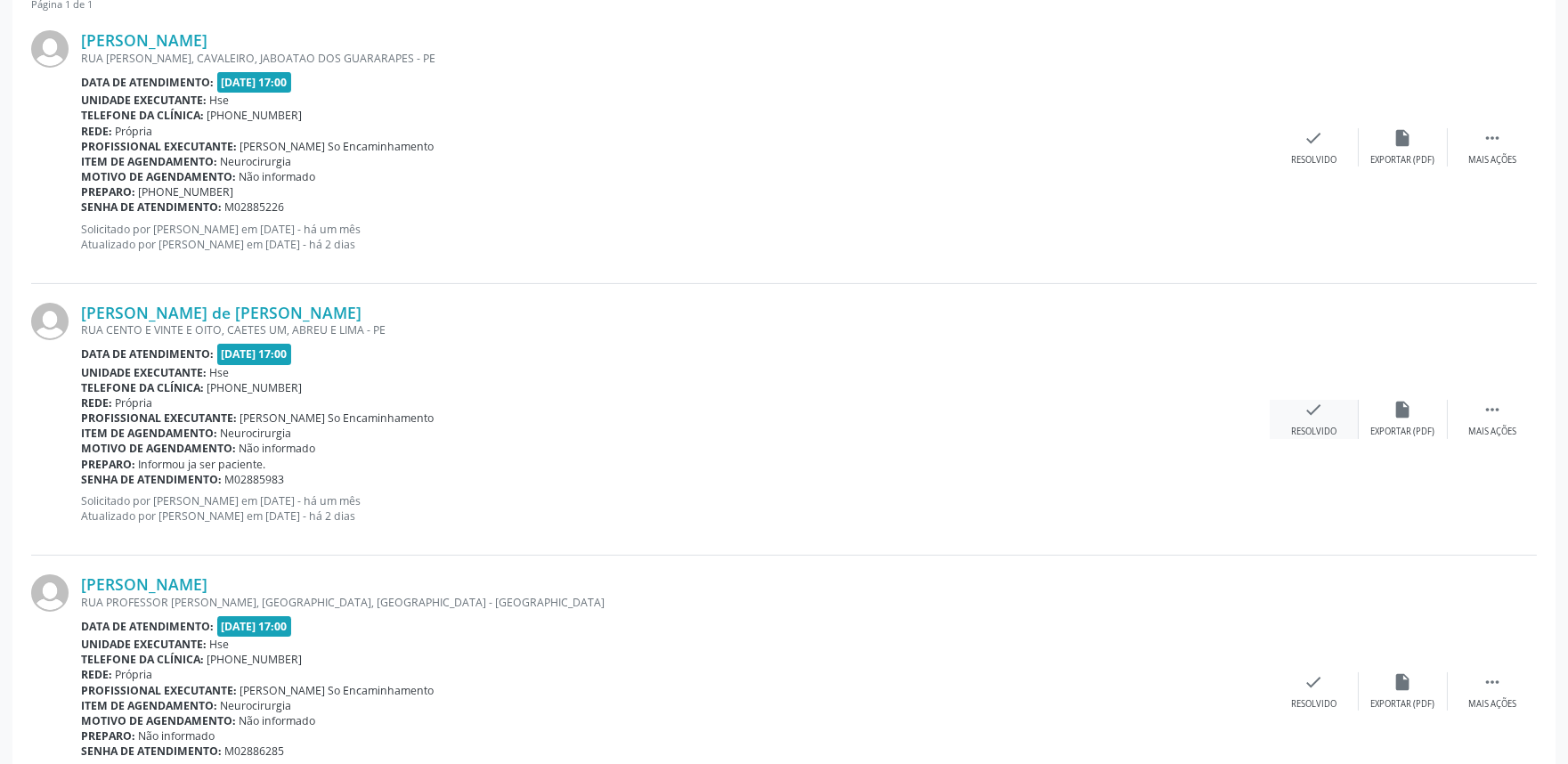
click at [1314, 403] on icon "check" at bounding box center [1314, 409] width 19 height 19
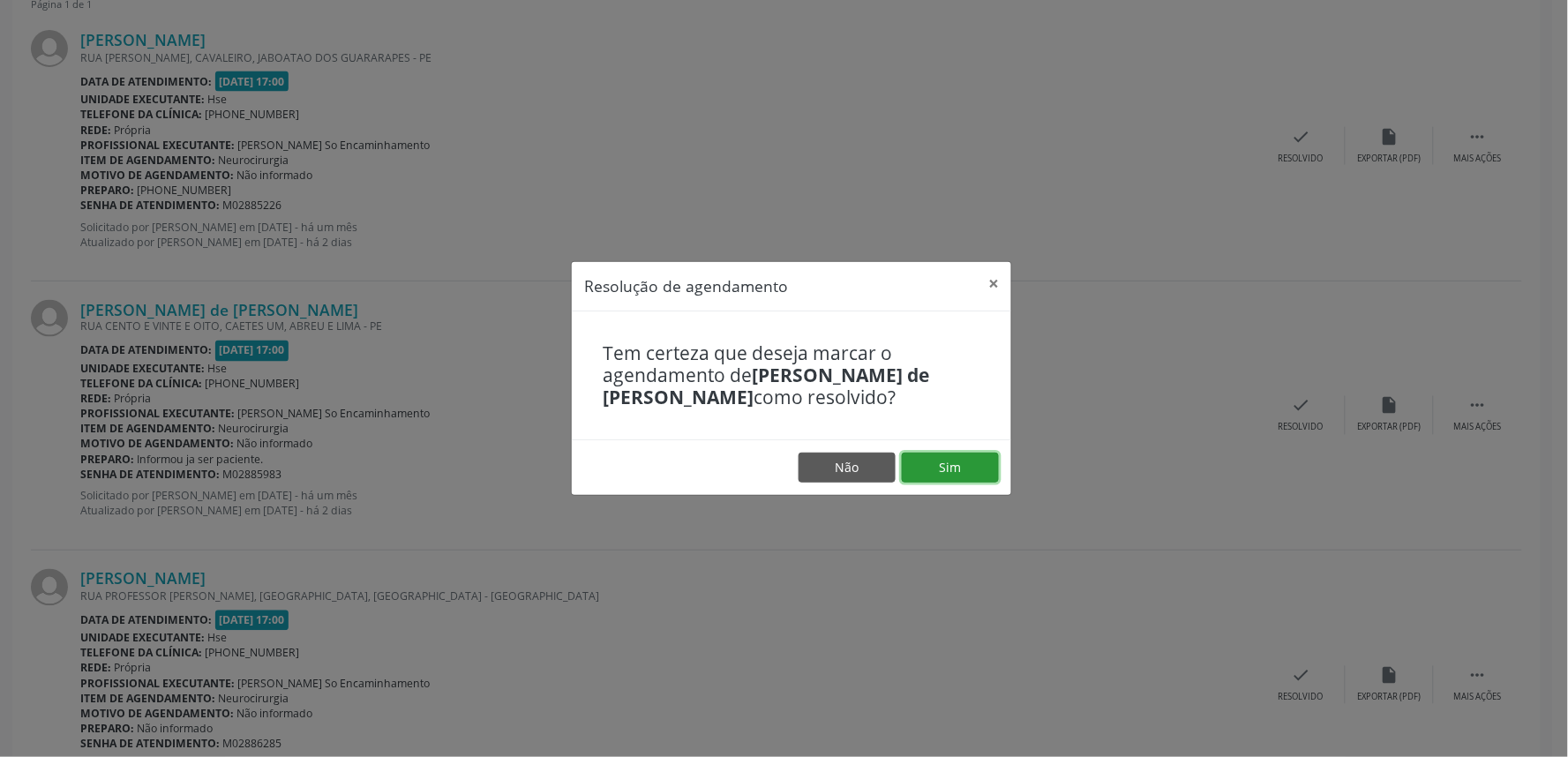
click at [943, 468] on button "Sim" at bounding box center [950, 467] width 97 height 30
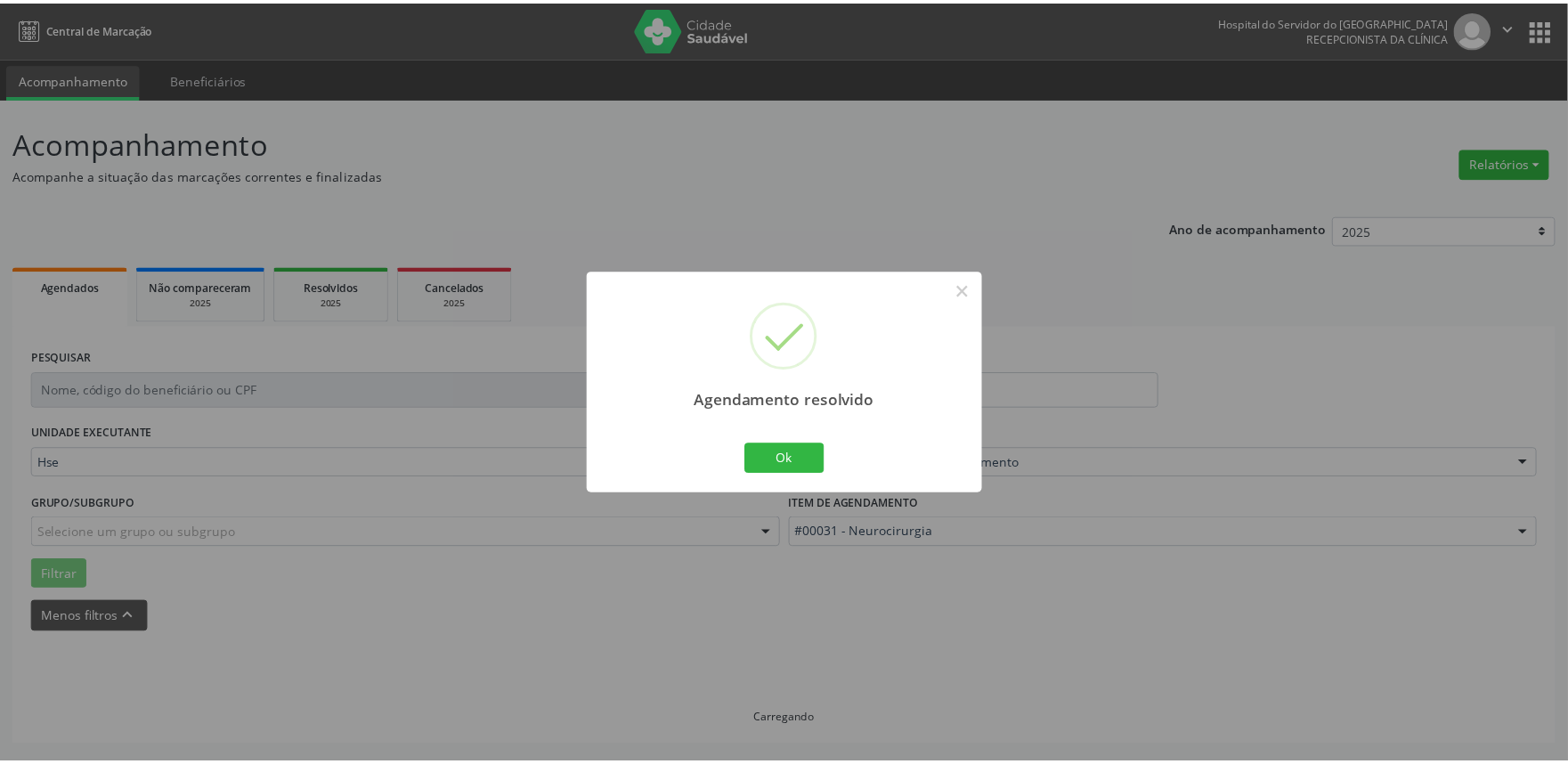
scroll to position [0, 0]
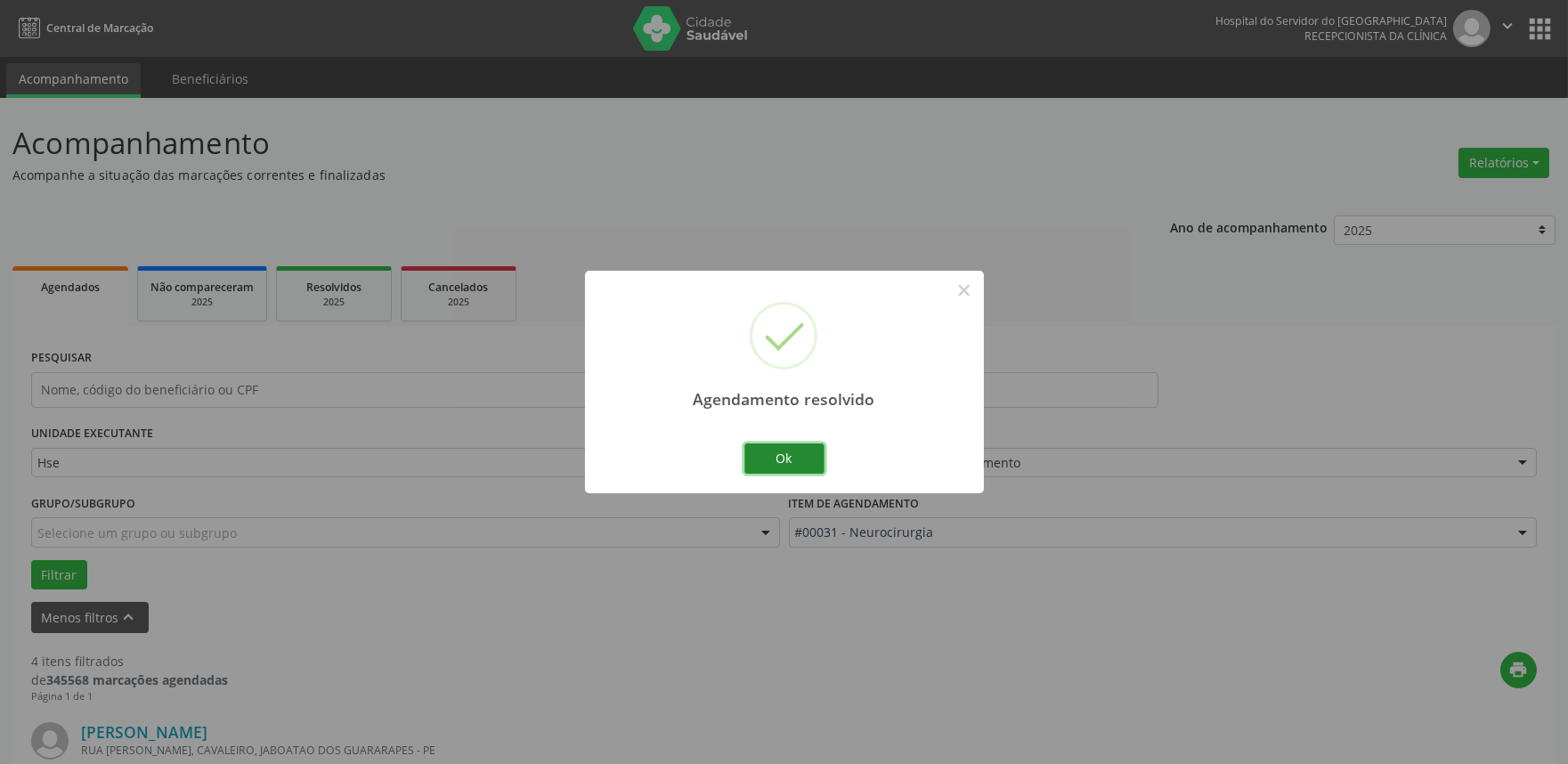
click at [786, 456] on button "Ok" at bounding box center [784, 458] width 81 height 31
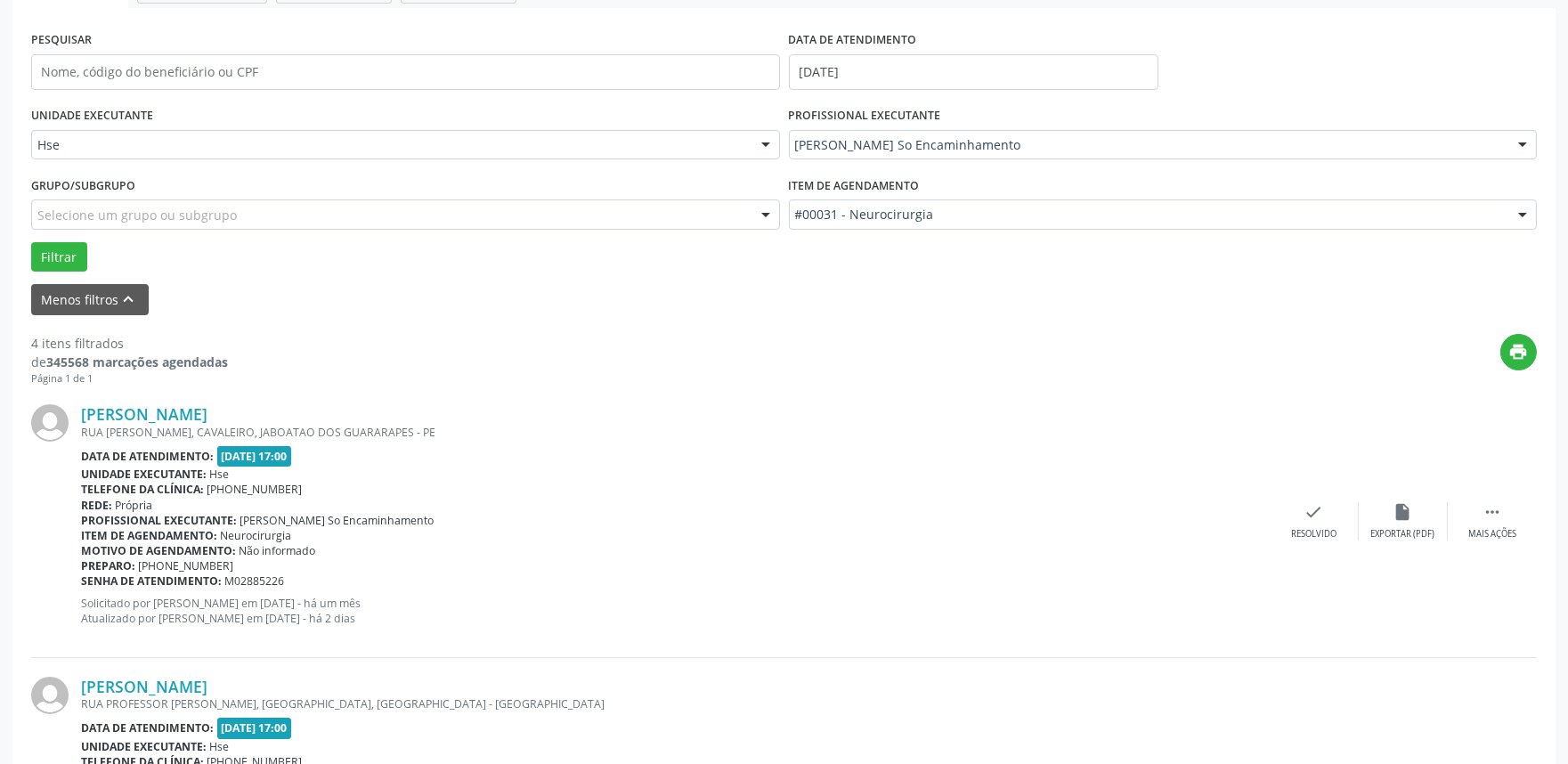
scroll to position [395, 0]
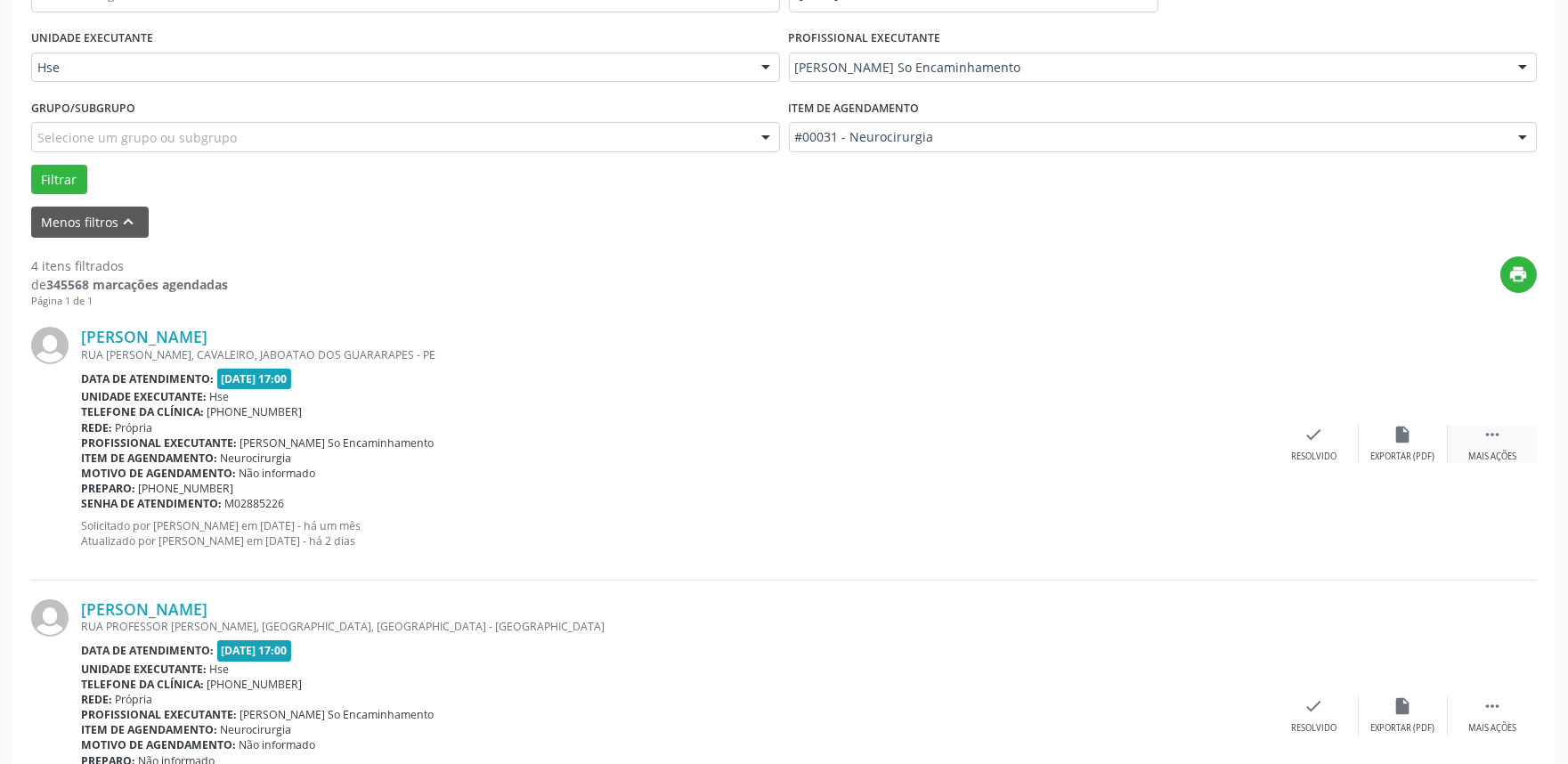
click at [1501, 443] on div " Mais ações" at bounding box center [1492, 444] width 89 height 38
click at [1400, 451] on div "Não compareceu" at bounding box center [1403, 456] width 76 height 12
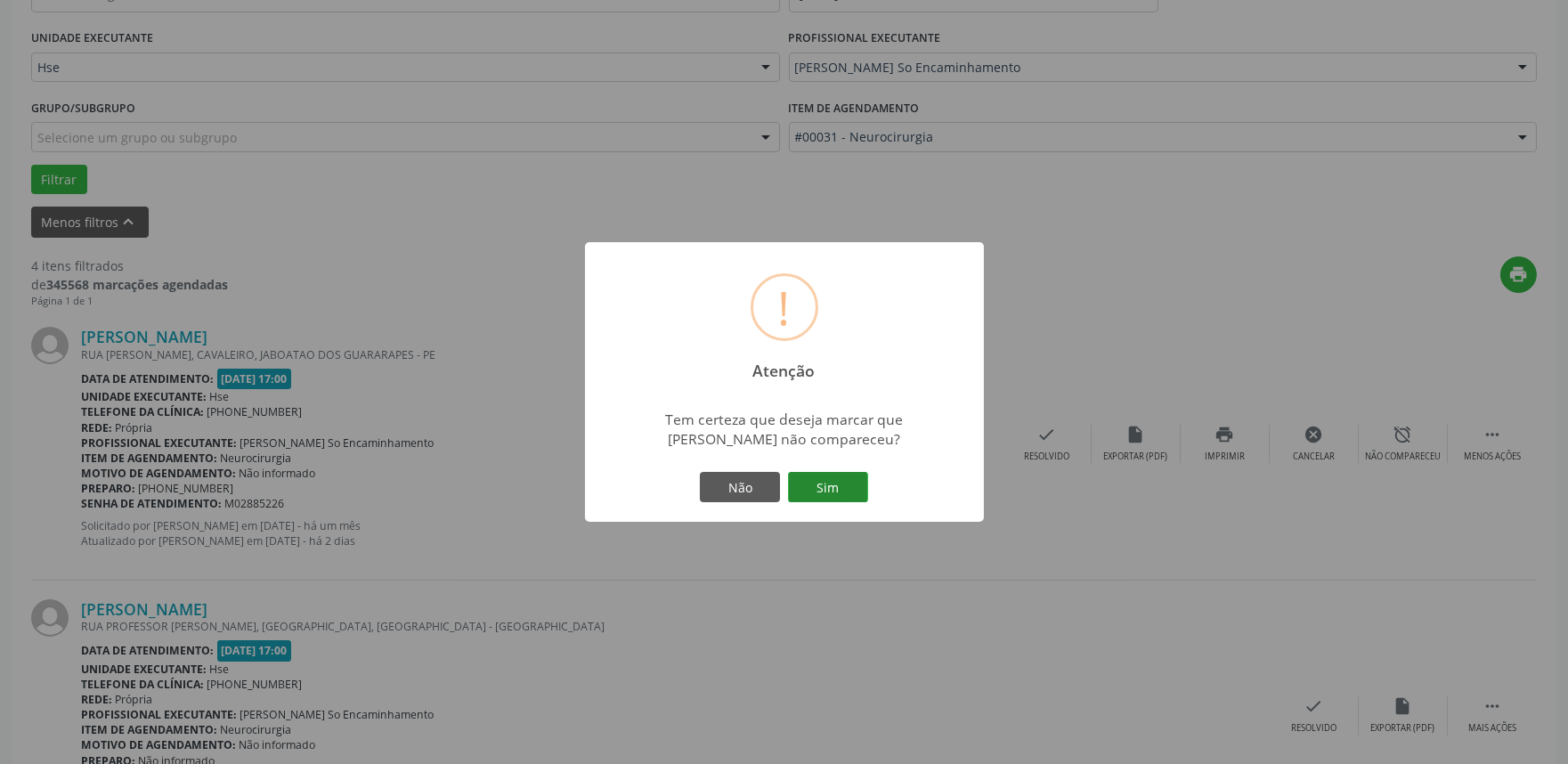
click at [819, 494] on button "Sim" at bounding box center [829, 487] width 81 height 31
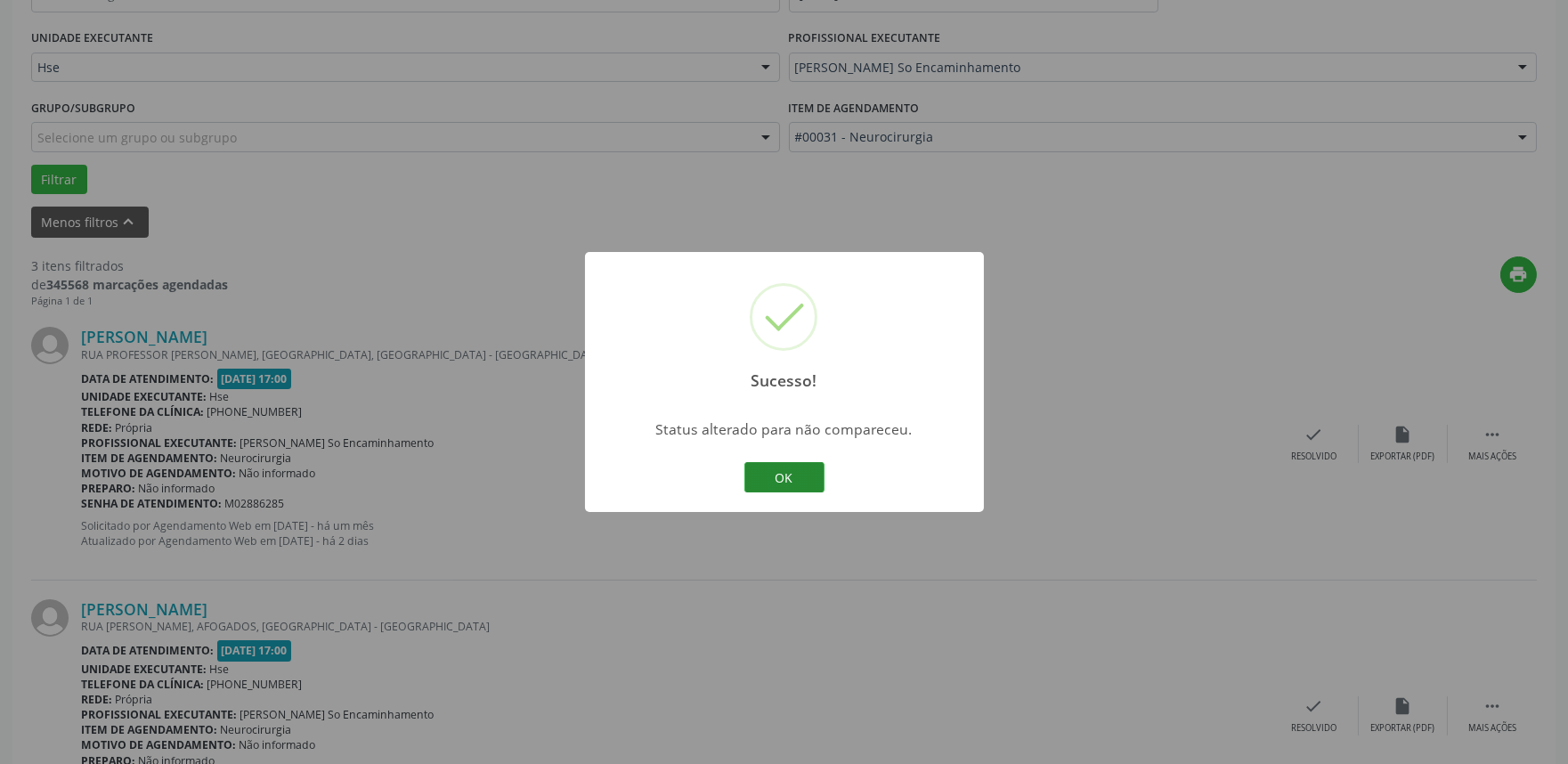
click at [799, 484] on button "OK" at bounding box center [784, 477] width 81 height 31
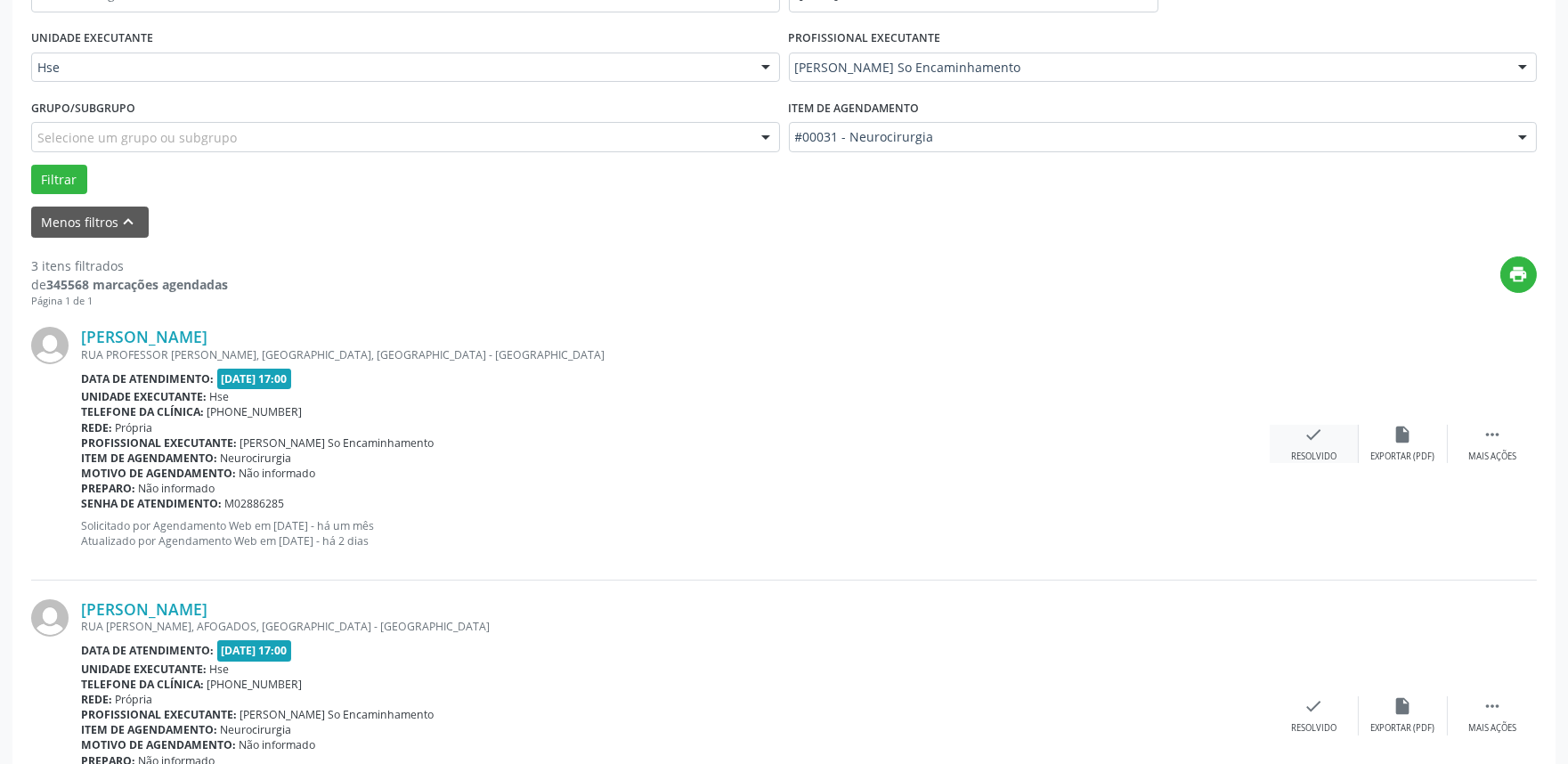
click at [1322, 433] on icon "check" at bounding box center [1314, 434] width 19 height 19
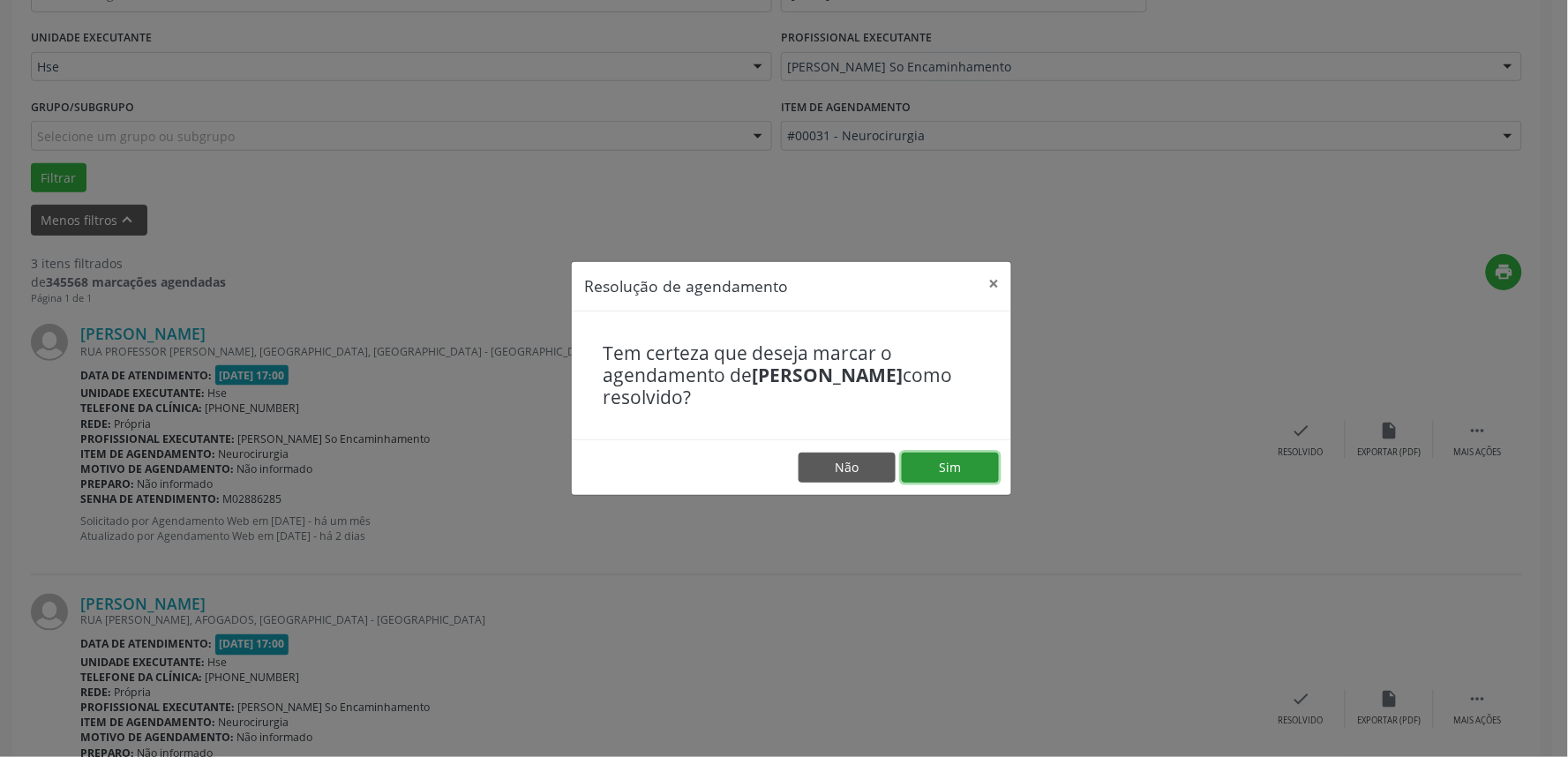
click at [932, 462] on button "Sim" at bounding box center [950, 467] width 97 height 30
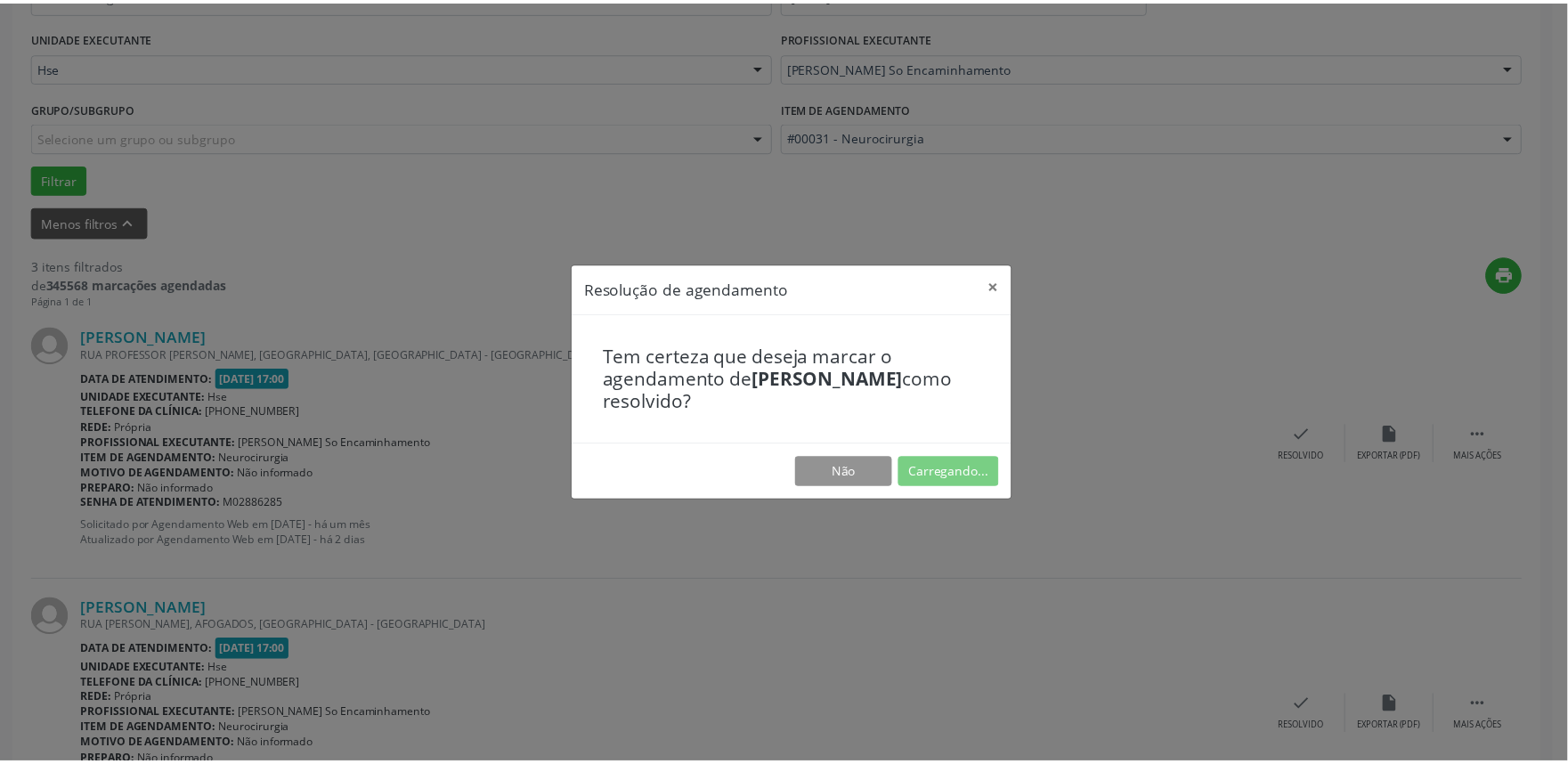
scroll to position [0, 0]
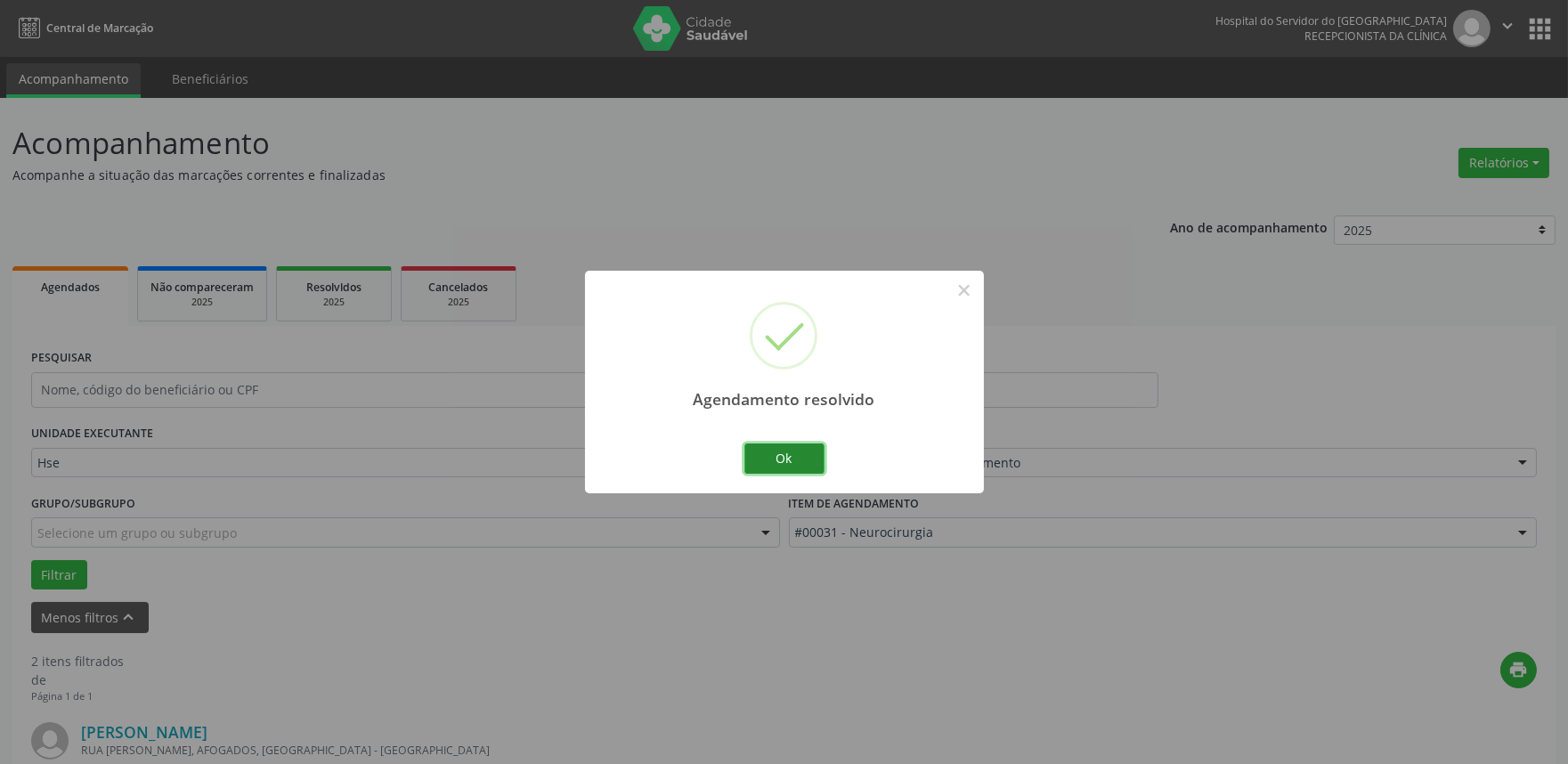
click at [790, 450] on button "Ok" at bounding box center [784, 458] width 81 height 31
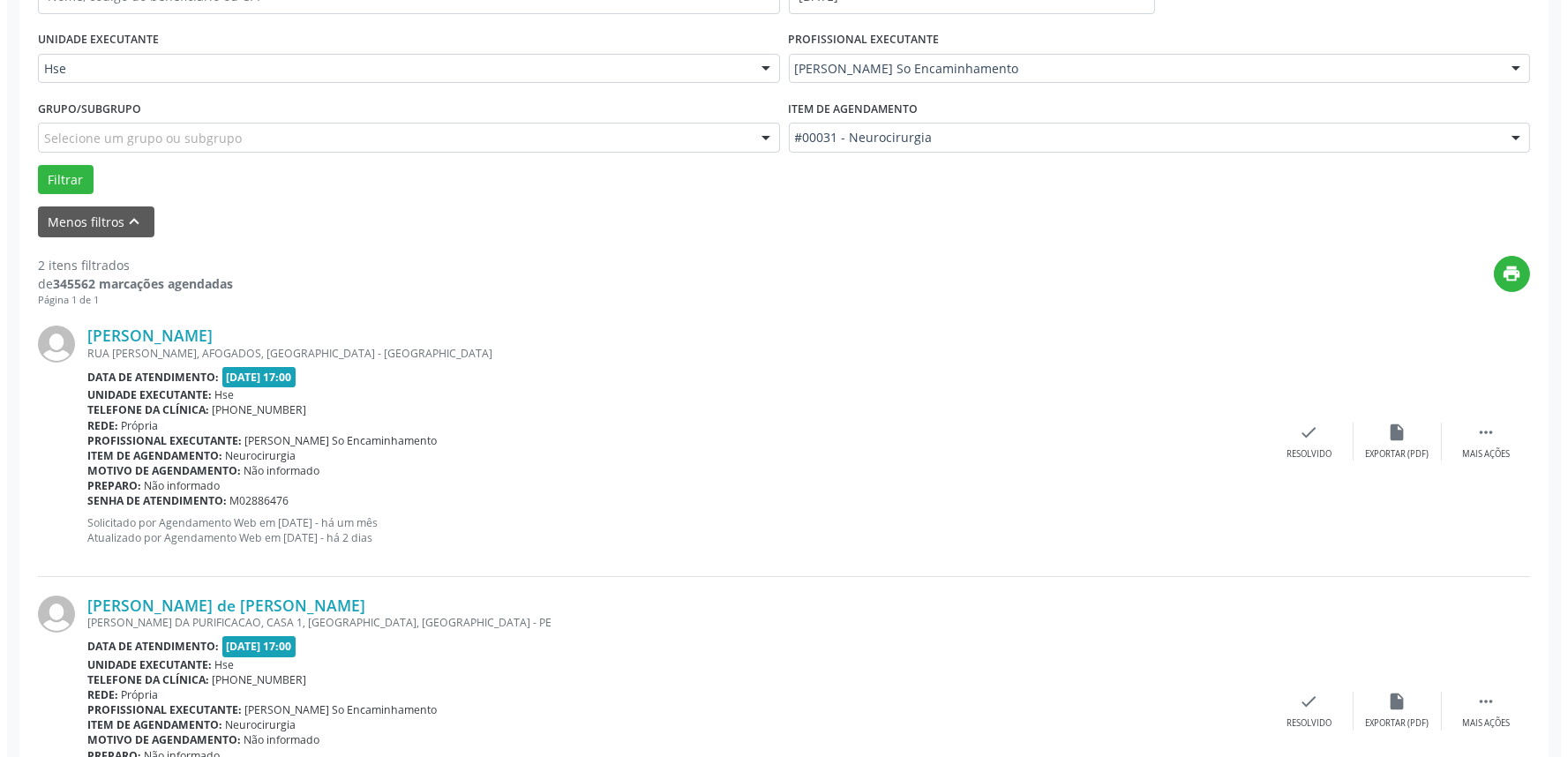
scroll to position [391, 0]
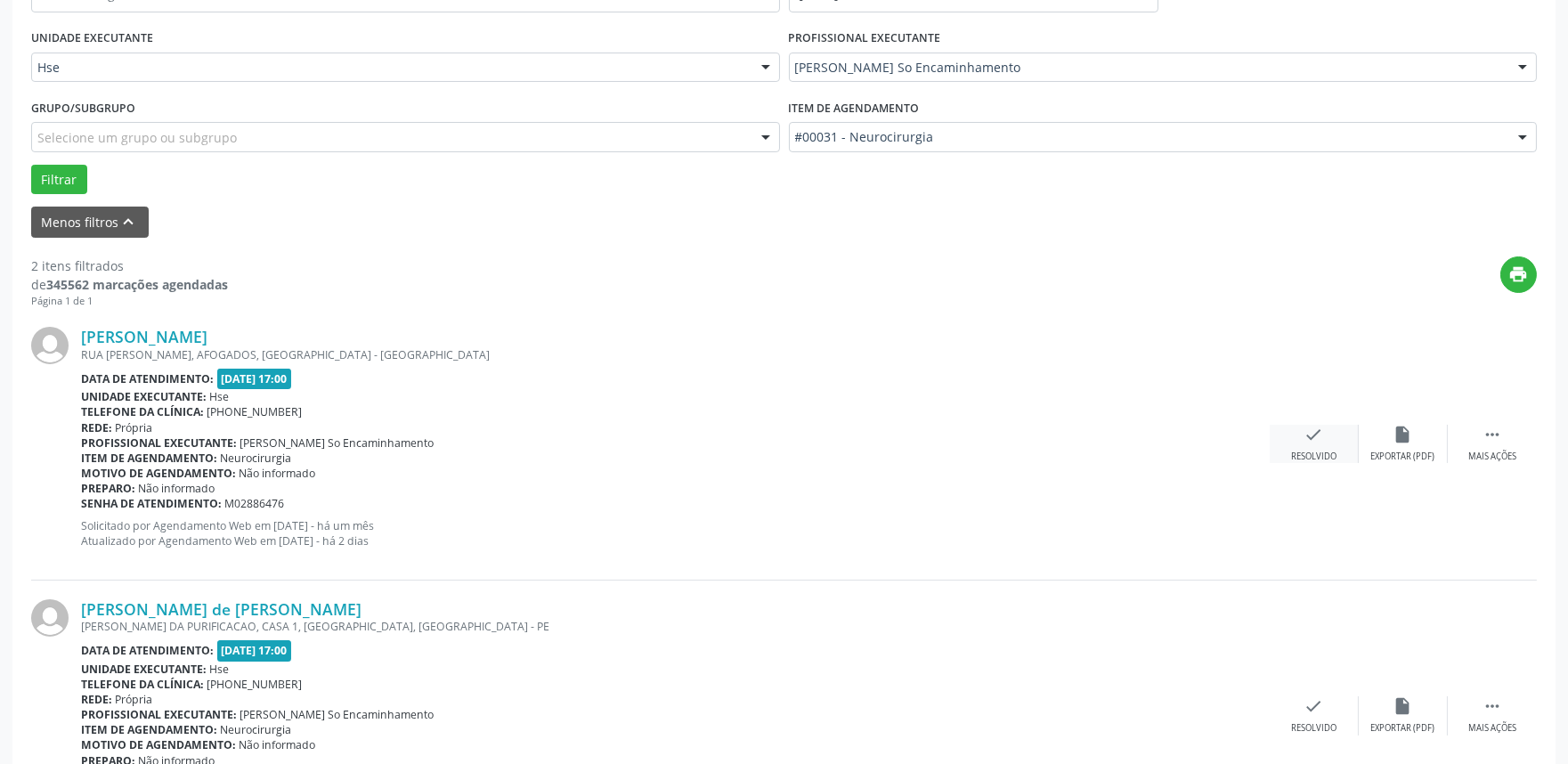
click at [1310, 436] on icon "check" at bounding box center [1314, 434] width 19 height 19
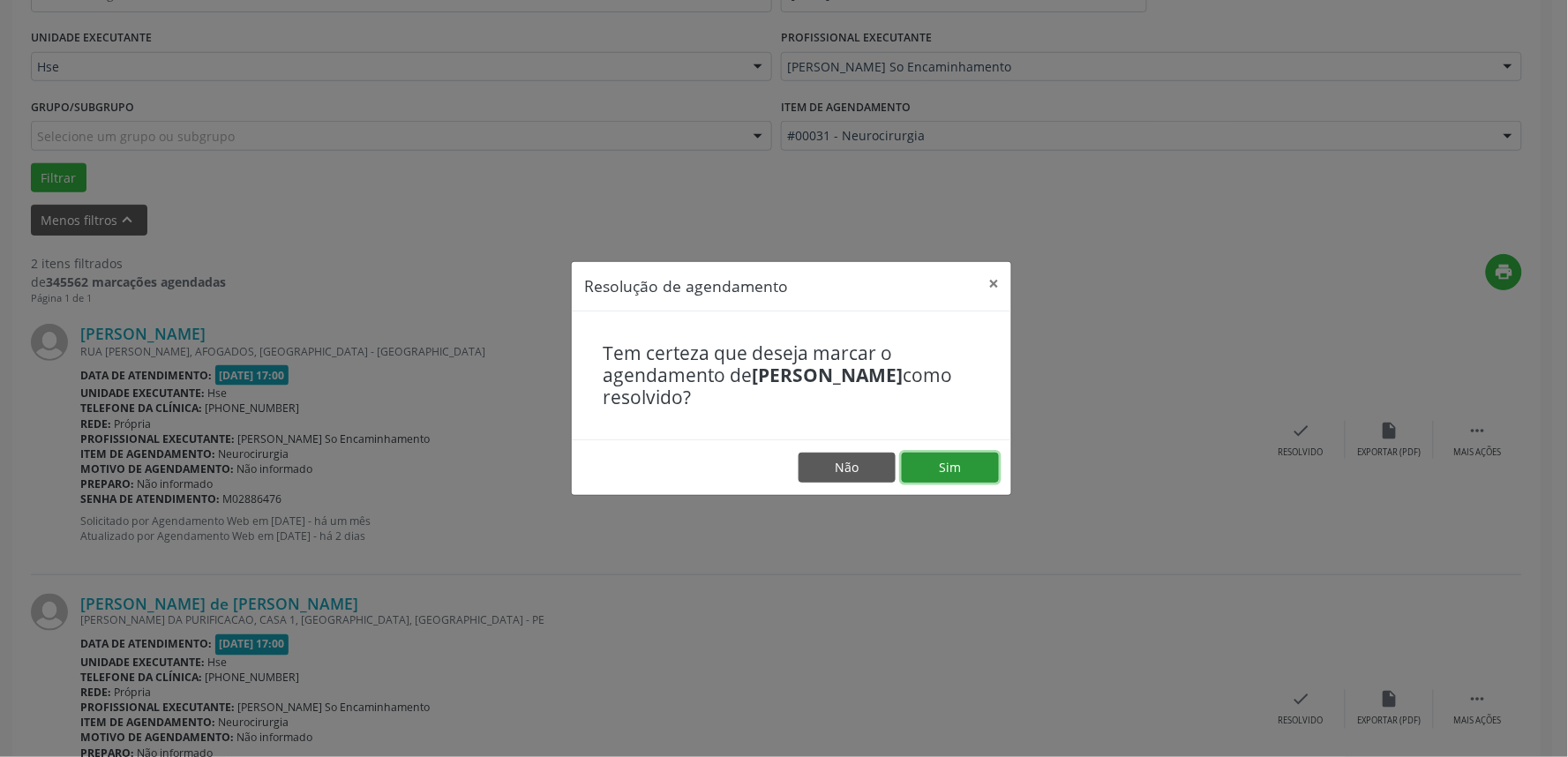
click at [932, 453] on button "Sim" at bounding box center [950, 467] width 97 height 30
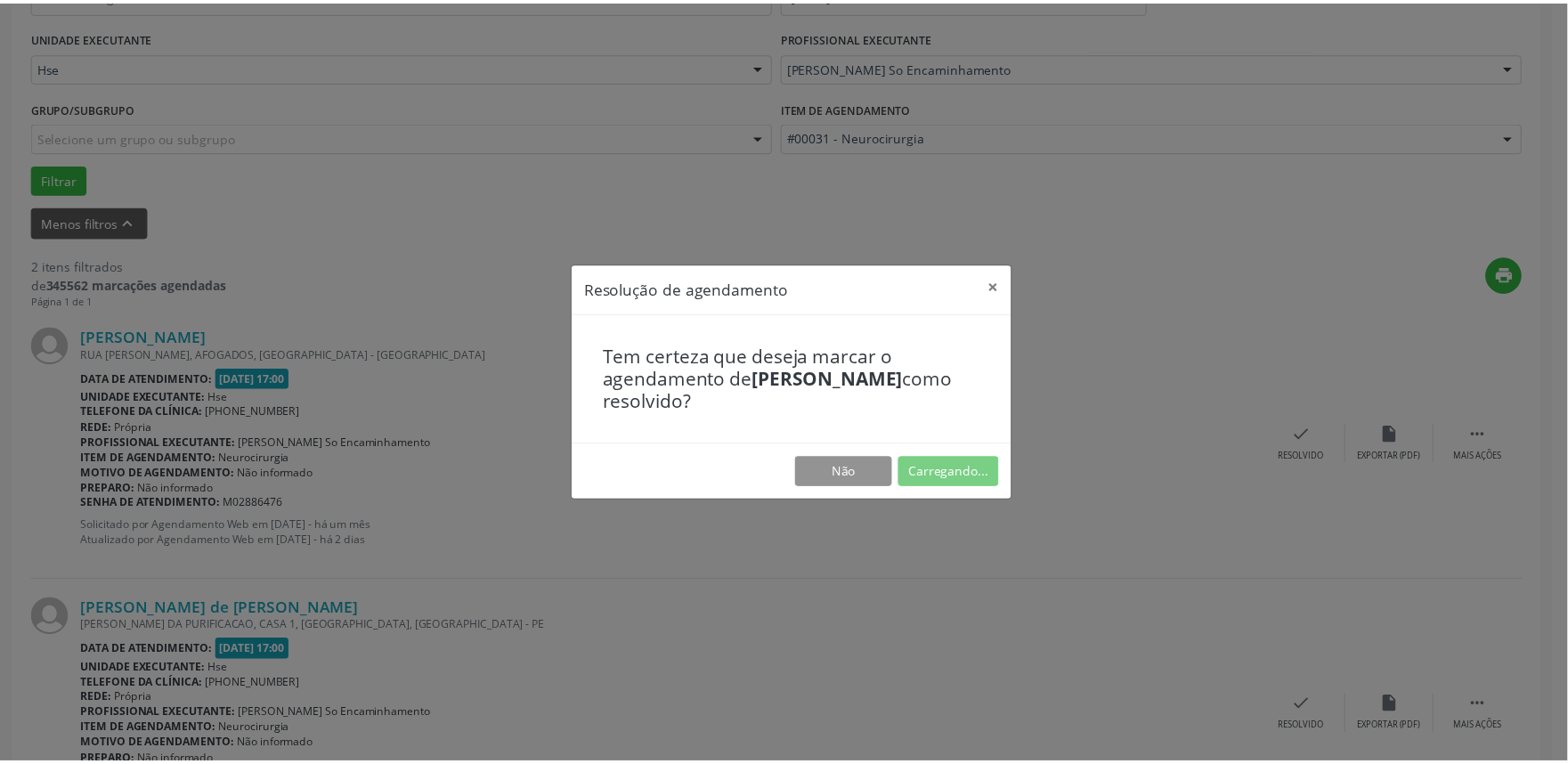
scroll to position [0, 0]
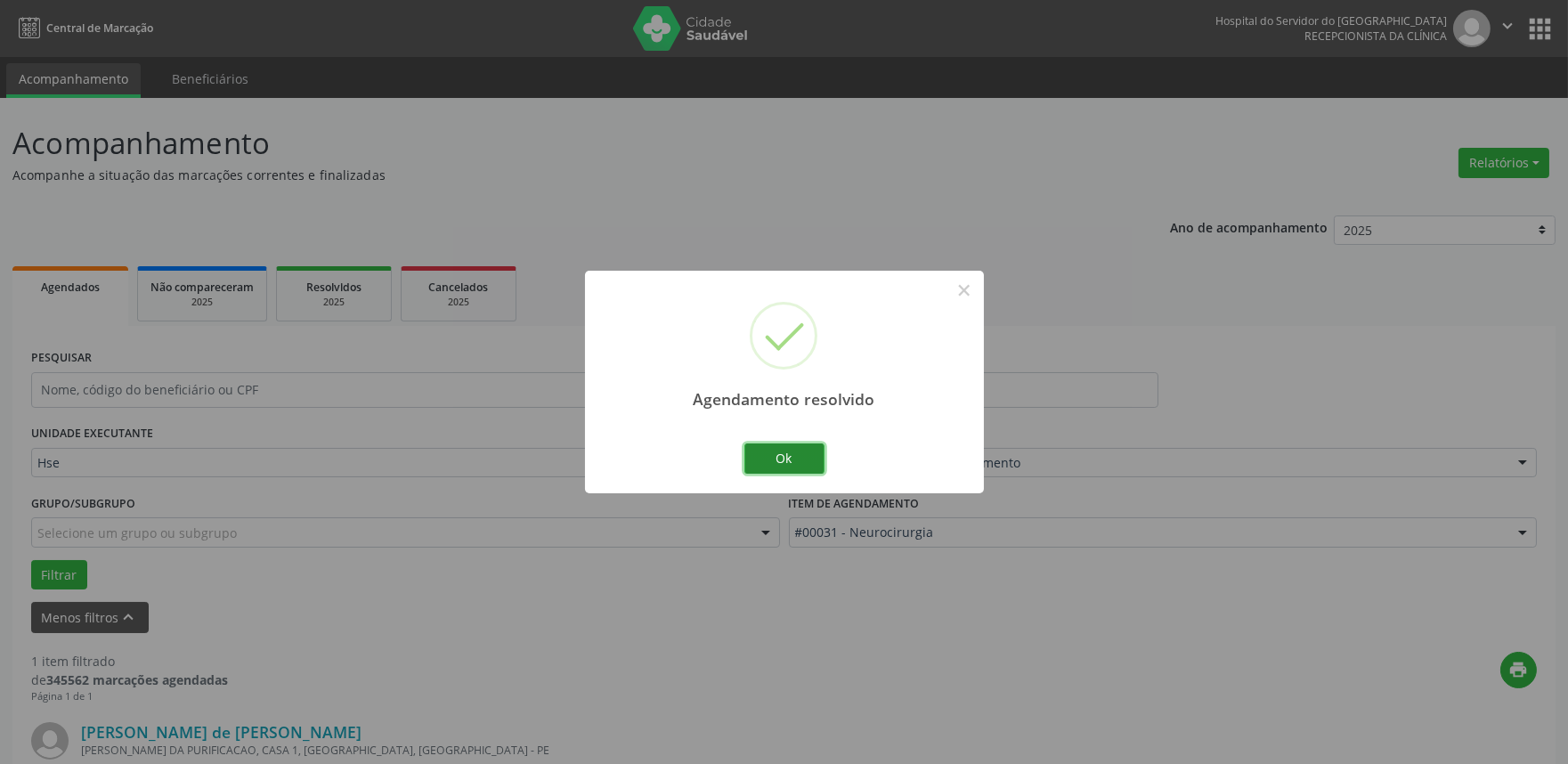
click at [784, 463] on button "Ok" at bounding box center [784, 458] width 81 height 31
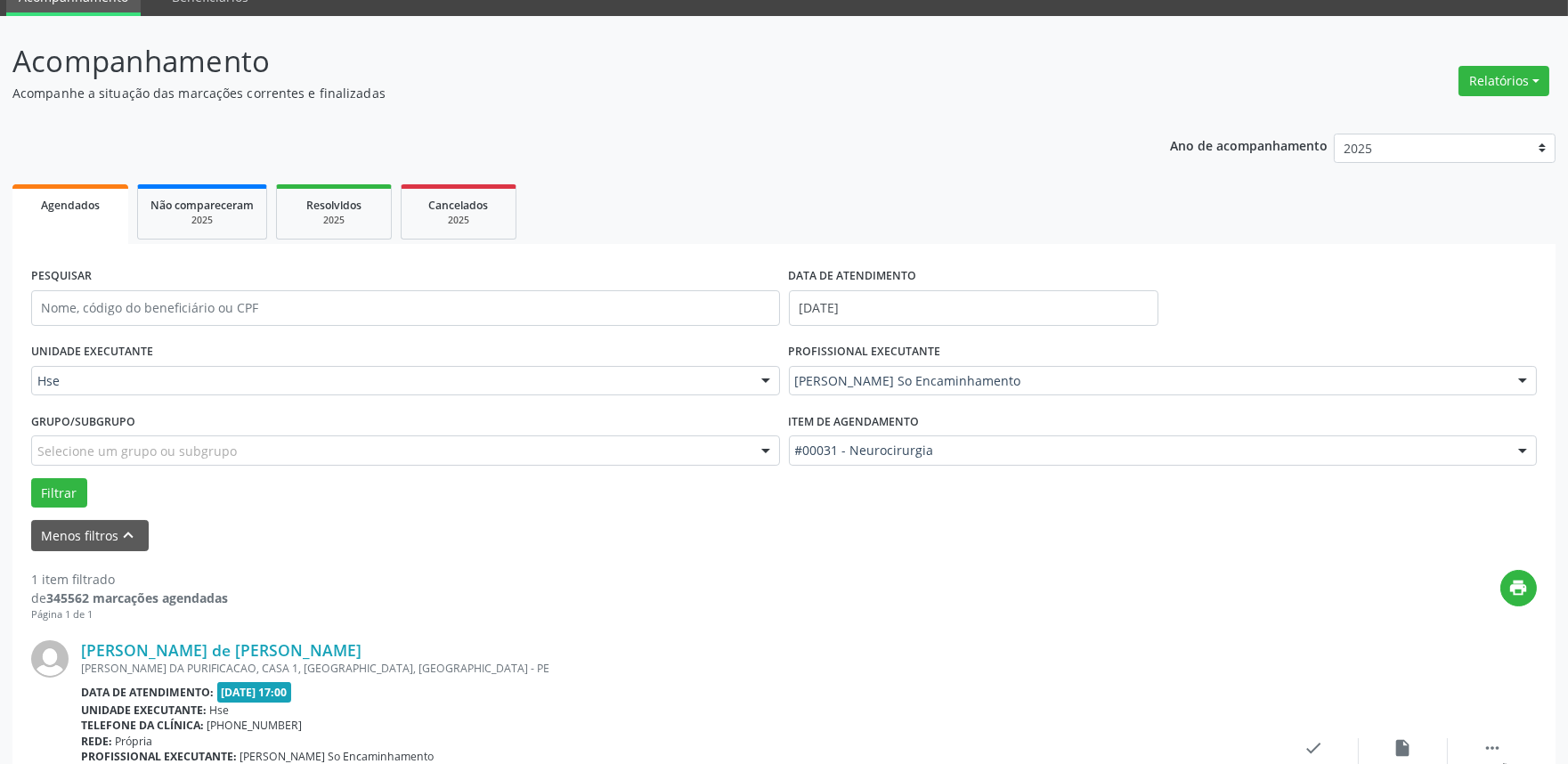
scroll to position [241, 0]
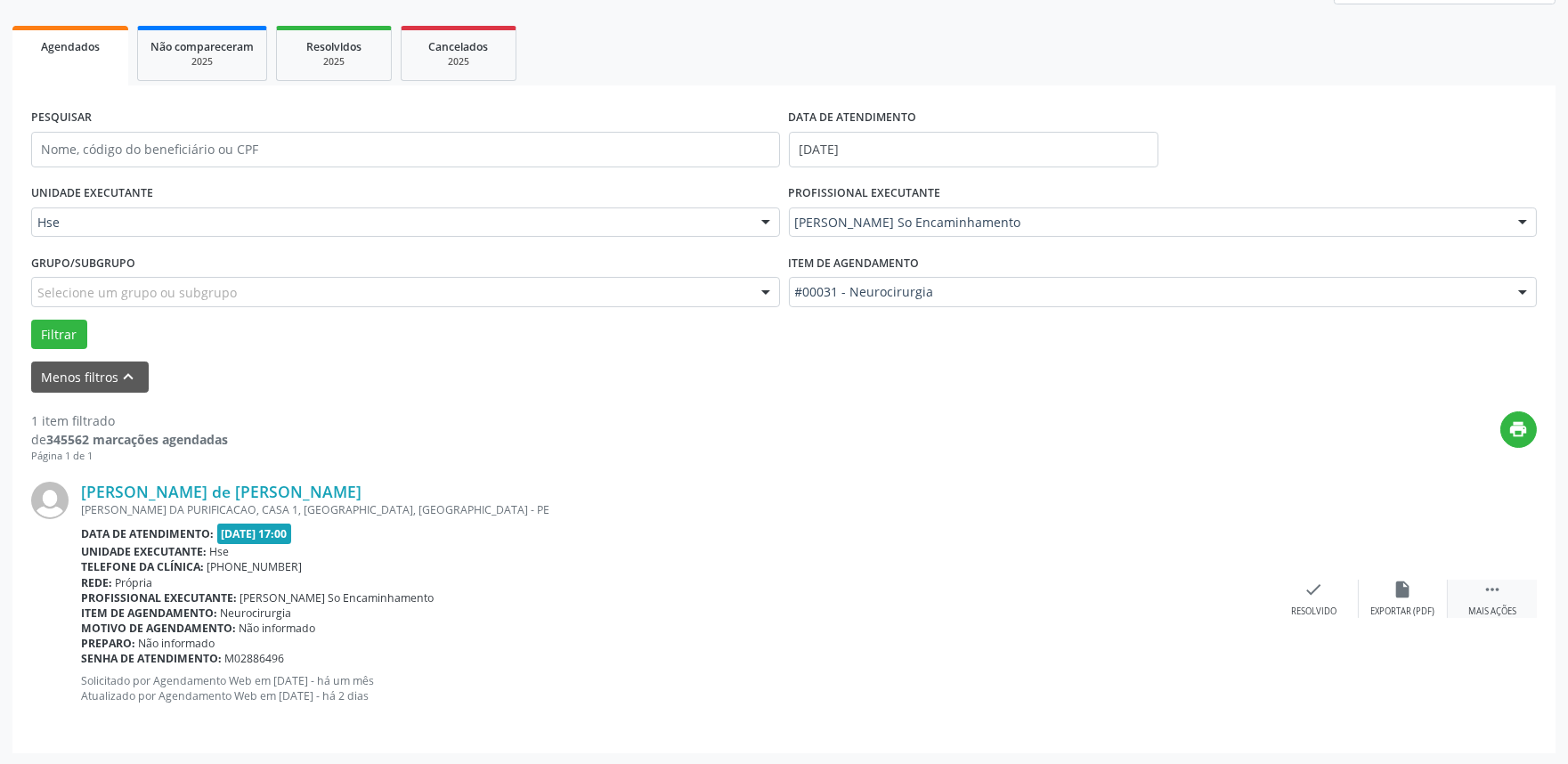
click at [1487, 597] on icon "" at bounding box center [1492, 590] width 19 height 19
click at [1400, 582] on icon "alarm_off" at bounding box center [1403, 590] width 19 height 19
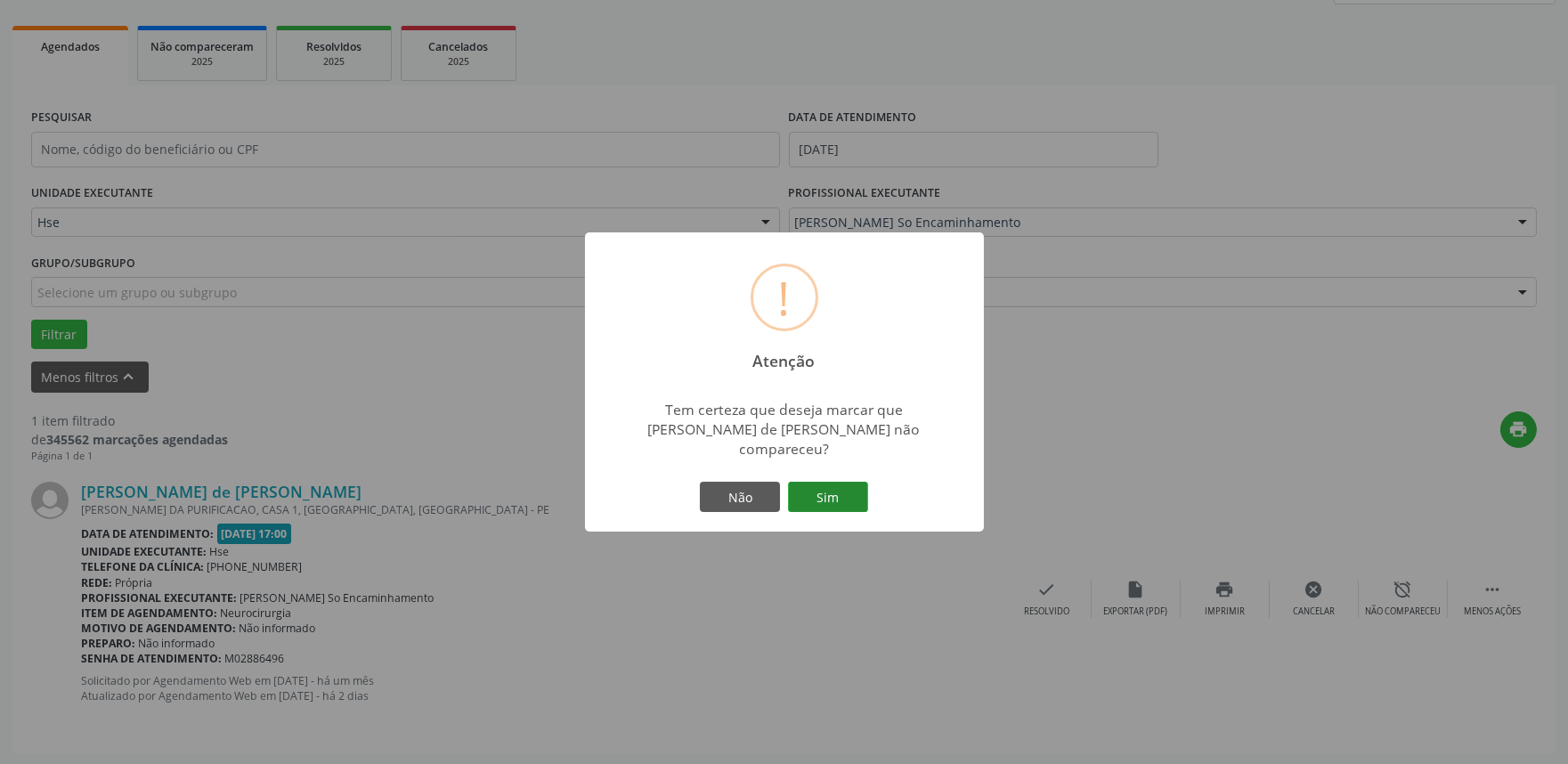
click at [818, 481] on button "Sim" at bounding box center [829, 497] width 81 height 31
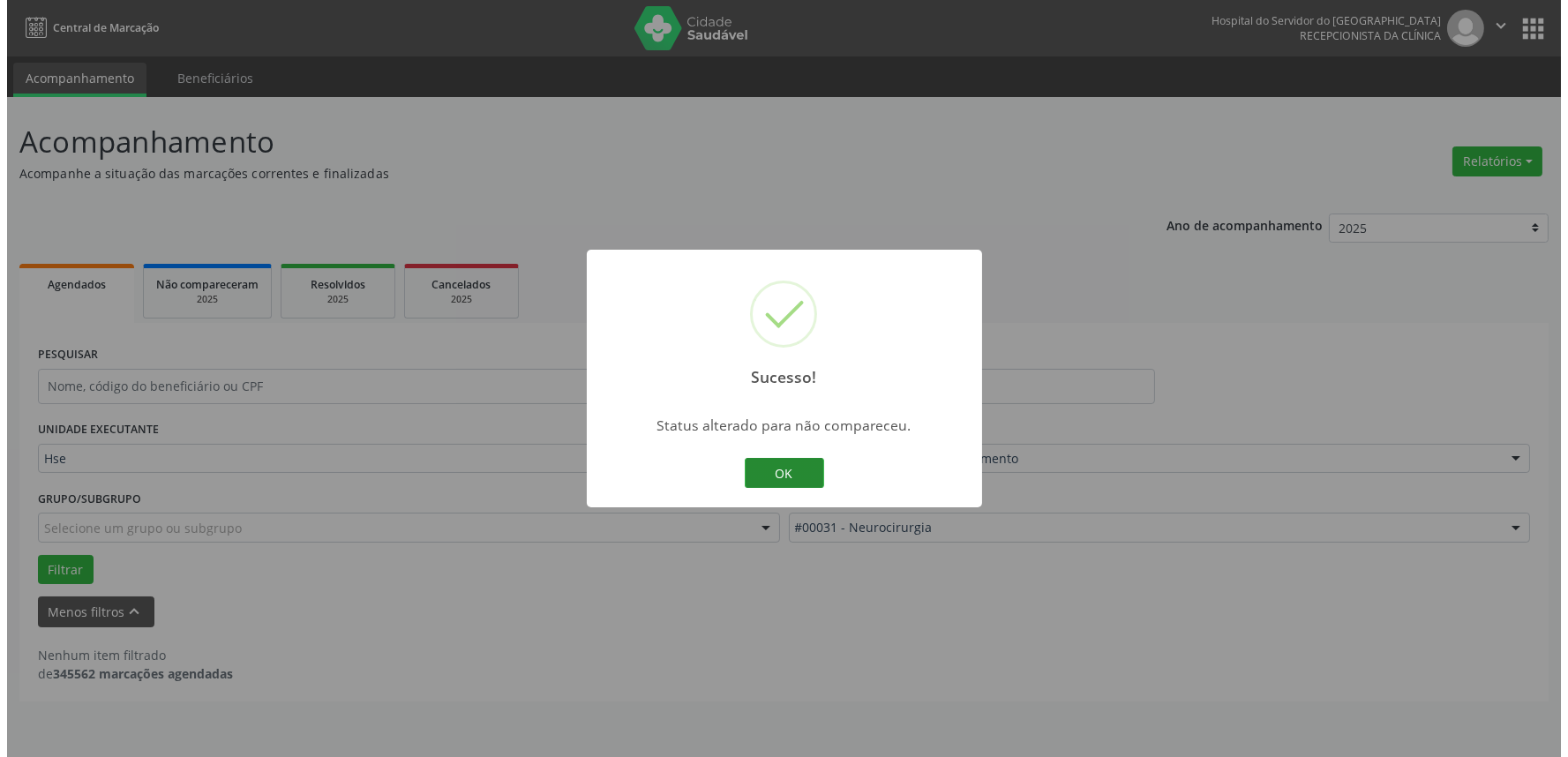
scroll to position [0, 0]
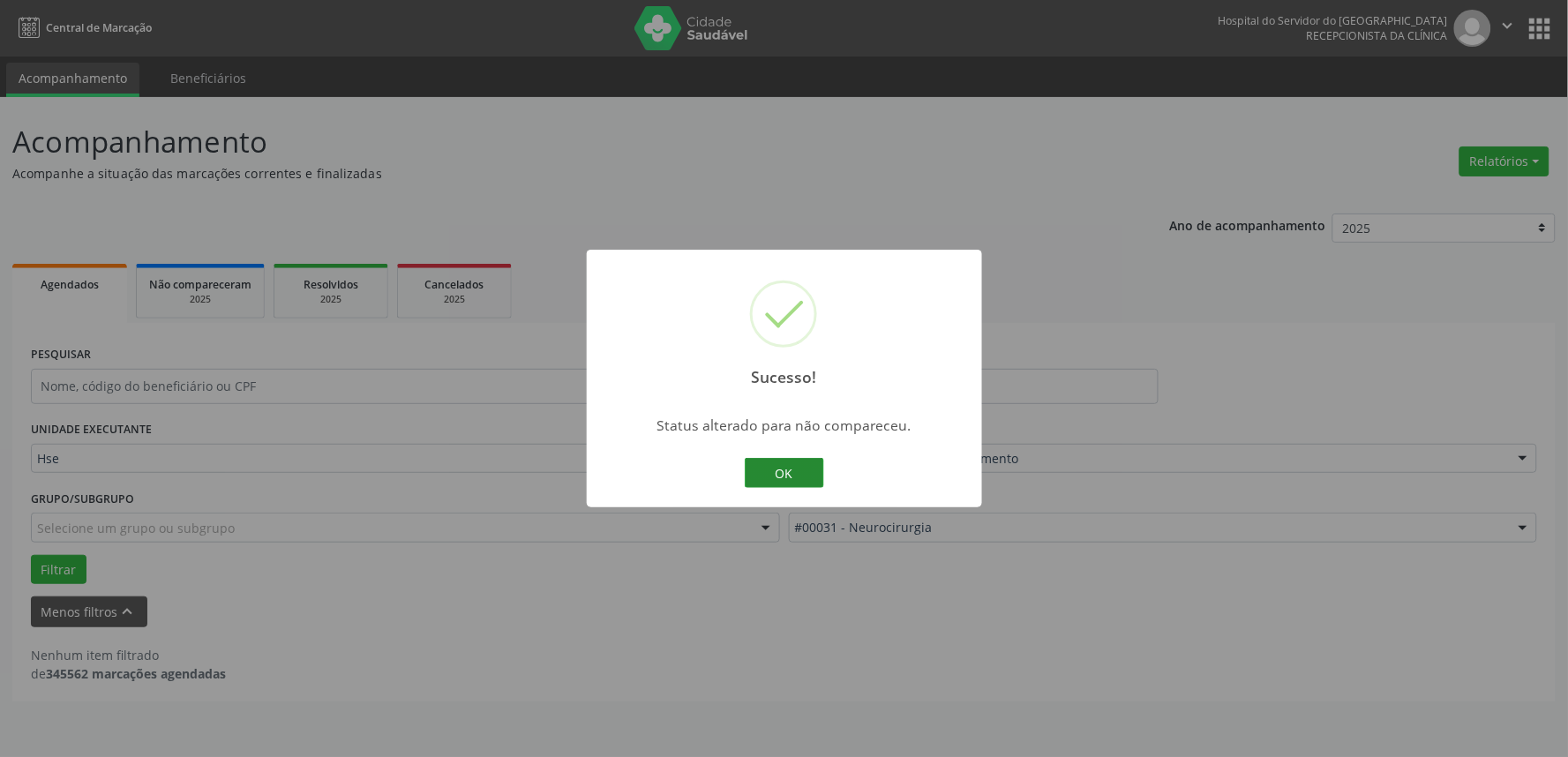
click at [784, 468] on button "OK" at bounding box center [785, 473] width 80 height 30
